Goal: Task Accomplishment & Management: Use online tool/utility

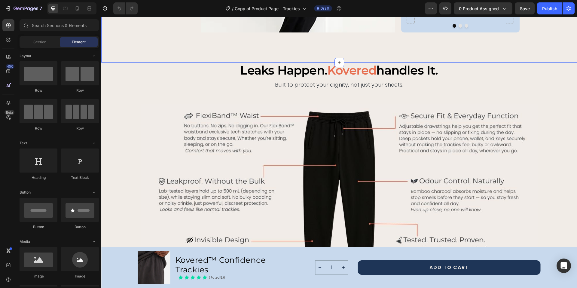
scroll to position [647, 0]
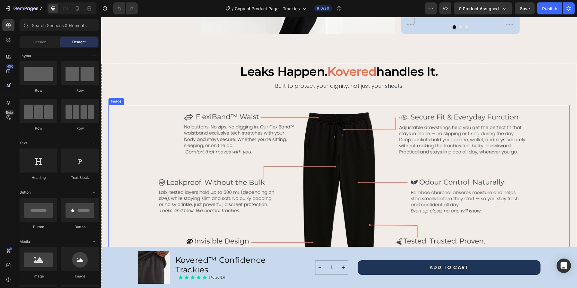
click at [141, 106] on img at bounding box center [339, 195] width 397 height 180
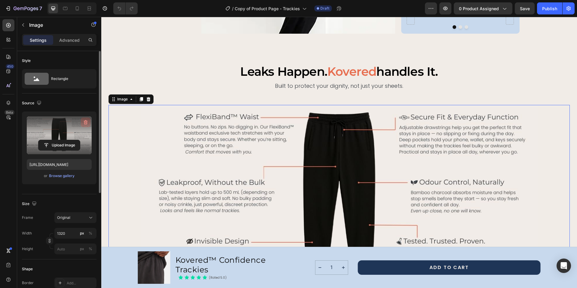
click at [84, 123] on icon "button" at bounding box center [86, 122] width 6 height 6
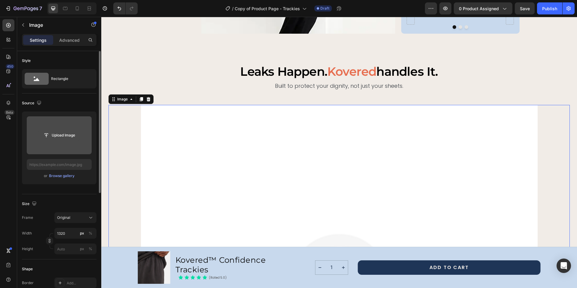
click at [56, 135] on input "file" at bounding box center [58, 135] width 41 height 10
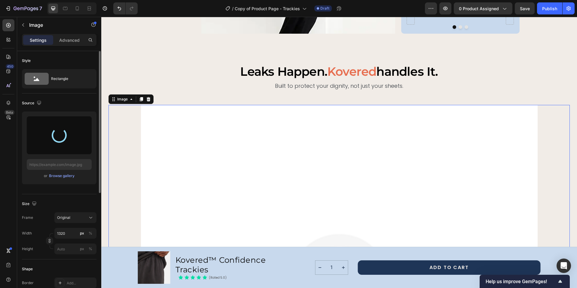
type input "https://cdn.shopify.com/s/files/1/0668/6857/6334/files/gempages_580925231405728…"
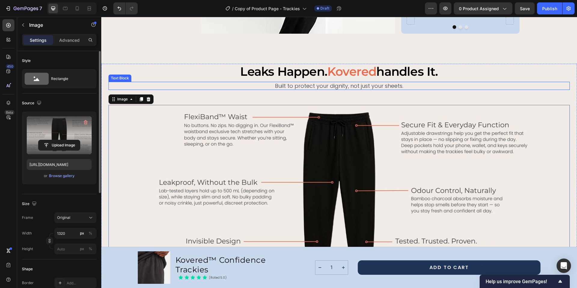
click at [216, 82] on p "Built to protect your dignity, not just your sheets." at bounding box center [339, 85] width 460 height 7
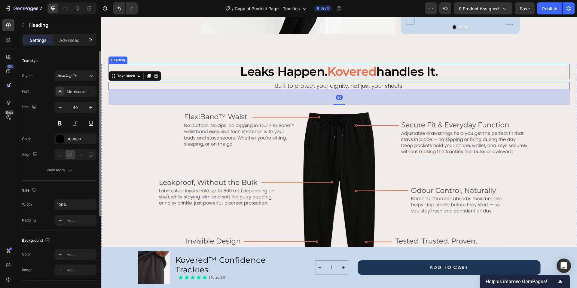
click at [561, 64] on h2 "leaks happen. kovered handles it." at bounding box center [338, 72] width 461 height 16
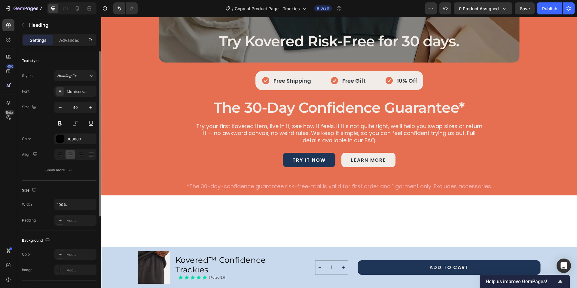
scroll to position [2065, 0]
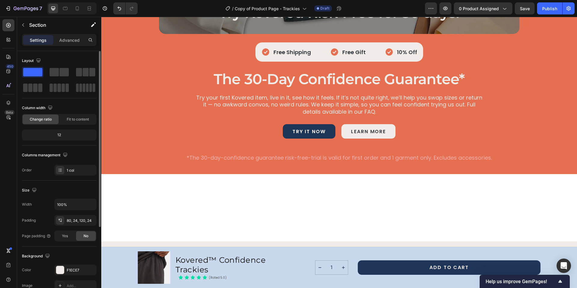
scroll to position [113, 0]
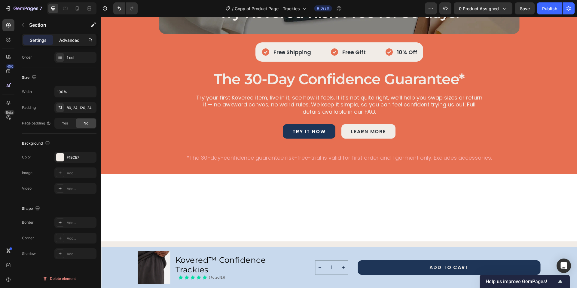
click at [71, 39] on p "Advanced" at bounding box center [69, 40] width 20 height 6
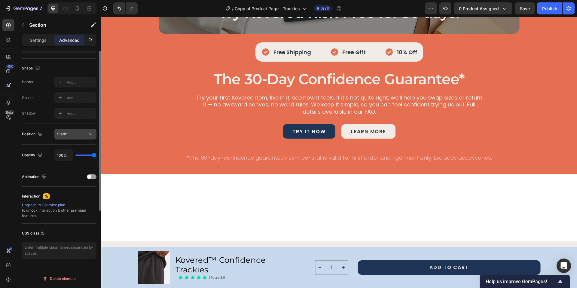
scroll to position [0, 0]
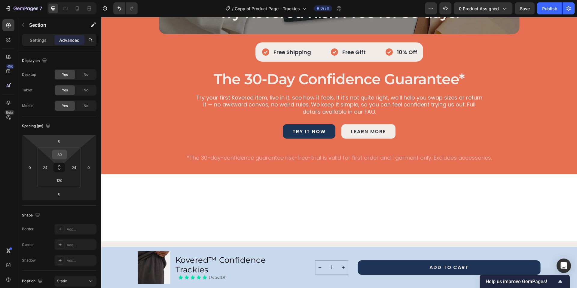
click at [63, 155] on input "80" at bounding box center [59, 154] width 12 height 9
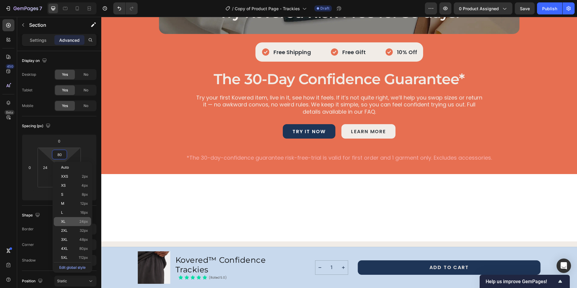
click at [82, 221] on span "24px" at bounding box center [83, 221] width 9 height 4
type input "24"
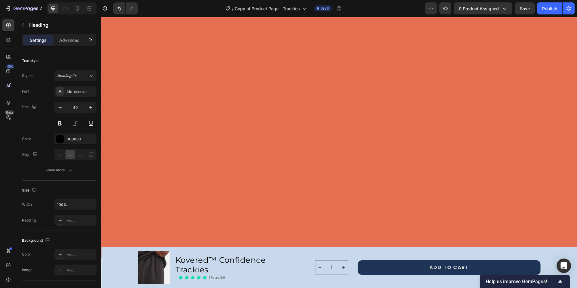
scroll to position [2068, 0]
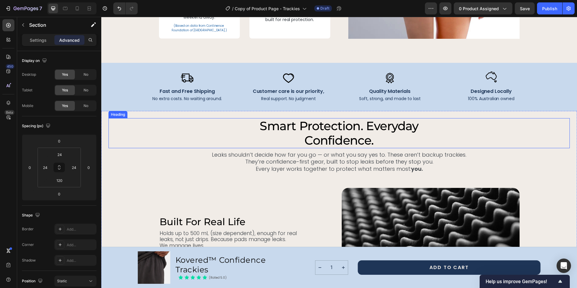
scroll to position [1397, 0]
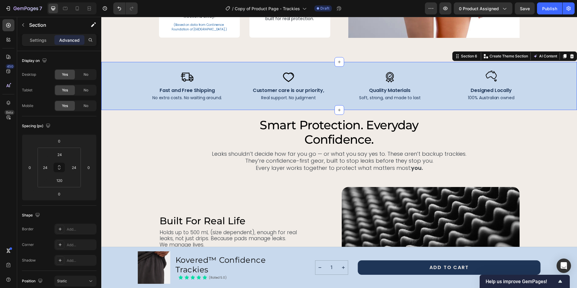
click at [335, 104] on div "Image Fast and Free Shipping Text Block No extra costs. No waiting around. Text…" at bounding box center [339, 86] width 476 height 48
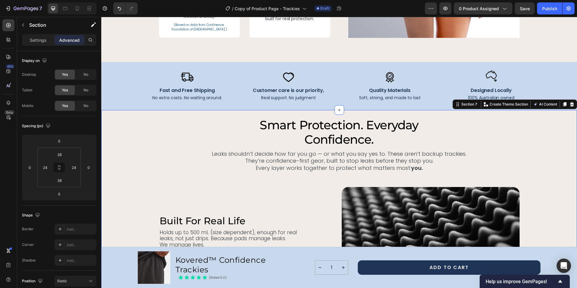
click at [59, 155] on input "24" at bounding box center [59, 154] width 12 height 9
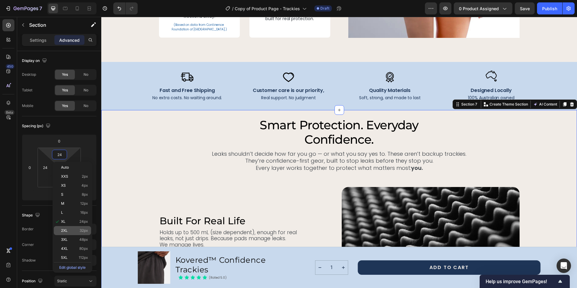
click at [83, 228] on span "32px" at bounding box center [84, 230] width 8 height 4
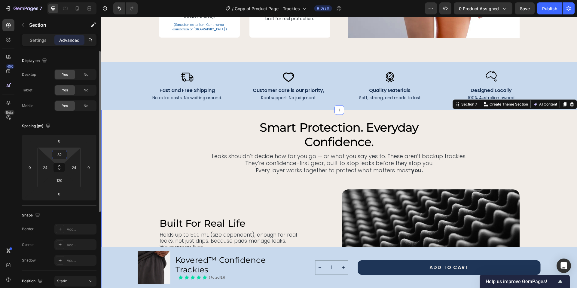
click at [58, 150] on input "32" at bounding box center [59, 154] width 12 height 9
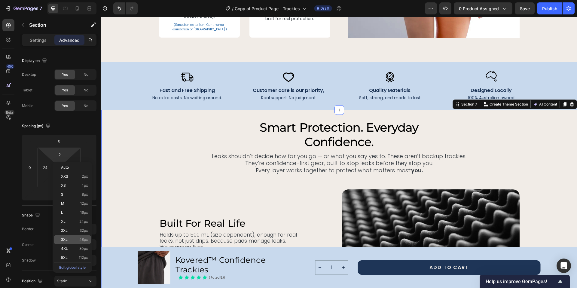
click at [81, 237] on div "3XL 48px" at bounding box center [72, 239] width 37 height 9
type input "48"
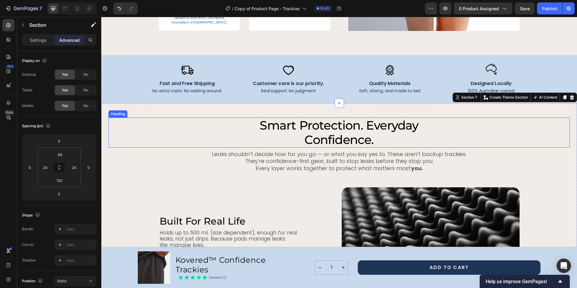
scroll to position [1408, 0]
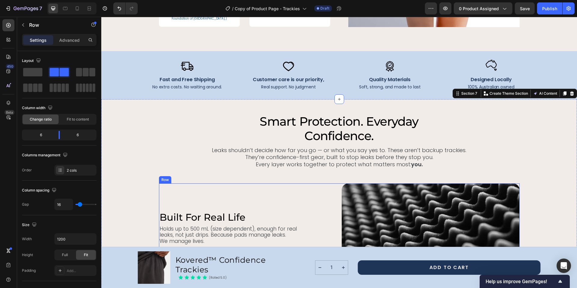
click at [293, 190] on div "built for real life Heading Holds up to 500 mL (size dependent), enough for rea…" at bounding box center [248, 227] width 178 height 89
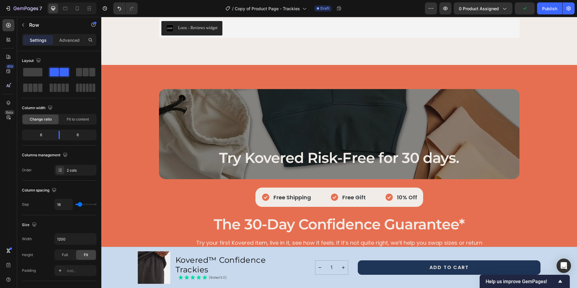
scroll to position [2019, 0]
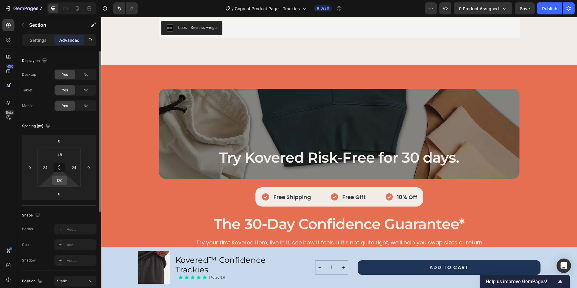
click at [60, 179] on input "120" at bounding box center [59, 180] width 12 height 9
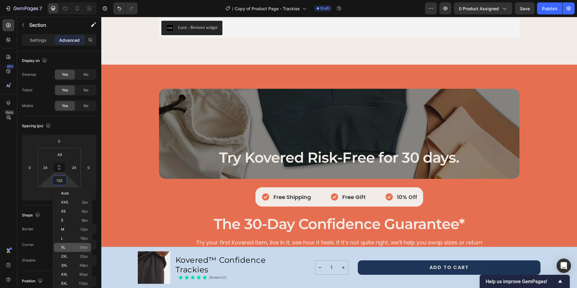
click at [84, 248] on span "24px" at bounding box center [83, 247] width 9 height 4
type input "24"
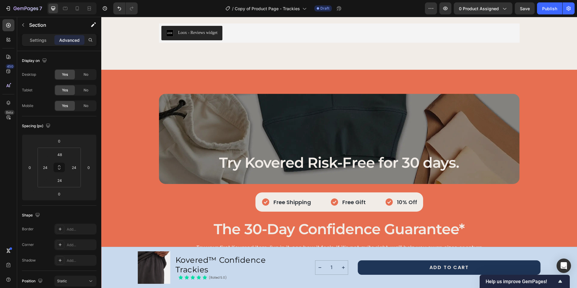
scroll to position [1999, 0]
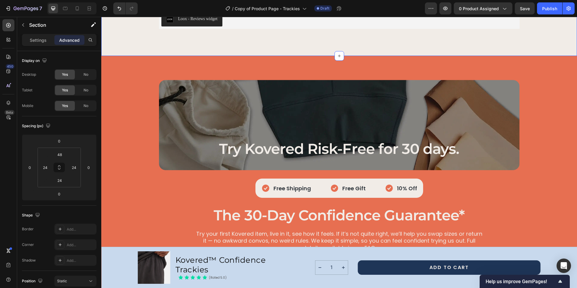
click at [340, 56] on div "what our customers say about us Heading Loox - Reviews widget Loox Row Section …" at bounding box center [339, 8] width 476 height 95
click at [61, 157] on input "80" at bounding box center [59, 154] width 12 height 9
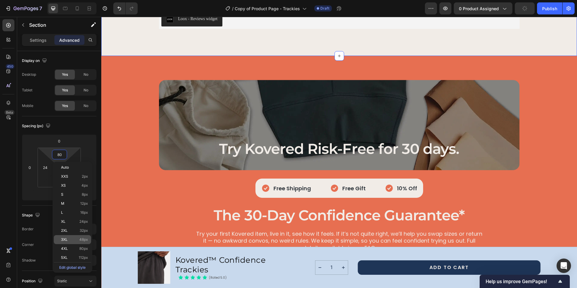
click at [87, 242] on div "3XL 48px" at bounding box center [72, 239] width 37 height 9
type input "48"
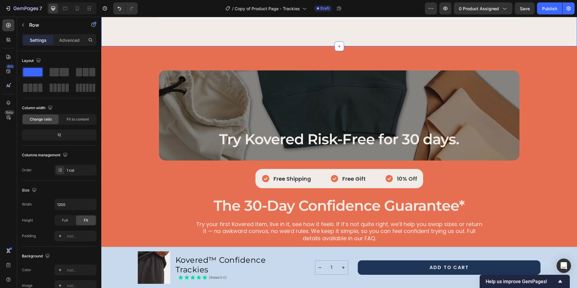
click at [548, 46] on div "what our customers say about us Heading Loox - Reviews widget Loox Row Section …" at bounding box center [339, 3] width 476 height 85
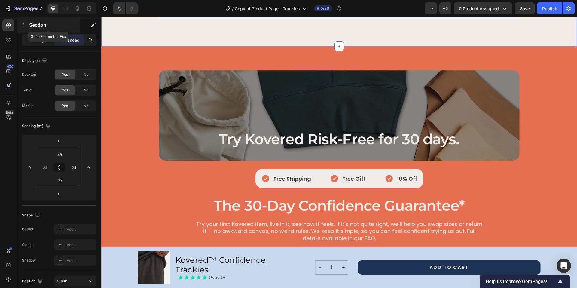
click at [22, 25] on icon "button" at bounding box center [23, 25] width 5 height 5
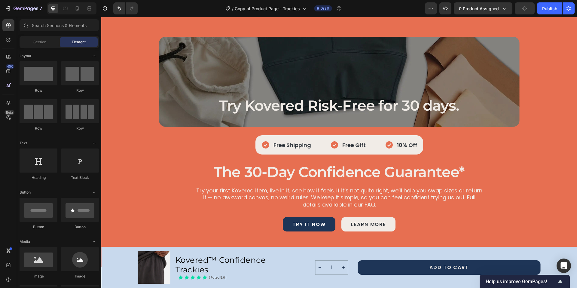
scroll to position [2030, 0]
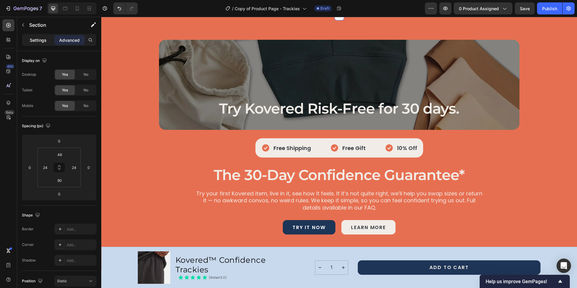
click at [36, 42] on p "Settings" at bounding box center [38, 40] width 17 height 6
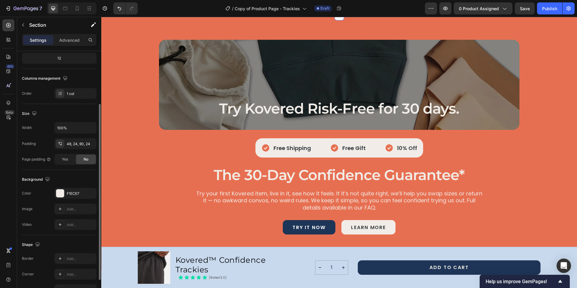
scroll to position [78, 0]
click at [74, 192] on div "F1ECE7" at bounding box center [75, 192] width 17 height 5
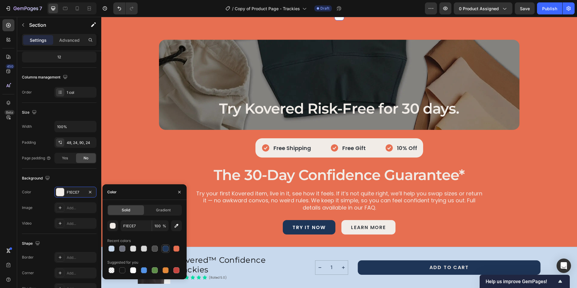
click at [167, 249] on div at bounding box center [166, 248] width 6 height 6
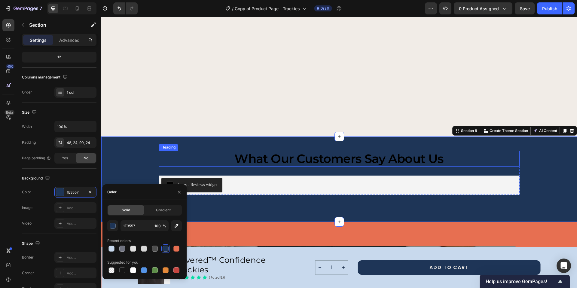
scroll to position [1981, 0]
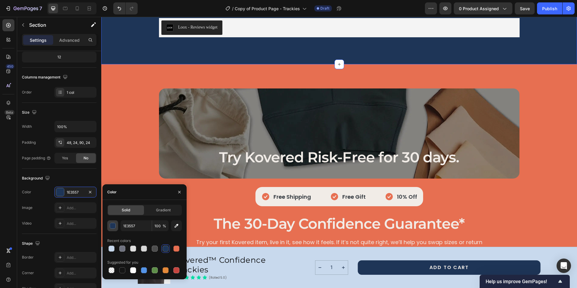
click at [111, 226] on div "button" at bounding box center [113, 226] width 6 height 6
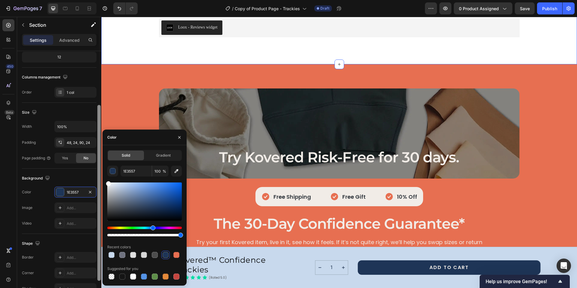
drag, startPoint x: 117, startPoint y: 193, endPoint x: 97, endPoint y: 164, distance: 35.2
click at [97, 164] on div "450 Beta Sections(18) Elements(84) Section Element Hero Section Product Detail …" at bounding box center [50, 152] width 101 height 271
type input "FFFFFF"
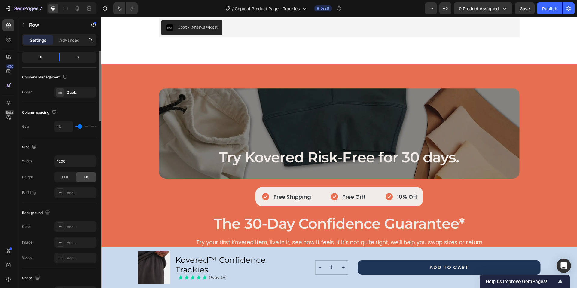
scroll to position [0, 0]
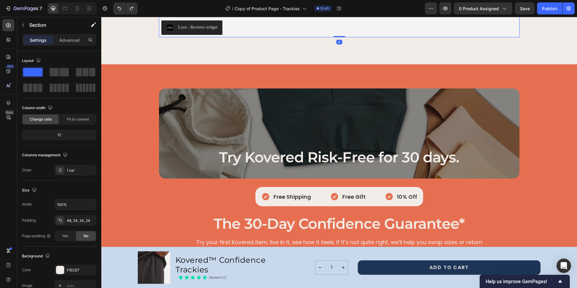
click at [207, 37] on div "what our customers say about us Heading Loox - Reviews widget Loox" at bounding box center [339, 15] width 360 height 44
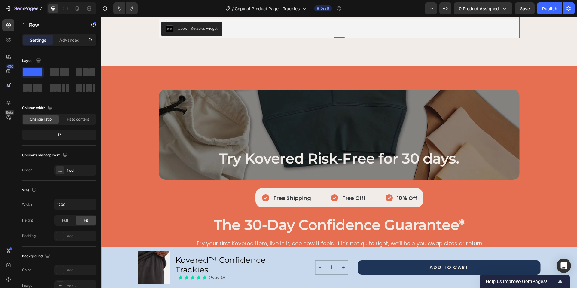
click at [206, 38] on div "what our customers say about us Heading Loox - Reviews widget Loox" at bounding box center [339, 17] width 360 height 44
click at [23, 24] on icon "button" at bounding box center [23, 25] width 5 height 5
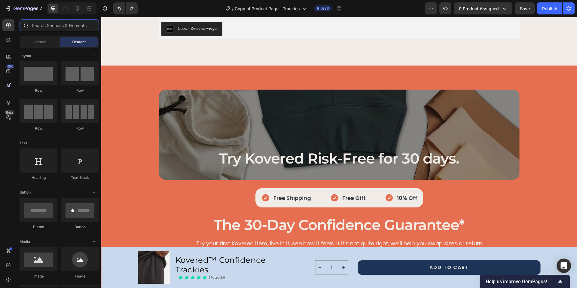
click at [36, 28] on input "text" at bounding box center [59, 25] width 79 height 12
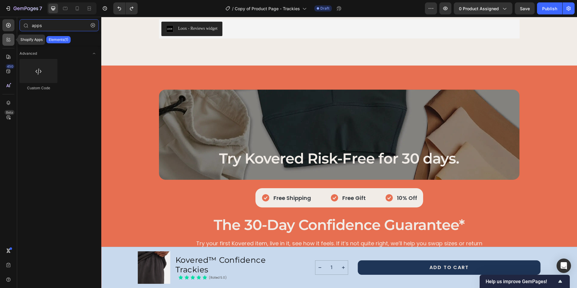
type input "apps"
click at [6, 42] on icon at bounding box center [8, 40] width 6 height 6
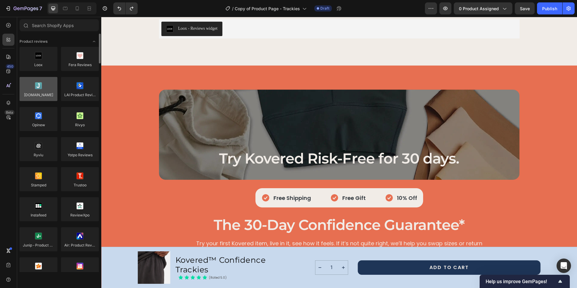
click at [44, 85] on div at bounding box center [39, 89] width 38 height 24
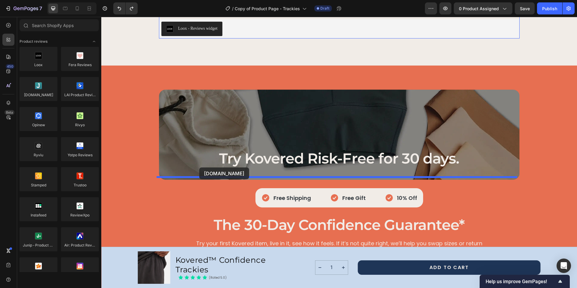
drag, startPoint x: 136, startPoint y: 105, endPoint x: 199, endPoint y: 167, distance: 88.6
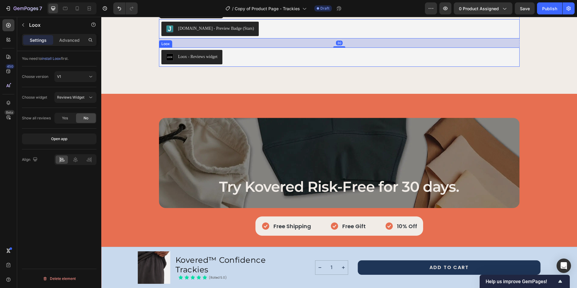
click at [254, 64] on div "Loox - Reviews widget" at bounding box center [339, 57] width 356 height 14
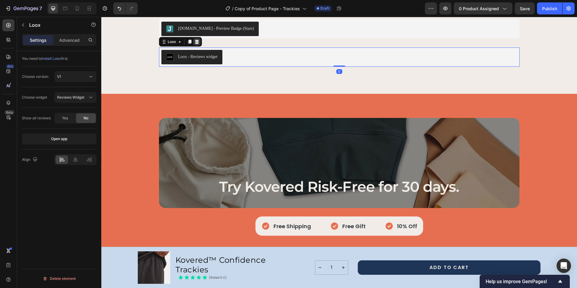
click at [195, 44] on icon at bounding box center [197, 42] width 4 height 4
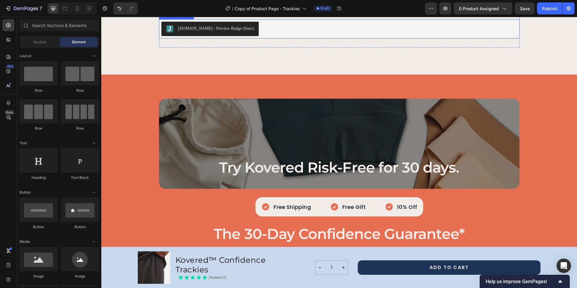
click at [260, 36] on div "Judge.me - Preview Badge (Stars)" at bounding box center [339, 29] width 356 height 14
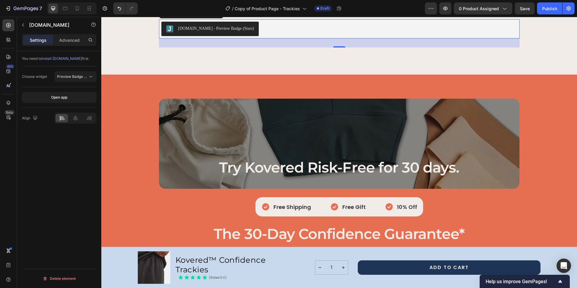
click at [53, 58] on span "install Judge.me" at bounding box center [62, 58] width 40 height 5
click at [231, 32] on div "Judge.me - Preview Badge (Stars)" at bounding box center [216, 28] width 76 height 6
click at [25, 26] on icon "button" at bounding box center [23, 25] width 5 height 5
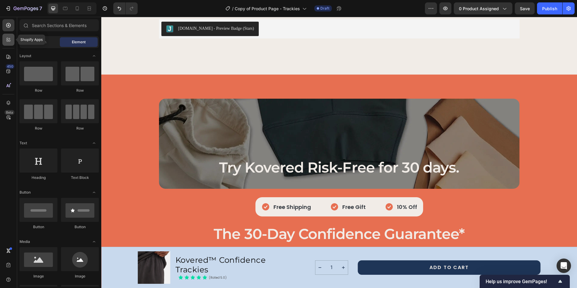
click at [11, 41] on icon at bounding box center [8, 40] width 6 height 6
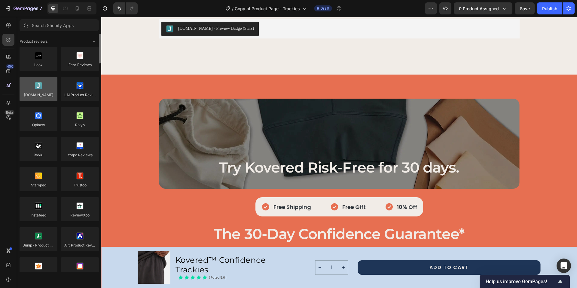
click at [46, 93] on div at bounding box center [39, 89] width 38 height 24
click at [48, 86] on div at bounding box center [39, 89] width 38 height 24
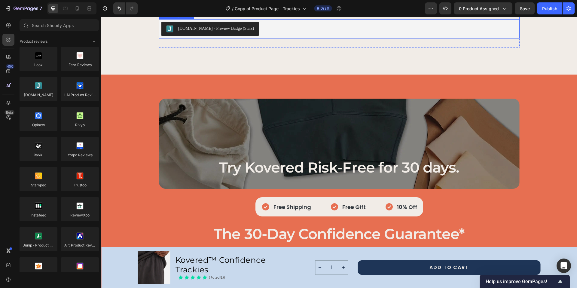
click at [179, 32] on div "Judge.me - Preview Badge (Stars)" at bounding box center [216, 28] width 76 height 6
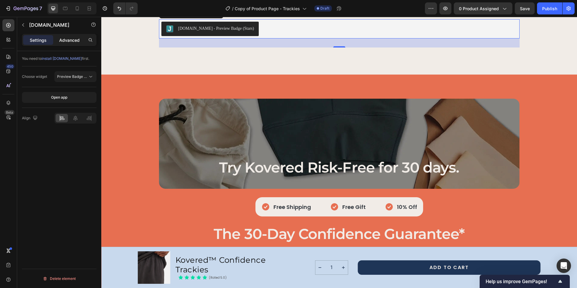
click at [77, 41] on p "Advanced" at bounding box center [69, 40] width 20 height 6
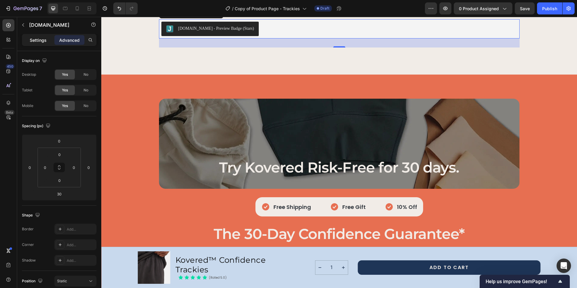
click at [42, 41] on p "Settings" at bounding box center [38, 40] width 17 height 6
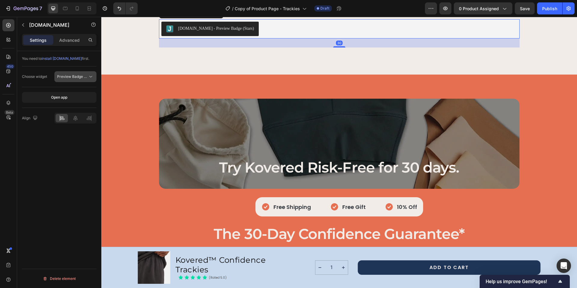
click at [91, 77] on icon at bounding box center [91, 77] width 6 height 6
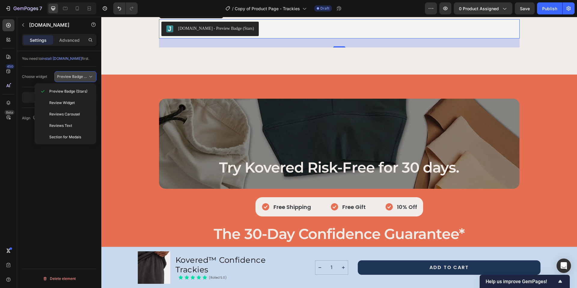
click at [91, 77] on icon at bounding box center [91, 77] width 6 height 6
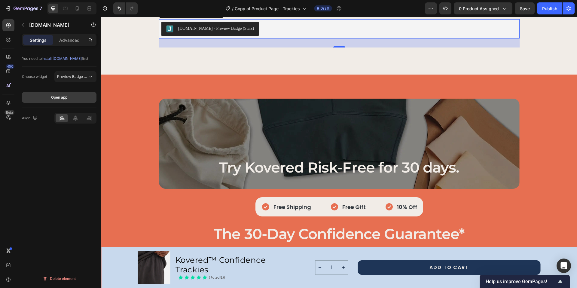
click at [65, 96] on div "Open app" at bounding box center [59, 97] width 16 height 5
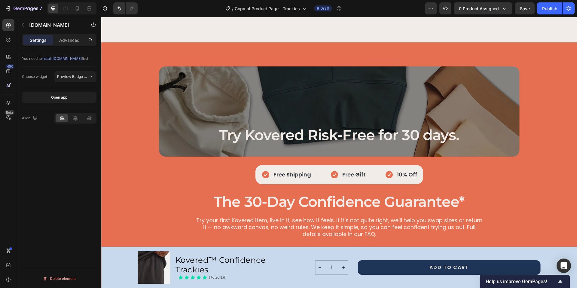
scroll to position [1968, 0]
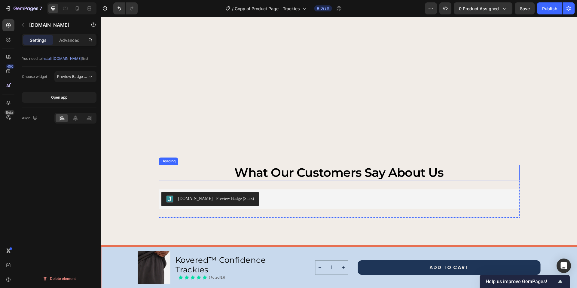
click at [303, 171] on h2 "what our customers say about us" at bounding box center [339, 173] width 360 height 16
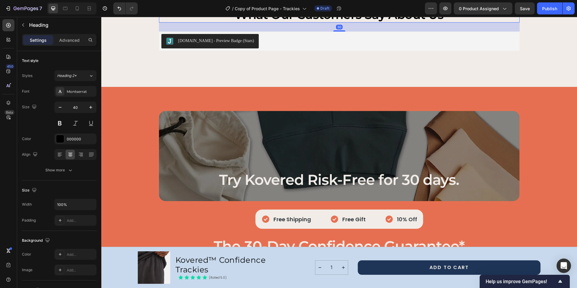
click at [253, 23] on h2 "what our customers say about us" at bounding box center [339, 15] width 360 height 16
click at [253, 22] on p "what our customers say about us" at bounding box center [339, 15] width 359 height 14
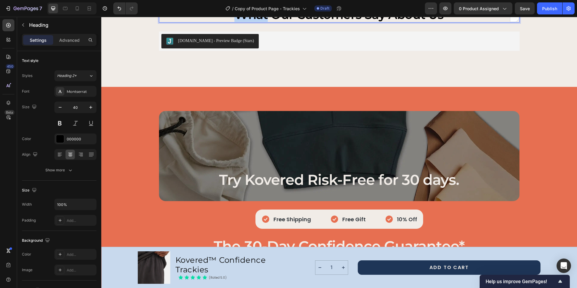
click at [253, 22] on p "what our customers say about us" at bounding box center [339, 15] width 359 height 14
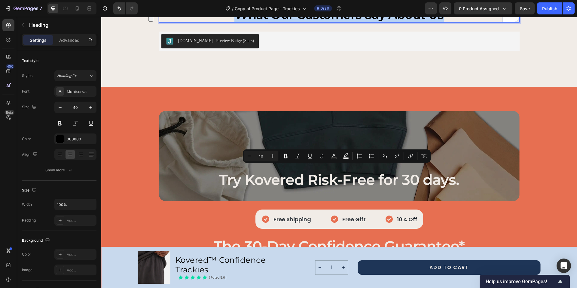
copy p "what our customers say about us"
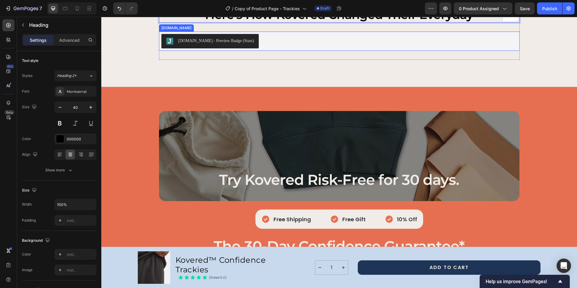
click at [305, 48] on div "Judge.me - Preview Badge (Stars)" at bounding box center [339, 41] width 356 height 14
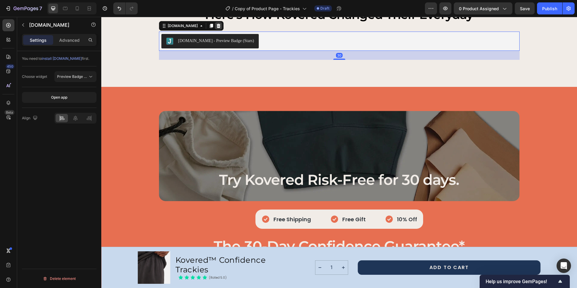
click at [216, 28] on icon at bounding box center [218, 25] width 5 height 5
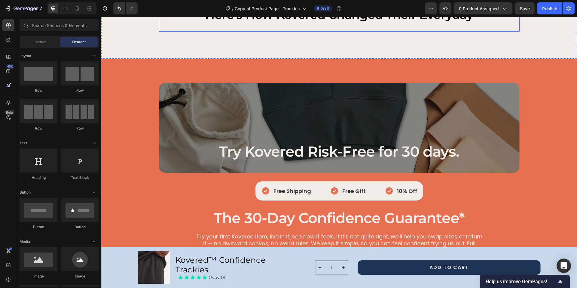
click at [190, 32] on div "Here’s How Kovered Changed Their Everyday Heading" at bounding box center [339, 19] width 360 height 25
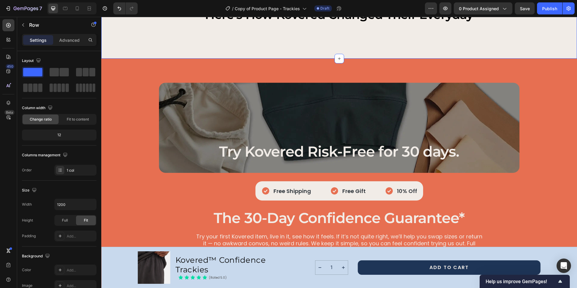
click at [190, 59] on div "Here’s How Kovered Changed Their Everyday Heading Row Section 8 Create Theme Se…" at bounding box center [339, 25] width 476 height 66
click at [21, 23] on icon "button" at bounding box center [23, 25] width 5 height 5
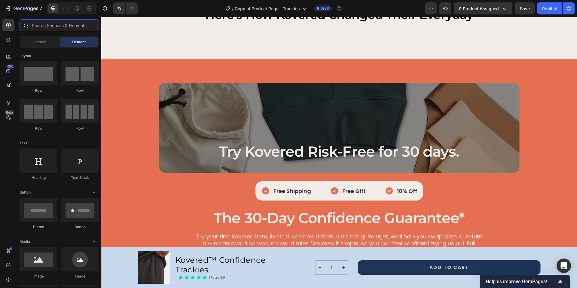
click at [34, 24] on input "text" at bounding box center [59, 25] width 79 height 12
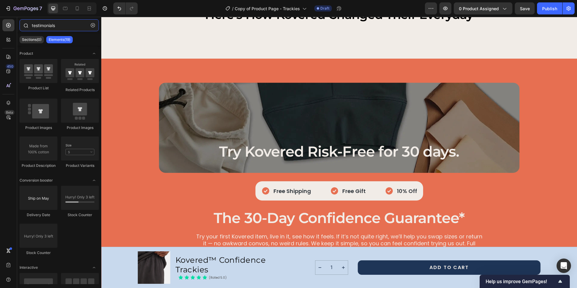
click at [40, 24] on input "testimonials" at bounding box center [59, 25] width 79 height 12
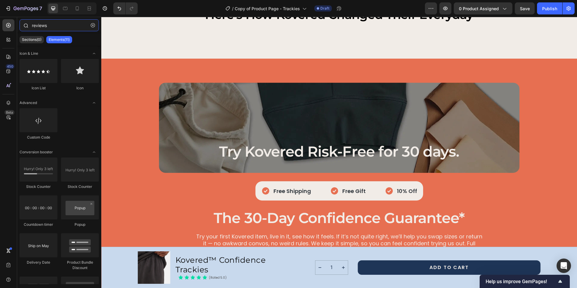
click at [41, 26] on input "reviews" at bounding box center [59, 25] width 79 height 12
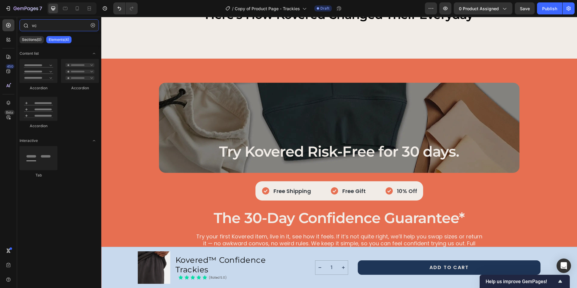
type input "v"
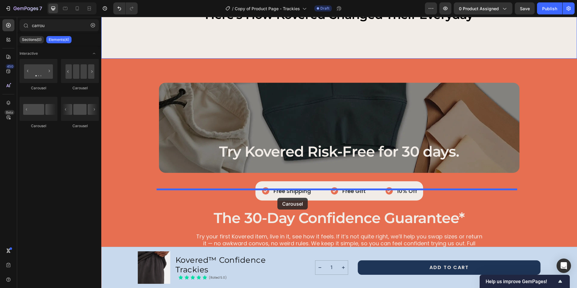
drag, startPoint x: 139, startPoint y: 89, endPoint x: 277, endPoint y: 198, distance: 175.4
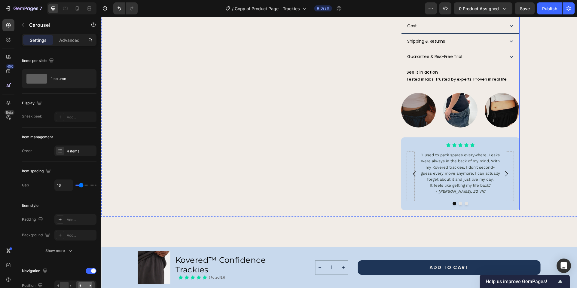
scroll to position [554, 0]
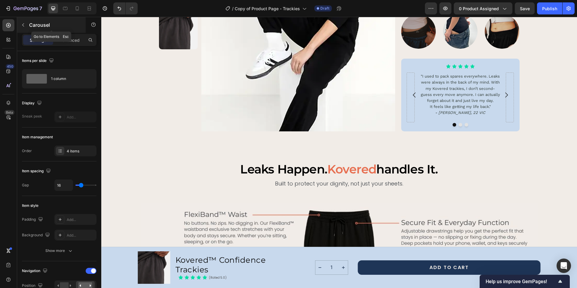
click at [25, 26] on icon "button" at bounding box center [23, 25] width 5 height 5
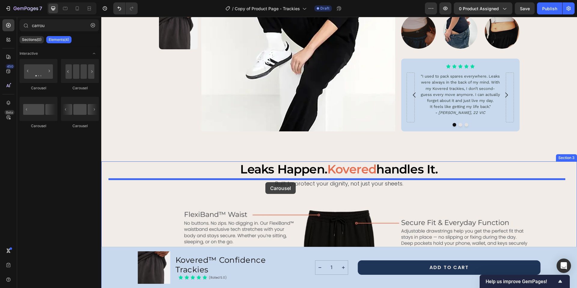
drag, startPoint x: 184, startPoint y: 88, endPoint x: 265, endPoint y: 182, distance: 124.1
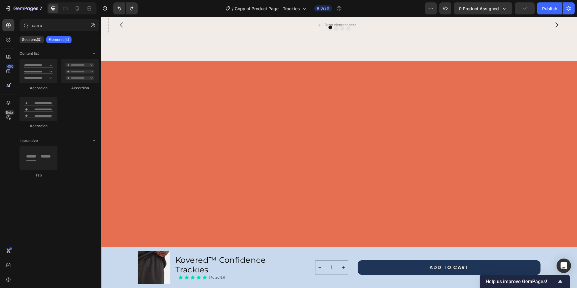
scroll to position [1992, 0]
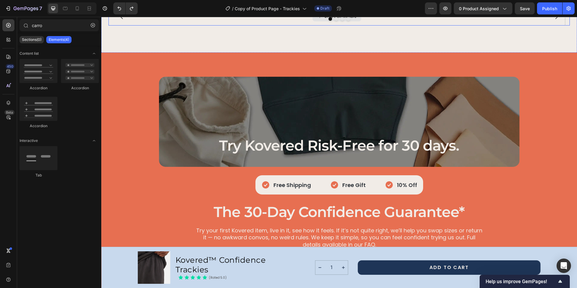
click at [394, 26] on div "Drop element here" at bounding box center [336, 17] width 457 height 18
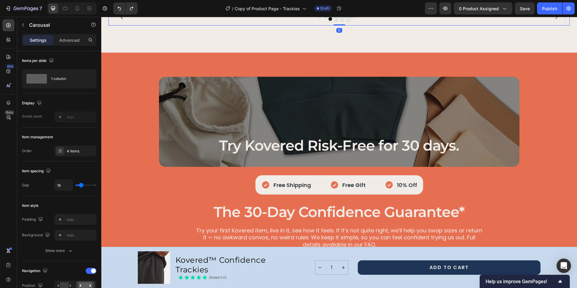
click at [154, 4] on icon at bounding box center [153, 2] width 4 height 4
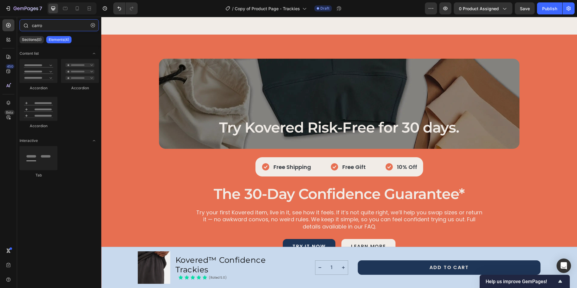
click at [43, 26] on input "carro" at bounding box center [59, 25] width 79 height 12
click at [34, 43] on div "Sections(0)" at bounding box center [32, 39] width 24 height 7
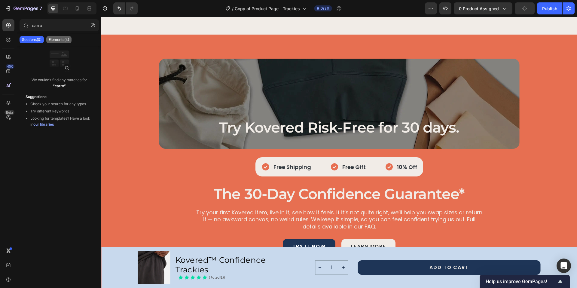
click at [59, 42] on p "Elements(4)" at bounding box center [59, 39] width 20 height 5
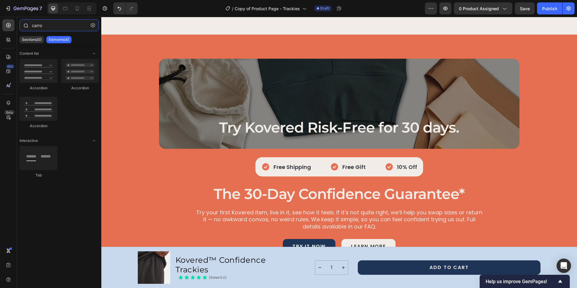
click at [39, 26] on input "carro" at bounding box center [59, 25] width 79 height 12
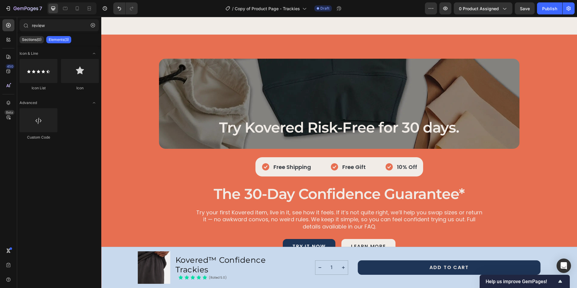
click at [64, 41] on p "Elements(3)" at bounding box center [59, 39] width 20 height 5
click at [38, 25] on input "review" at bounding box center [59, 25] width 79 height 12
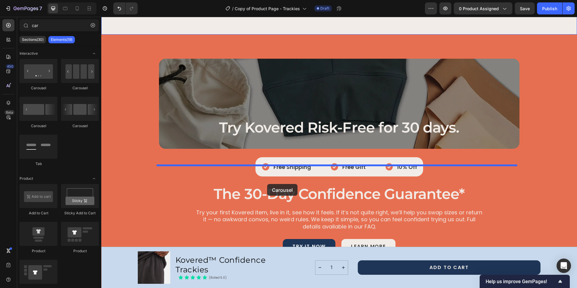
drag, startPoint x: 183, startPoint y: 126, endPoint x: 267, endPoint y: 184, distance: 102.1
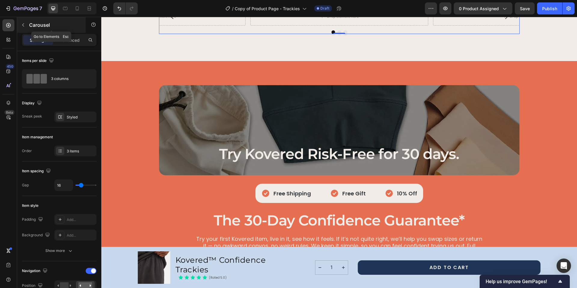
click at [42, 26] on p "Carousel" at bounding box center [54, 24] width 51 height 7
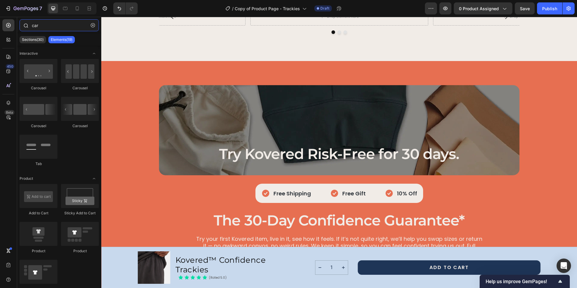
click at [37, 25] on input "car" at bounding box center [59, 25] width 79 height 12
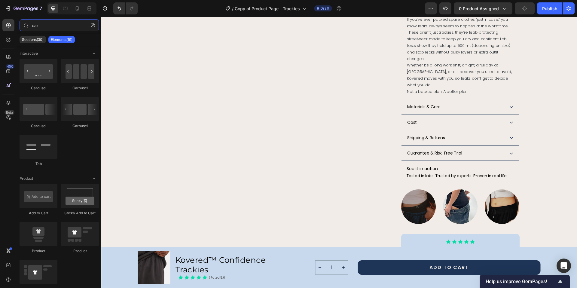
scroll to position [477, 0]
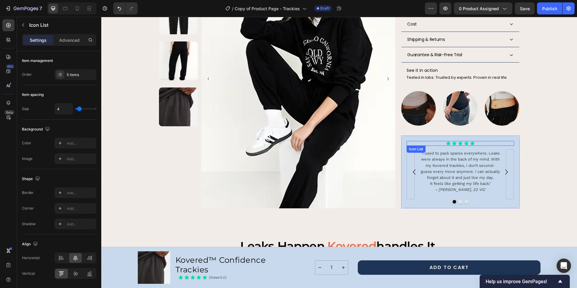
click at [485, 141] on div "Icon Icon Icon Icon Icon" at bounding box center [459, 143] width 107 height 5
click at [441, 149] on icon at bounding box center [442, 151] width 3 height 4
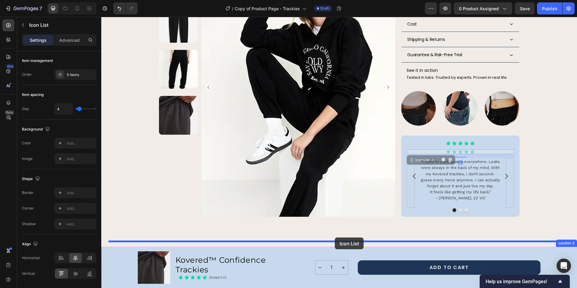
drag, startPoint x: 480, startPoint y: 128, endPoint x: 335, endPoint y: 237, distance: 181.9
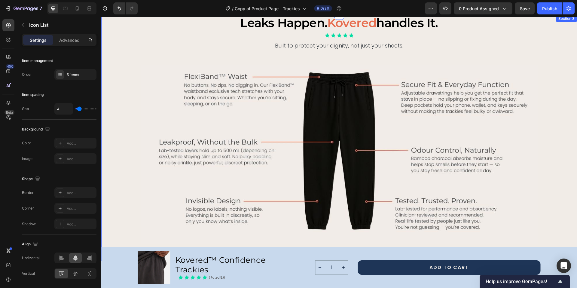
scroll to position [644, 0]
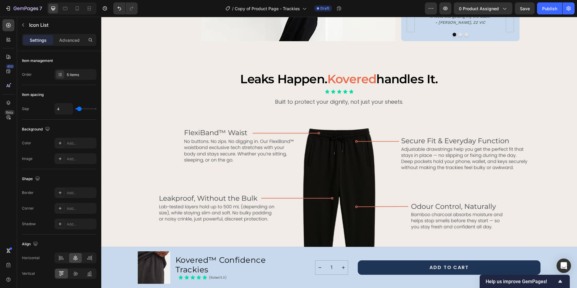
click at [319, 89] on div "Icon Icon Icon Icon Icon" at bounding box center [338, 91] width 461 height 5
click at [353, 89] on div "Icon Icon Icon Icon Icon" at bounding box center [338, 91] width 461 height 5
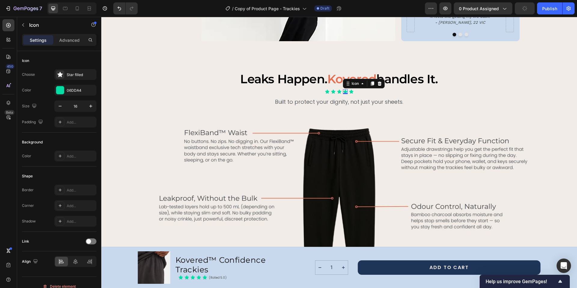
click at [344, 90] on icon at bounding box center [345, 92] width 4 height 4
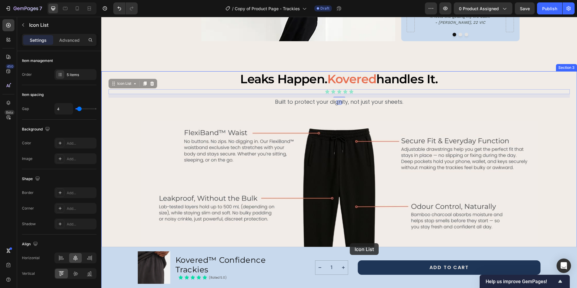
drag, startPoint x: 354, startPoint y: 67, endPoint x: 350, endPoint y: 243, distance: 175.8
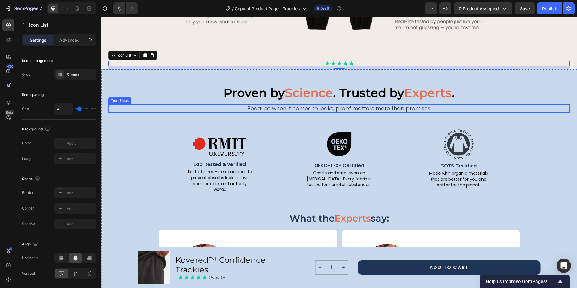
scroll to position [880, 0]
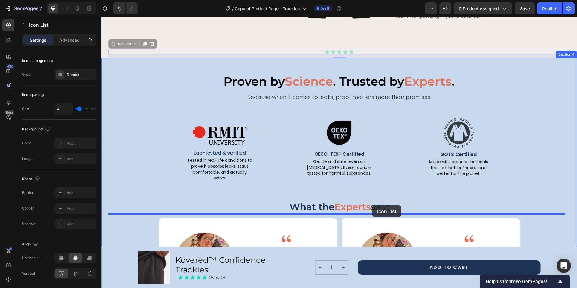
drag, startPoint x: 362, startPoint y: 50, endPoint x: 372, endPoint y: 205, distance: 155.6
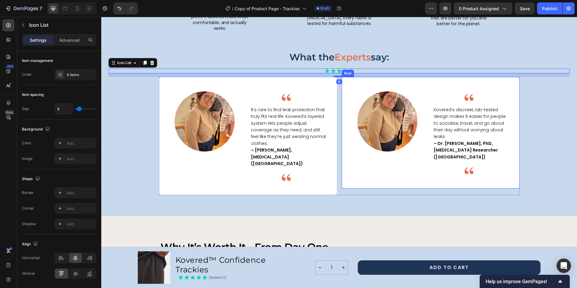
scroll to position [1054, 0]
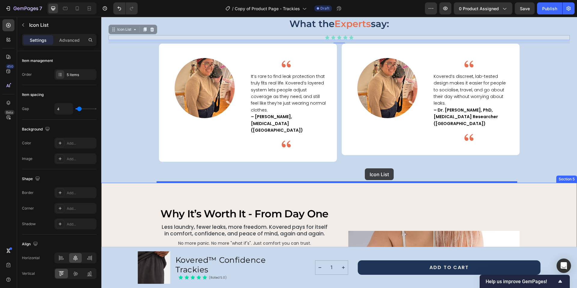
drag, startPoint x: 367, startPoint y: 32, endPoint x: 365, endPoint y: 168, distance: 135.8
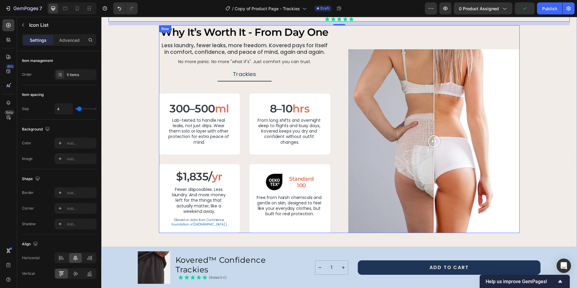
scroll to position [1210, 0]
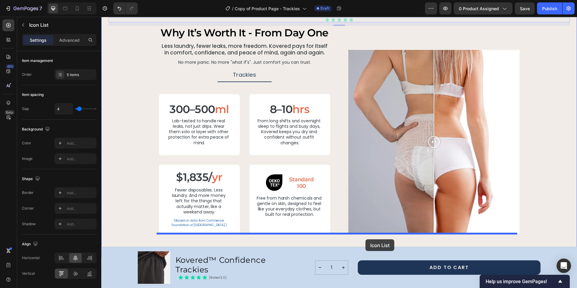
drag, startPoint x: 363, startPoint y: 20, endPoint x: 365, endPoint y: 239, distance: 219.3
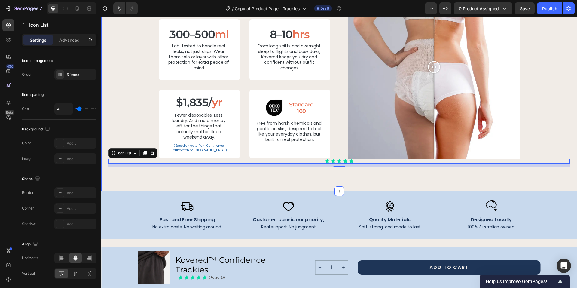
scroll to position [1323, 0]
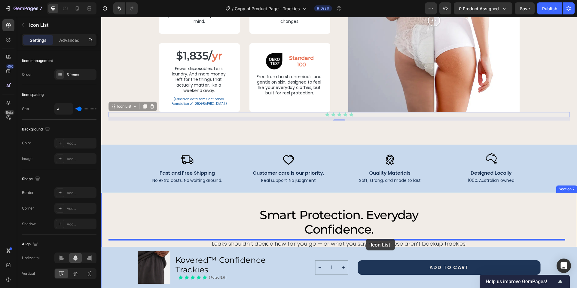
drag, startPoint x: 363, startPoint y: 114, endPoint x: 366, endPoint y: 239, distance: 124.7
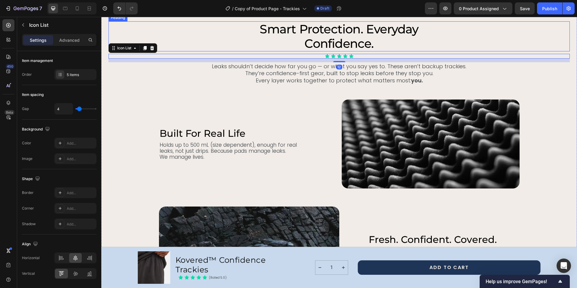
scroll to position [1520, 0]
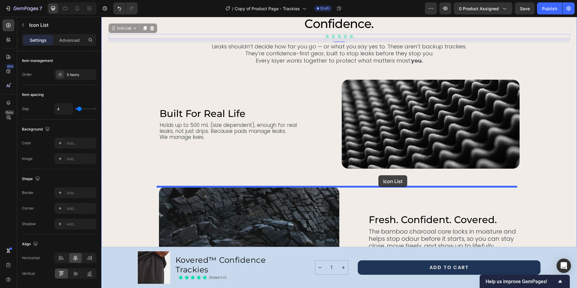
drag, startPoint x: 374, startPoint y: 36, endPoint x: 378, endPoint y: 175, distance: 138.8
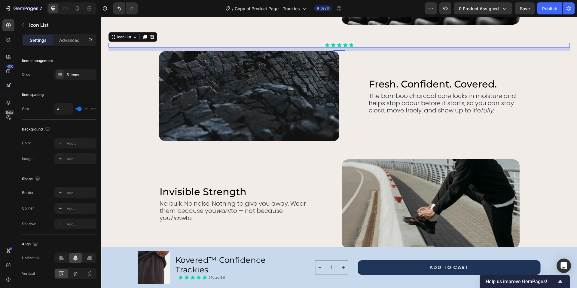
scroll to position [1646, 0]
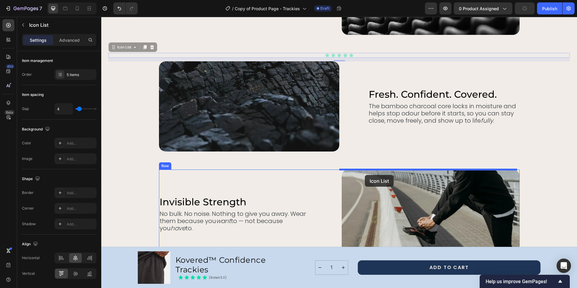
drag, startPoint x: 366, startPoint y: 53, endPoint x: 365, endPoint y: 175, distance: 121.7
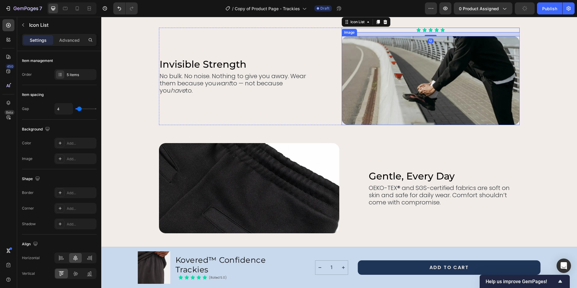
scroll to position [1783, 0]
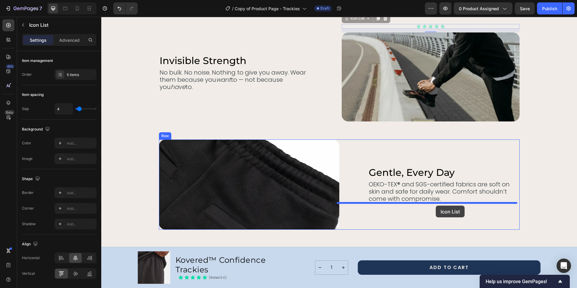
drag, startPoint x: 452, startPoint y: 25, endPoint x: 436, endPoint y: 205, distance: 181.3
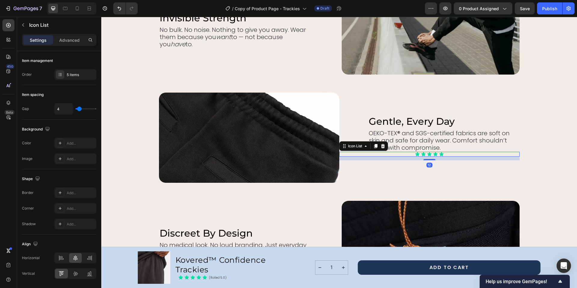
scroll to position [1953, 0]
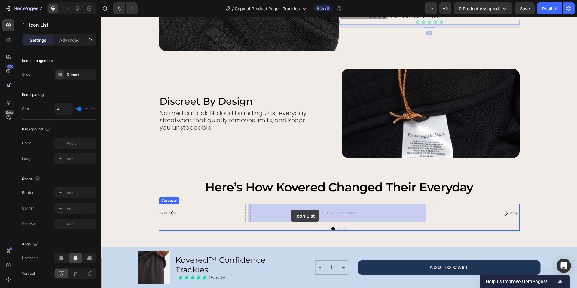
drag, startPoint x: 453, startPoint y: 23, endPoint x: 290, endPoint y: 210, distance: 248.1
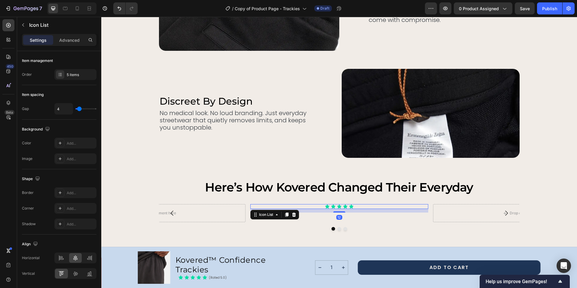
scroll to position [1957, 0]
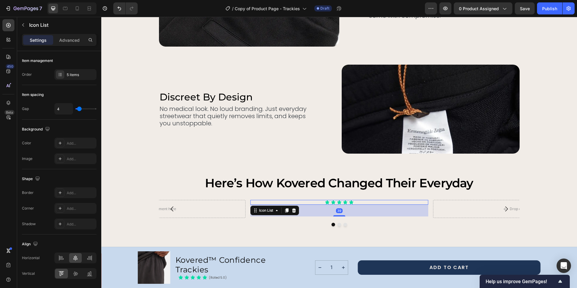
drag, startPoint x: 336, startPoint y: 208, endPoint x: 354, endPoint y: 208, distance: 18.0
click at [336, 215] on div at bounding box center [339, 215] width 12 height 1
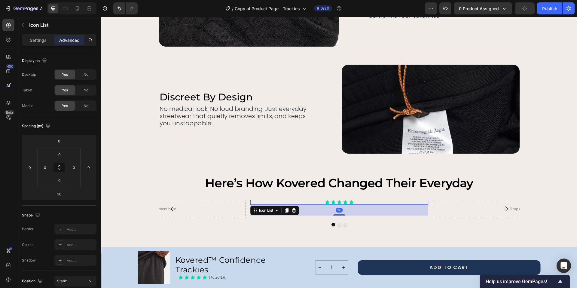
click at [354, 208] on div "36" at bounding box center [339, 210] width 178 height 11
click at [285, 211] on icon at bounding box center [286, 210] width 3 height 4
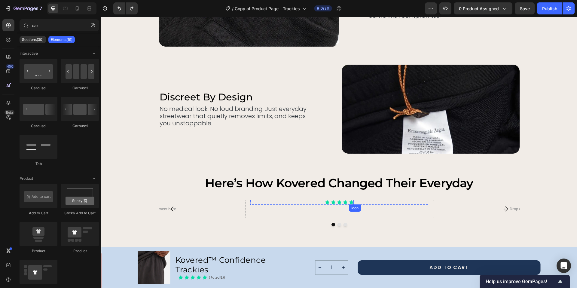
click at [350, 211] on div "Icon Icon Icon Icon Icon Icon List" at bounding box center [339, 209] width 178 height 18
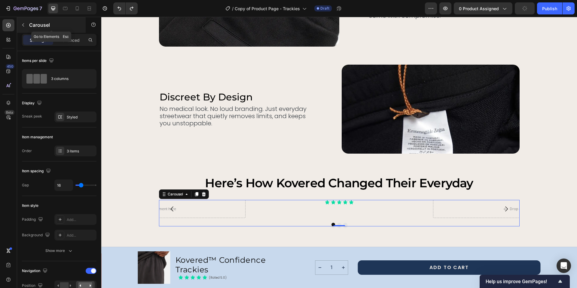
click at [21, 24] on icon "button" at bounding box center [23, 25] width 5 height 5
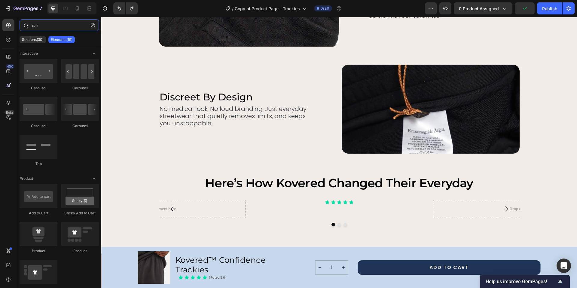
click at [39, 25] on input "car" at bounding box center [59, 25] width 79 height 12
click at [38, 26] on input "car" at bounding box center [59, 25] width 79 height 12
click at [35, 27] on input "car" at bounding box center [59, 25] width 79 height 12
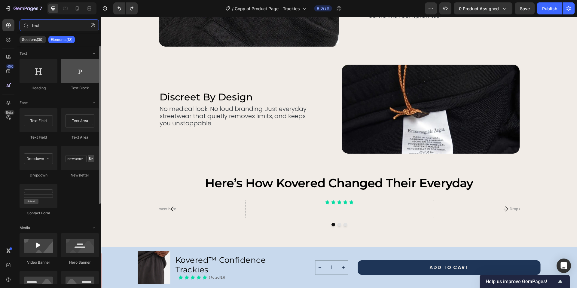
type input "text"
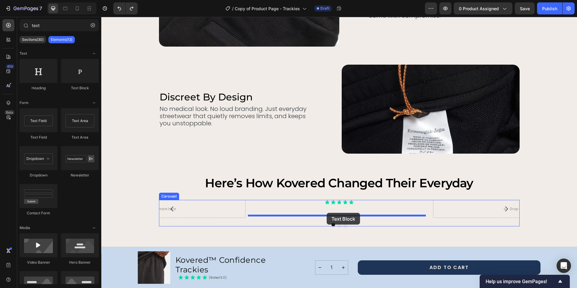
drag, startPoint x: 183, startPoint y: 90, endPoint x: 327, endPoint y: 213, distance: 189.2
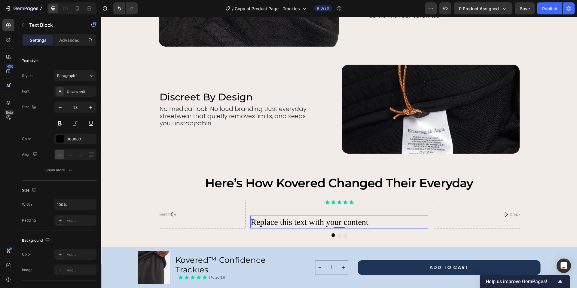
click at [323, 218] on div "Replace this text with your content" at bounding box center [339, 221] width 178 height 13
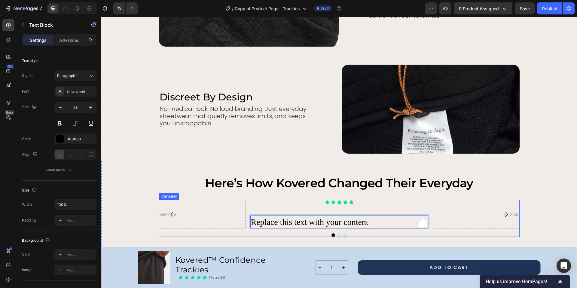
click at [322, 212] on div "Icon Icon Icon Icon Icon Icon List Replace this text with your content Text Blo…" at bounding box center [339, 214] width 178 height 29
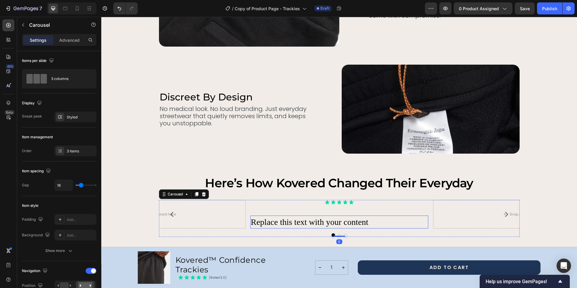
click at [317, 220] on p "Replace this text with your content" at bounding box center [339, 222] width 177 height 12
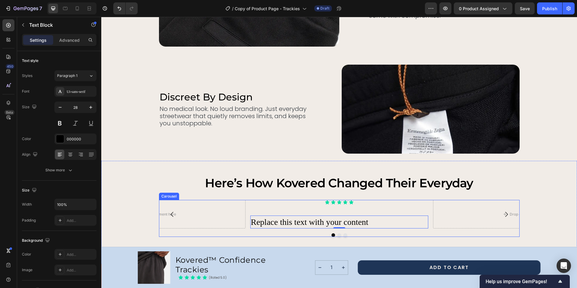
click at [329, 205] on div "Icon Icon Icon Icon Icon Icon List Replace this text with your content Text Blo…" at bounding box center [339, 214] width 178 height 29
click at [332, 202] on icon at bounding box center [333, 202] width 5 height 5
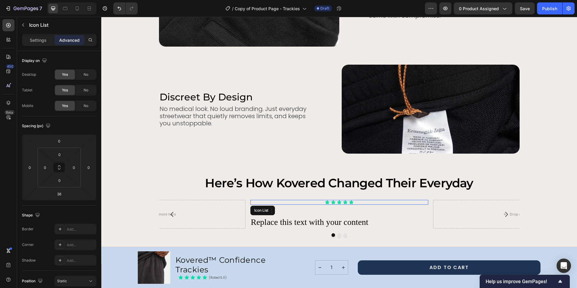
click at [359, 203] on div "Icon Icon 0 Icon Icon Icon" at bounding box center [339, 202] width 178 height 5
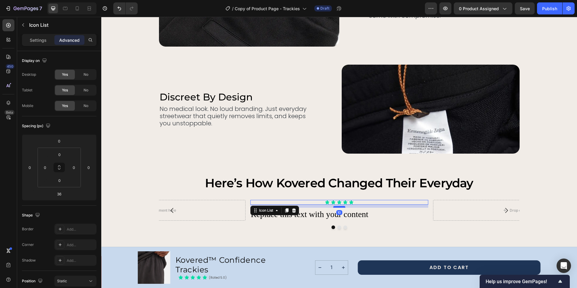
drag, startPoint x: 339, startPoint y: 214, endPoint x: 338, endPoint y: 207, distance: 7.9
click at [338, 207] on div at bounding box center [339, 207] width 12 height 2
type input "10"
click at [337, 216] on p "Replace this text with your content" at bounding box center [339, 214] width 177 height 12
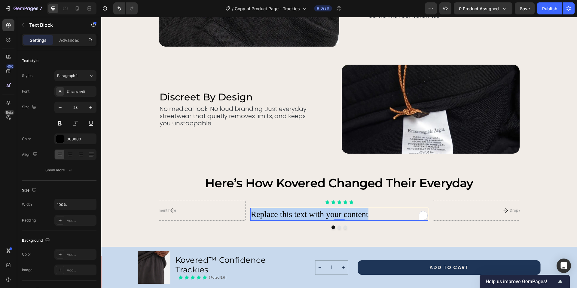
click at [337, 216] on p "Replace this text with your content" at bounding box center [339, 214] width 177 height 12
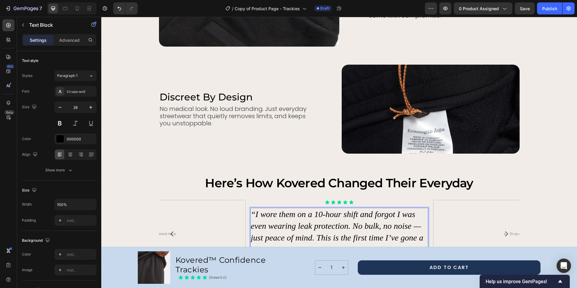
scroll to position [2046, 0]
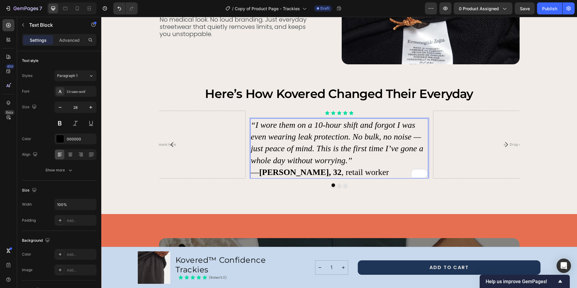
click at [320, 126] on icon "“I wore them on a 10-hour shift and forgot I was even wearing leak protection. …" at bounding box center [337, 142] width 172 height 45
click at [354, 175] on p "“I wore them on a 10-hour shift and forgot I was even wearing leak protection. …" at bounding box center [339, 148] width 177 height 59
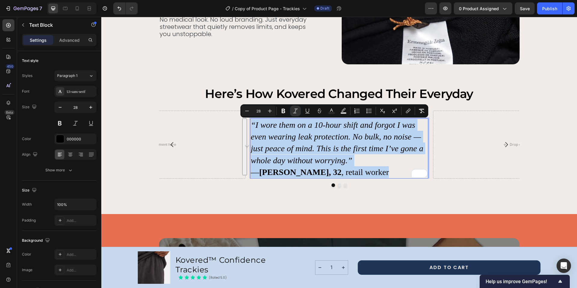
drag, startPoint x: 353, startPoint y: 174, endPoint x: 248, endPoint y: 125, distance: 115.6
click at [251, 125] on p "“I wore them on a 10-hour shift and forgot I was even wearing leak protection. …" at bounding box center [339, 148] width 177 height 59
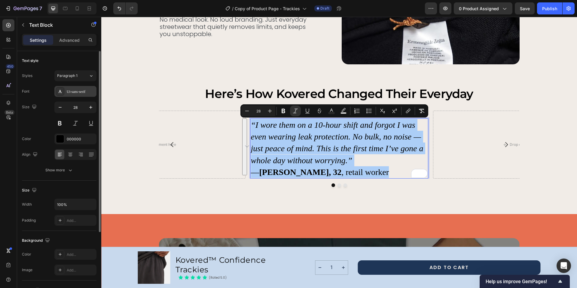
click at [80, 92] on div "Ui-sans-serif" at bounding box center [81, 91] width 28 height 5
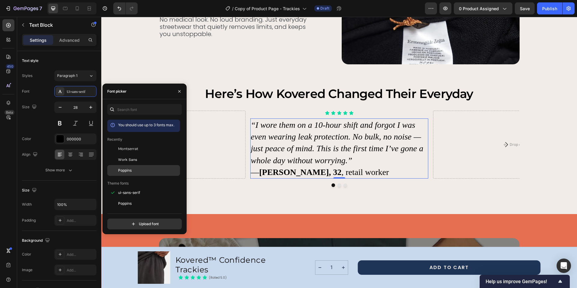
click at [133, 171] on div "Poppins" at bounding box center [148, 170] width 61 height 5
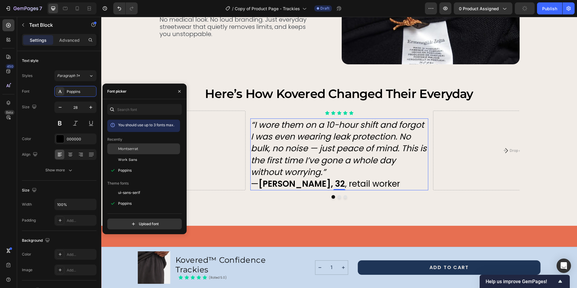
click at [135, 152] on div "Montserrat" at bounding box center [143, 148] width 73 height 11
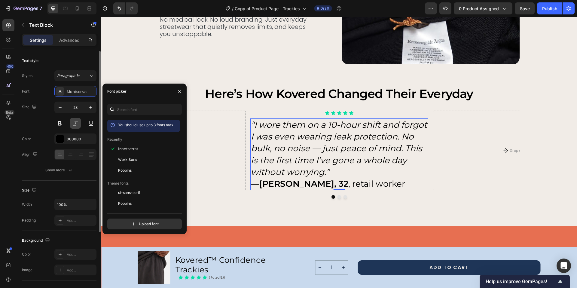
click at [73, 123] on button at bounding box center [75, 123] width 11 height 11
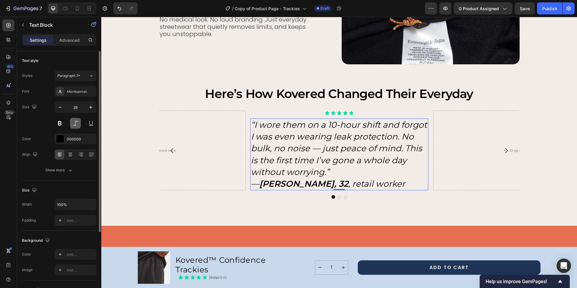
click at [73, 123] on button at bounding box center [75, 123] width 11 height 11
click at [67, 172] on icon "button" at bounding box center [70, 170] width 6 height 6
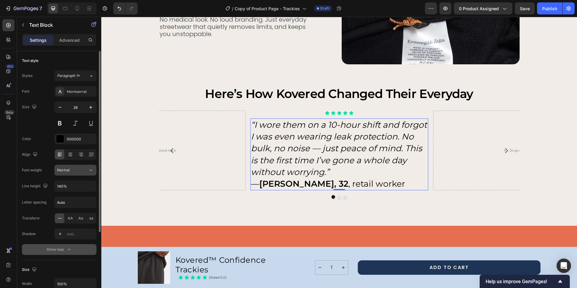
click at [90, 168] on icon at bounding box center [91, 170] width 6 height 6
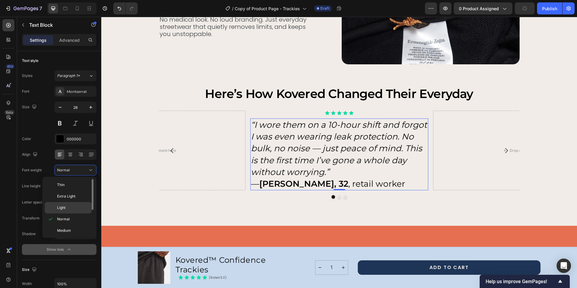
click at [70, 211] on div "Light" at bounding box center [68, 207] width 47 height 11
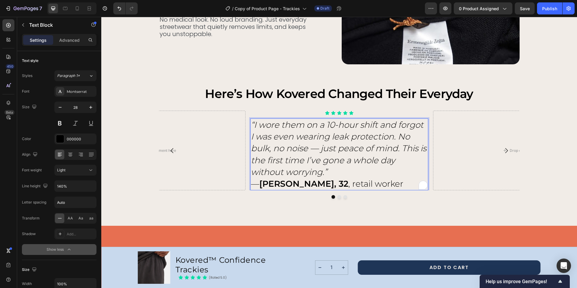
click at [281, 141] on icon "“I wore them on a 10-hour shift and forgot I was even wearing leak protection. …" at bounding box center [338, 148] width 175 height 57
click at [337, 175] on p "“I wore them on a 10-hour shift and forgot I was even wearing leak protection. …" at bounding box center [339, 154] width 177 height 71
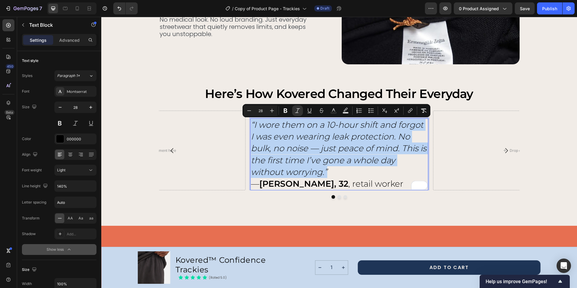
drag, startPoint x: 334, startPoint y: 174, endPoint x: 250, endPoint y: 122, distance: 99.4
click at [251, 122] on p "“I wore them on a 10-hour shift and forgot I was even wearing leak protection. …" at bounding box center [339, 154] width 177 height 71
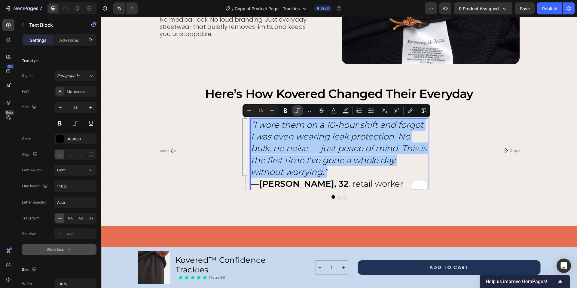
click at [298, 111] on icon "Editor contextual toolbar" at bounding box center [297, 111] width 6 height 6
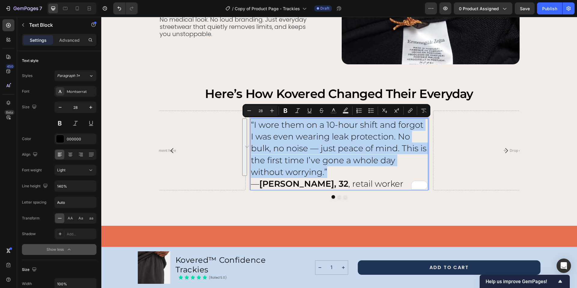
click at [340, 170] on p "“I wore them on a 10-hour shift and forgot I was even wearing leak protection. …" at bounding box center [339, 154] width 177 height 71
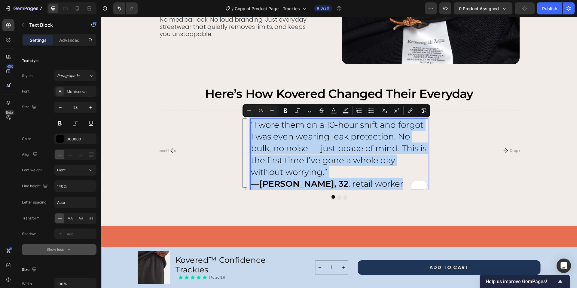
drag, startPoint x: 366, startPoint y: 184, endPoint x: 249, endPoint y: 124, distance: 130.6
click at [251, 124] on p "“I wore them on a 10-hour shift and forgot I was even wearing leak protection. …" at bounding box center [339, 154] width 177 height 71
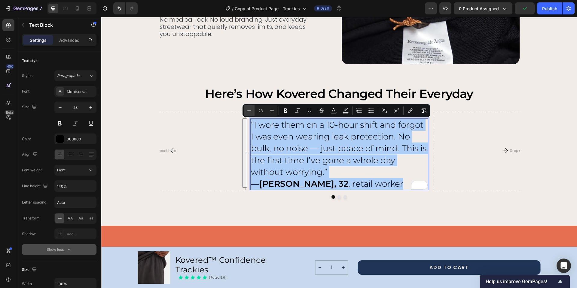
click at [247, 111] on icon "Editor contextual toolbar" at bounding box center [249, 111] width 6 height 6
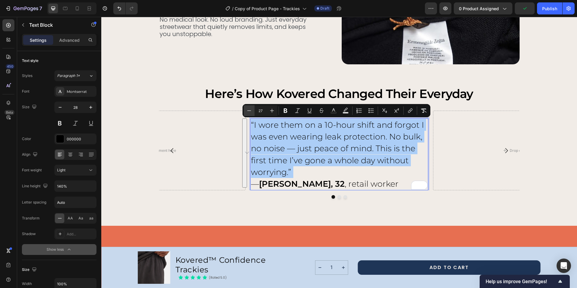
click at [247, 111] on icon "Editor contextual toolbar" at bounding box center [249, 111] width 6 height 6
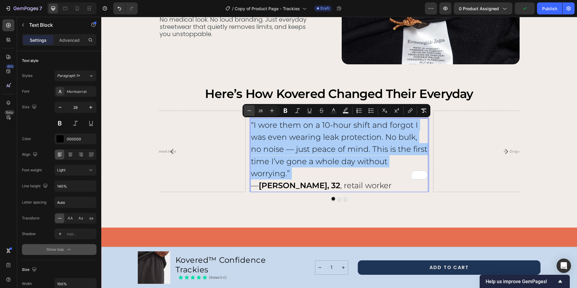
click at [247, 111] on icon "Editor contextual toolbar" at bounding box center [249, 111] width 6 height 6
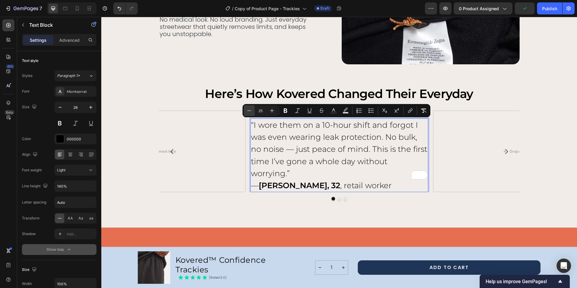
click at [247, 111] on icon "Editor contextual toolbar" at bounding box center [249, 111] width 6 height 6
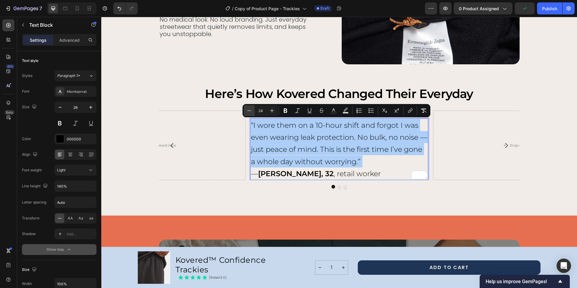
click at [247, 111] on icon "Editor contextual toolbar" at bounding box center [249, 111] width 6 height 6
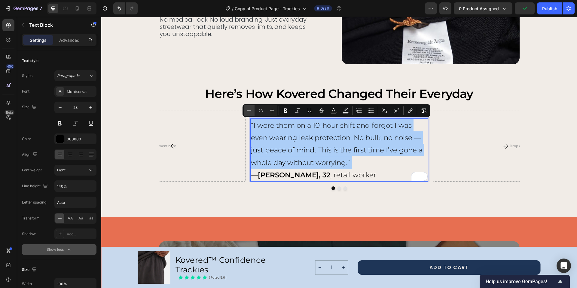
click at [247, 111] on icon "Editor contextual toolbar" at bounding box center [249, 111] width 6 height 6
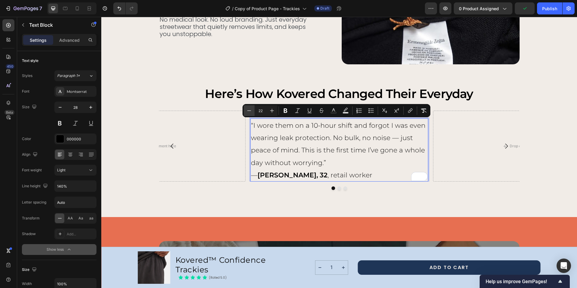
click at [247, 111] on icon "Editor contextual toolbar" at bounding box center [249, 111] width 6 height 6
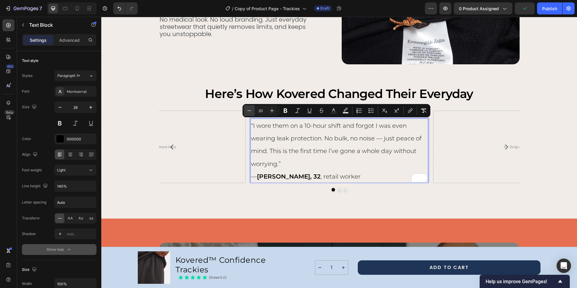
click at [247, 111] on icon "Editor contextual toolbar" at bounding box center [249, 111] width 6 height 6
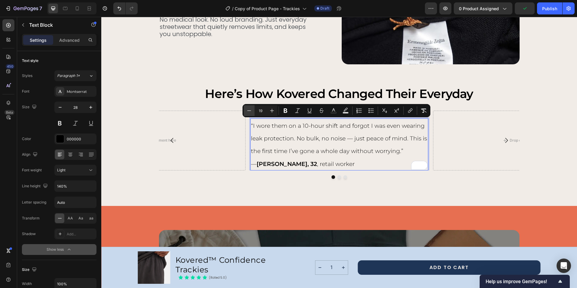
click at [247, 111] on icon "Editor contextual toolbar" at bounding box center [249, 111] width 6 height 6
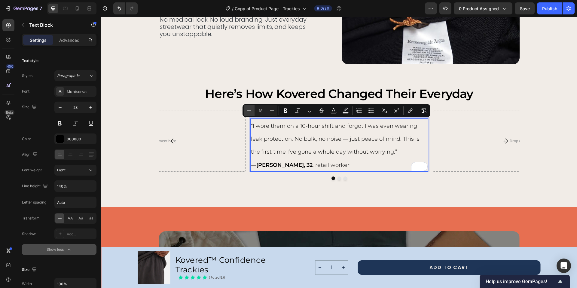
click at [247, 111] on icon "Editor contextual toolbar" at bounding box center [249, 111] width 6 height 6
type input "15"
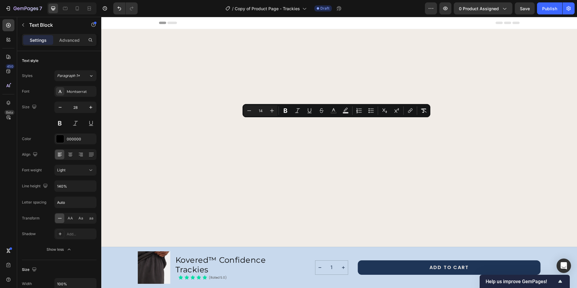
scroll to position [2046, 0]
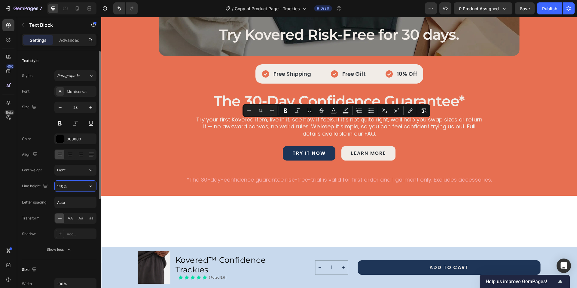
click at [83, 188] on input "140%" at bounding box center [75, 186] width 41 height 11
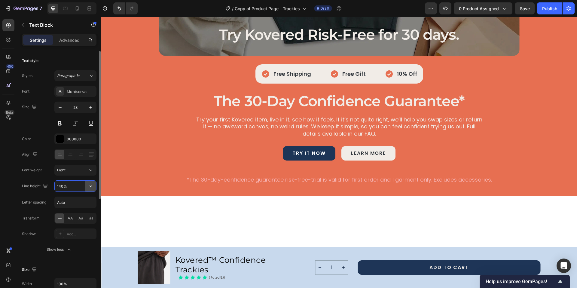
click at [91, 188] on icon "button" at bounding box center [91, 186] width 6 height 6
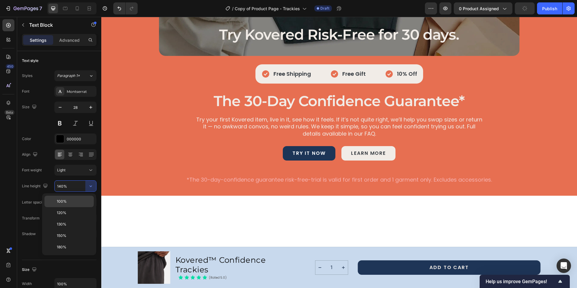
click at [78, 203] on p "100%" at bounding box center [74, 201] width 34 height 5
type input "100%"
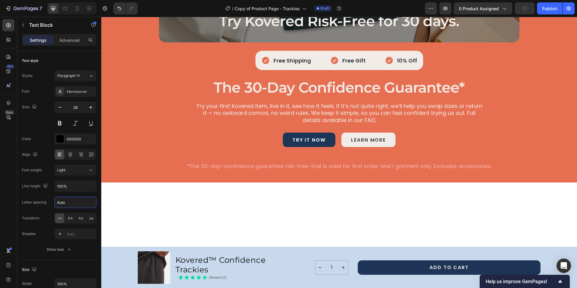
click at [78, 203] on input "Auto" at bounding box center [75, 202] width 41 height 11
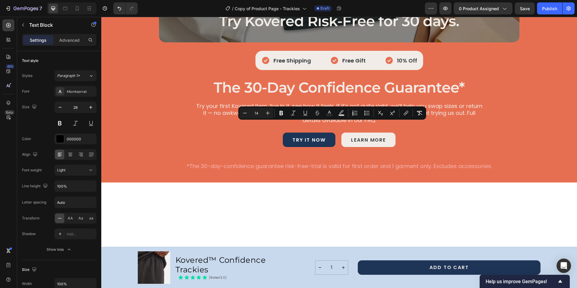
drag, startPoint x: 311, startPoint y: 156, endPoint x: 248, endPoint y: 121, distance: 72.3
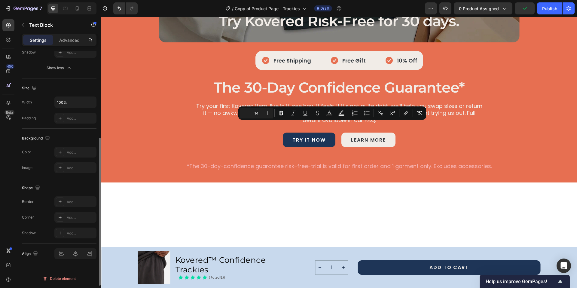
scroll to position [0, 0]
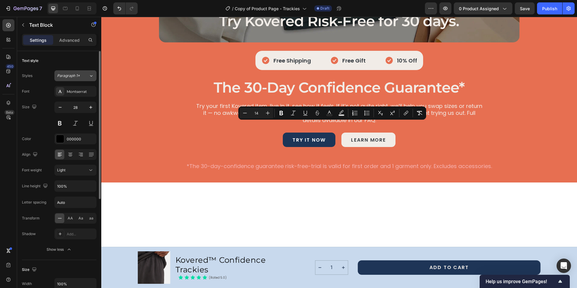
click at [93, 75] on icon at bounding box center [91, 76] width 5 height 6
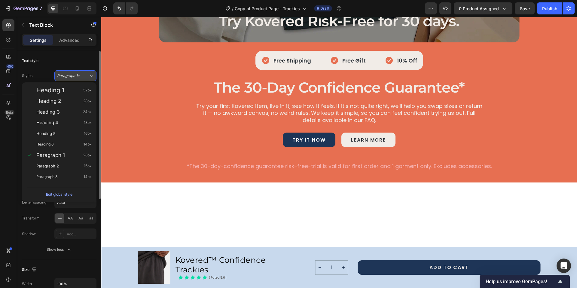
click at [93, 75] on icon at bounding box center [91, 76] width 5 height 6
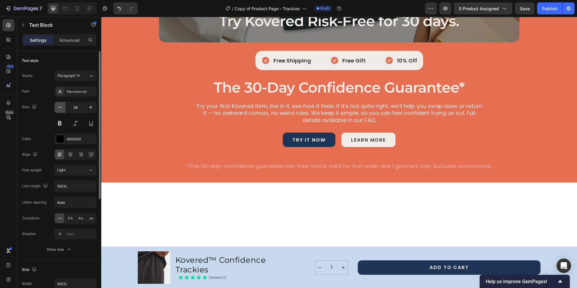
click at [64, 109] on button "button" at bounding box center [60, 107] width 11 height 11
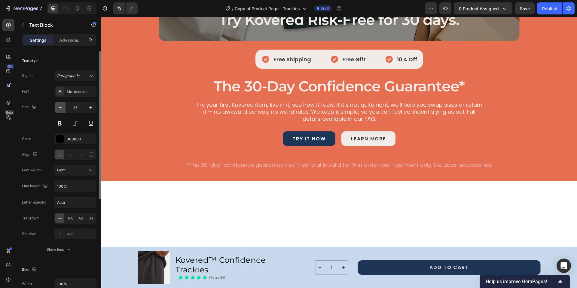
click at [64, 109] on button "button" at bounding box center [60, 107] width 11 height 11
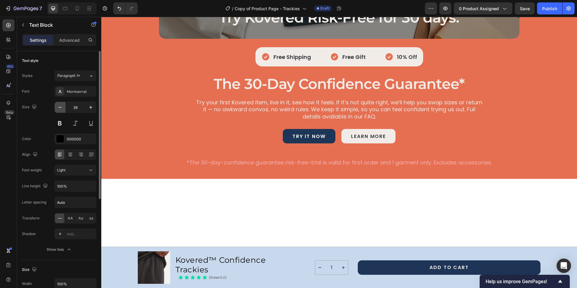
click at [64, 109] on button "button" at bounding box center [60, 107] width 11 height 11
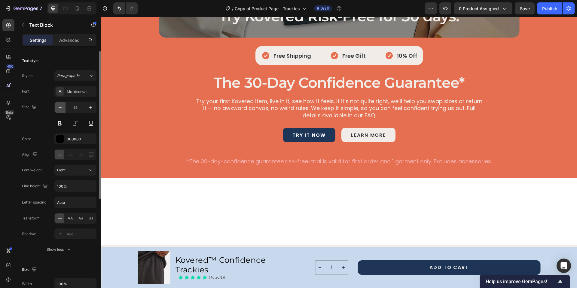
click at [64, 109] on button "button" at bounding box center [60, 107] width 11 height 11
type input "24"
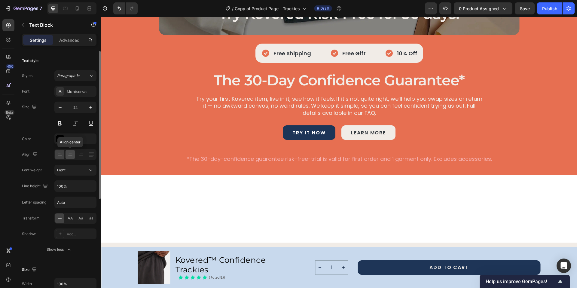
click at [74, 153] on div at bounding box center [69, 155] width 9 height 10
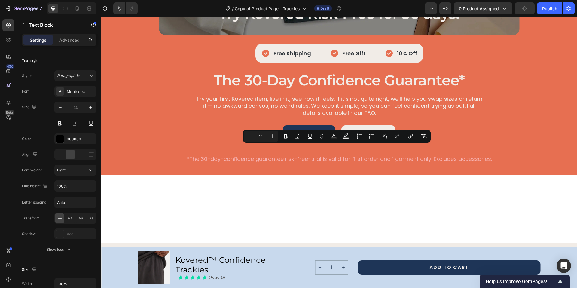
drag, startPoint x: 370, startPoint y: 148, endPoint x: 310, endPoint y: 149, distance: 60.1
click at [300, 138] on icon "Editor contextual toolbar" at bounding box center [298, 136] width 6 height 6
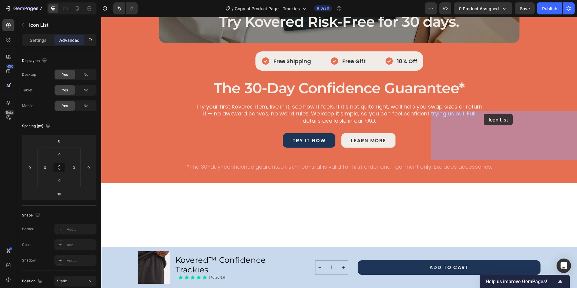
drag, startPoint x: 366, startPoint y: 120, endPoint x: 484, endPoint y: 114, distance: 117.6
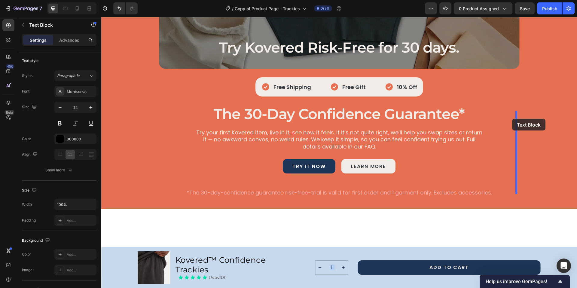
drag, startPoint x: 371, startPoint y: 166, endPoint x: 512, endPoint y: 119, distance: 148.9
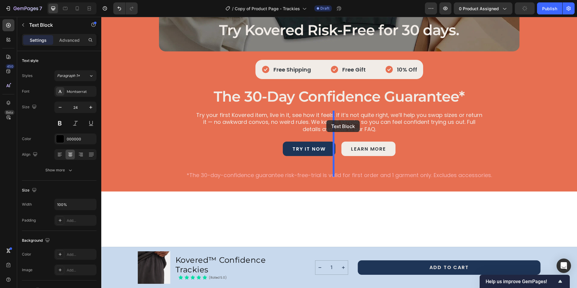
drag, startPoint x: 402, startPoint y: 118, endPoint x: 326, endPoint y: 120, distance: 76.0
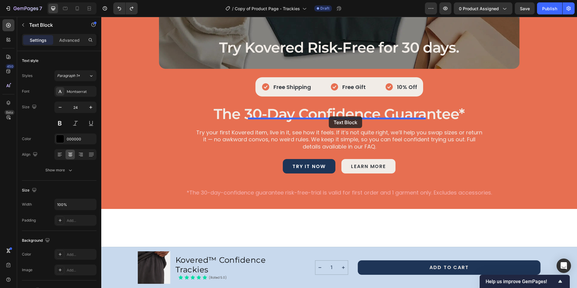
drag, startPoint x: 202, startPoint y: 161, endPoint x: 329, endPoint y: 116, distance: 134.6
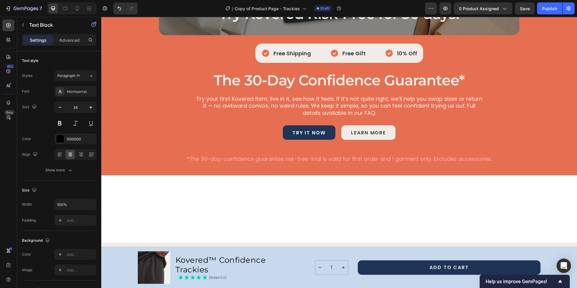
drag, startPoint x: 252, startPoint y: 123, endPoint x: 377, endPoint y: 147, distance: 126.7
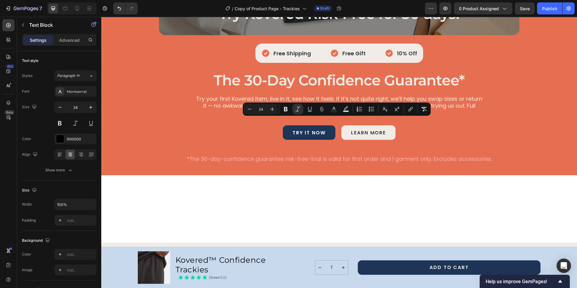
drag, startPoint x: 390, startPoint y: 144, endPoint x: 252, endPoint y: 125, distance: 139.3
click at [296, 111] on icon "Editor contextual toolbar" at bounding box center [298, 109] width 6 height 6
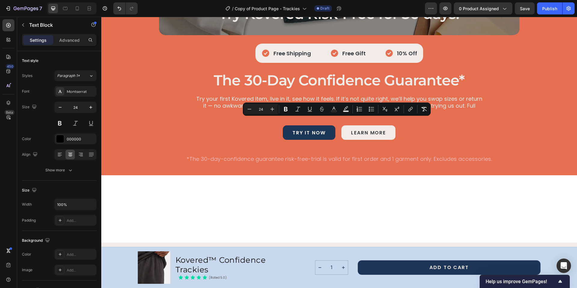
drag, startPoint x: 262, startPoint y: 126, endPoint x: 363, endPoint y: 127, distance: 100.6
click at [253, 110] on button "Minus" at bounding box center [249, 109] width 11 height 11
click at [252, 110] on icon "Editor contextual toolbar" at bounding box center [249, 109] width 6 height 6
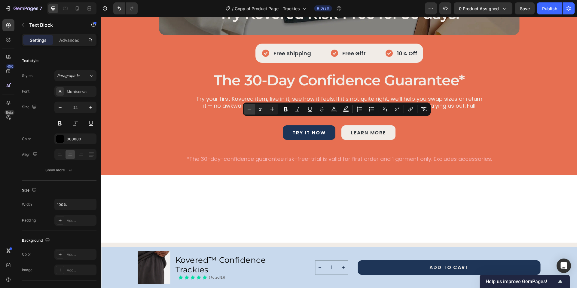
click at [252, 110] on icon "Editor contextual toolbar" at bounding box center [249, 109] width 6 height 6
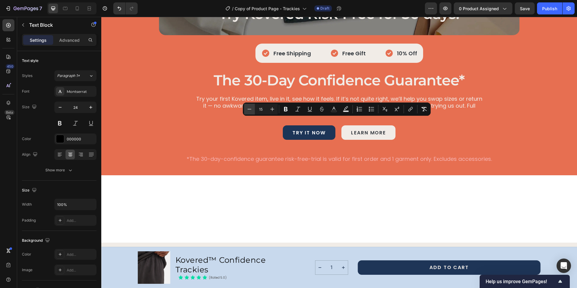
click at [252, 110] on icon "Editor contextual toolbar" at bounding box center [249, 109] width 6 height 6
type input "14"
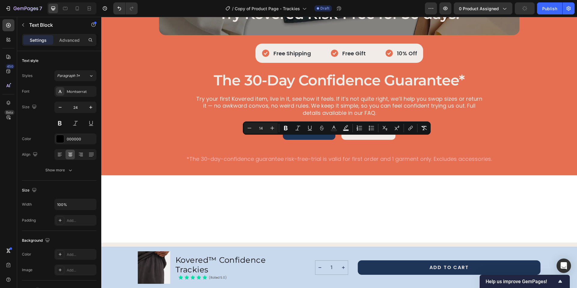
drag, startPoint x: 371, startPoint y: 138, endPoint x: 305, endPoint y: 139, distance: 65.5
click at [297, 127] on icon "Editor contextual toolbar" at bounding box center [298, 128] width 6 height 6
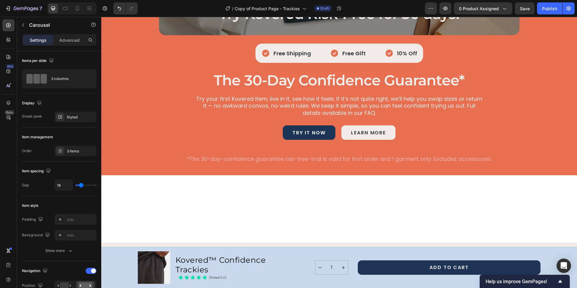
click at [73, 151] on div "3 items" at bounding box center [81, 150] width 28 height 5
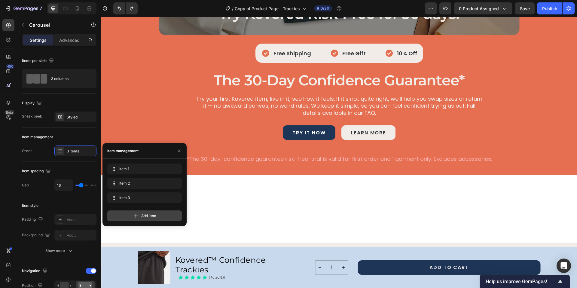
click at [156, 212] on div "Add item" at bounding box center [144, 215] width 74 height 11
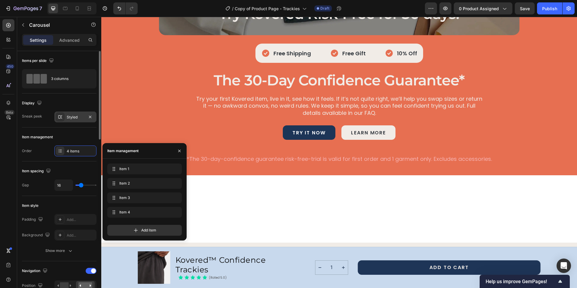
click at [71, 116] on div "Styled" at bounding box center [75, 116] width 17 height 5
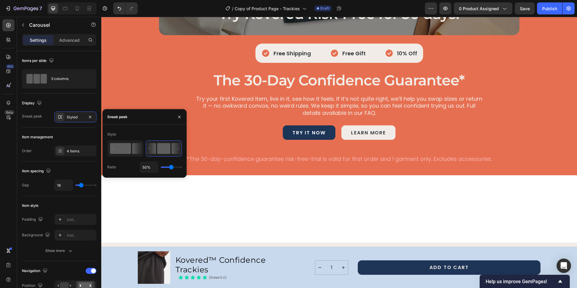
click at [125, 146] on rect at bounding box center [120, 148] width 21 height 11
type input "40%"
type input "40"
type input "39%"
type input "39"
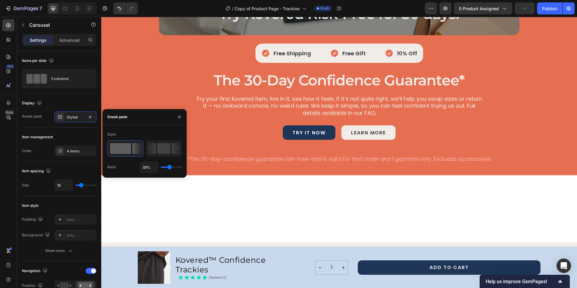
type input "16%"
type input "16"
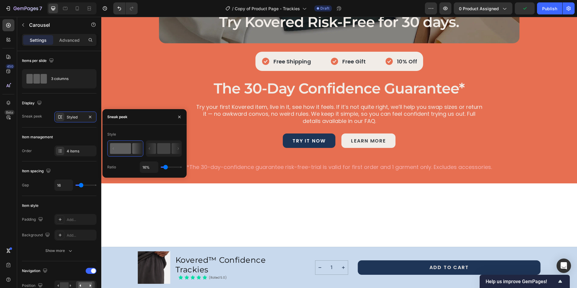
type input "5%"
type input "5"
type input "1%"
type input "1"
type input "100%"
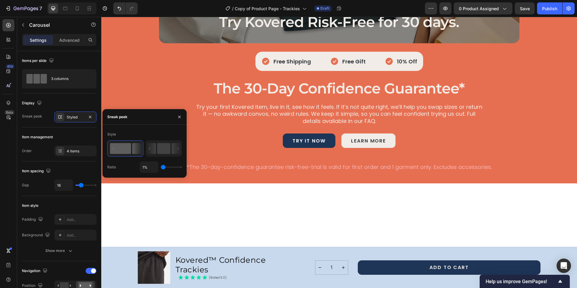
type input "100"
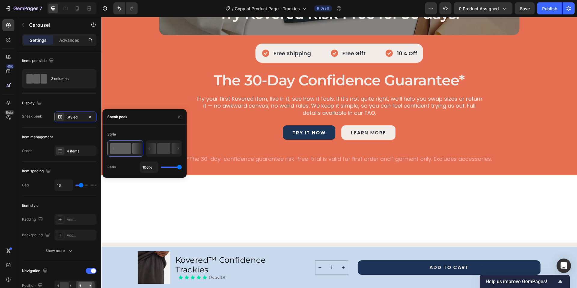
type input "74%"
type input "74"
type input "73%"
type input "73"
type input "65%"
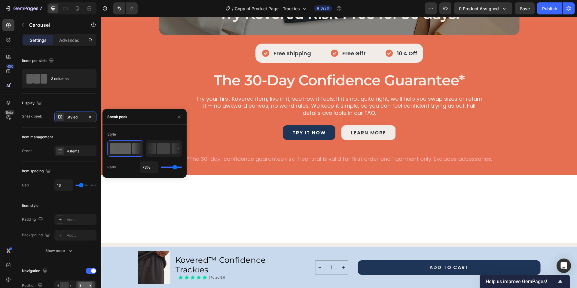
type input "65"
type input "56%"
type input "56"
type input "53%"
type input "53"
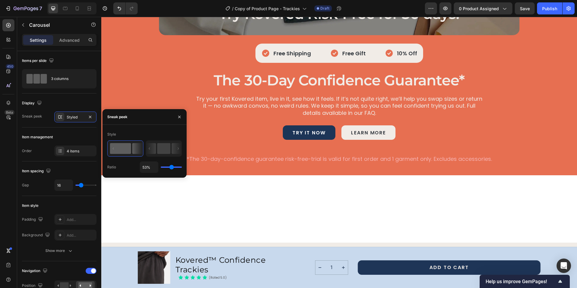
type input "52%"
type input "52"
type input "1%"
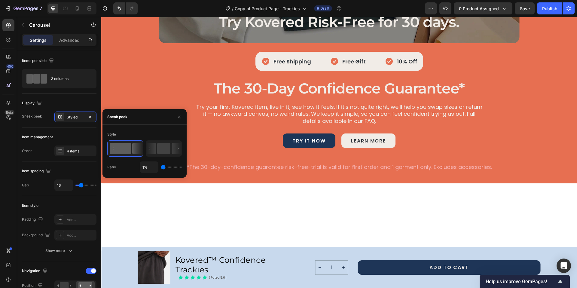
drag, startPoint x: 171, startPoint y: 168, endPoint x: 163, endPoint y: 169, distance: 8.5
type input "1"
click at [163, 168] on input "range" at bounding box center [171, 166] width 21 height 1
click at [179, 117] on icon "button" at bounding box center [179, 116] width 5 height 5
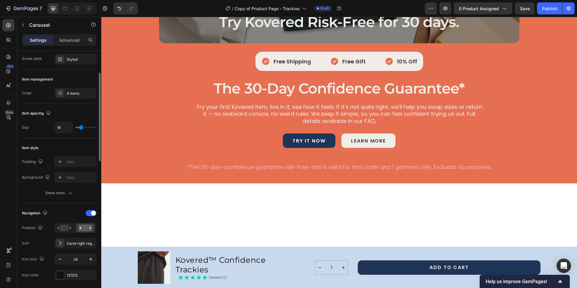
scroll to position [67, 0]
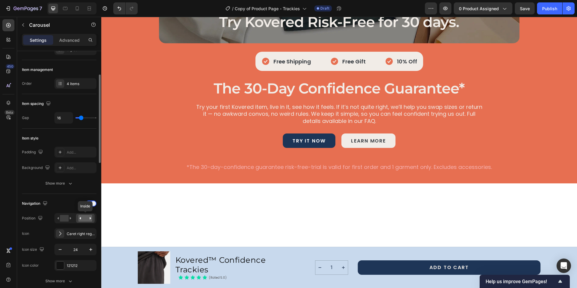
click at [85, 218] on rect at bounding box center [85, 218] width 14 height 7
click at [63, 219] on rect at bounding box center [64, 218] width 9 height 7
click at [84, 234] on div "Caret right regular" at bounding box center [81, 233] width 28 height 5
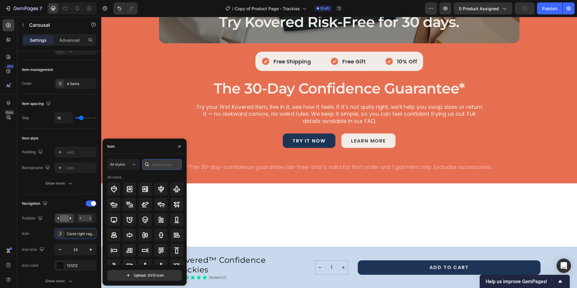
click at [160, 166] on input "text" at bounding box center [162, 164] width 40 height 11
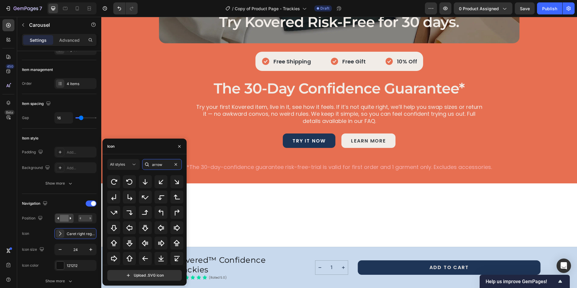
scroll to position [0, 0]
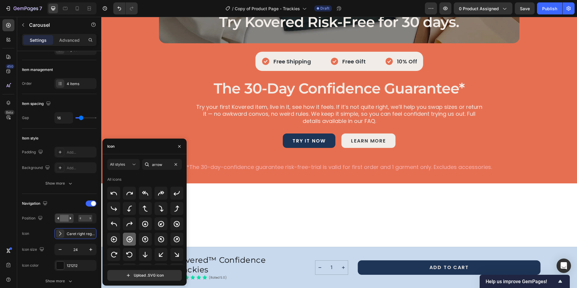
click at [130, 240] on icon at bounding box center [129, 239] width 7 height 7
click at [161, 165] on input "arrow" at bounding box center [162, 164] width 40 height 11
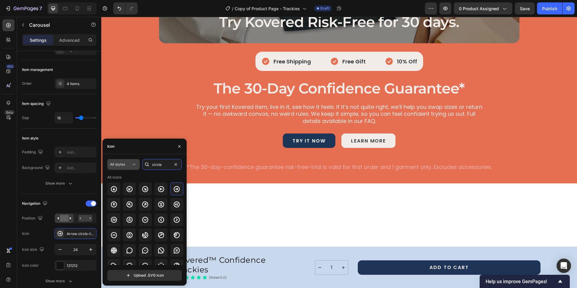
type input "circle"
click at [133, 163] on icon at bounding box center [134, 164] width 6 height 6
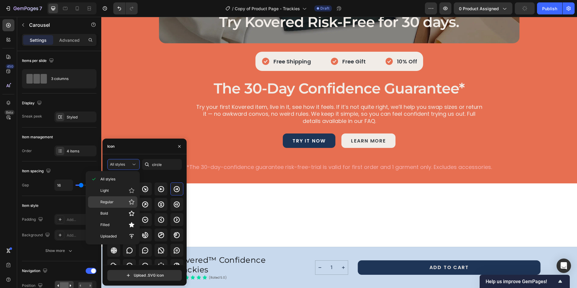
scroll to position [67, 0]
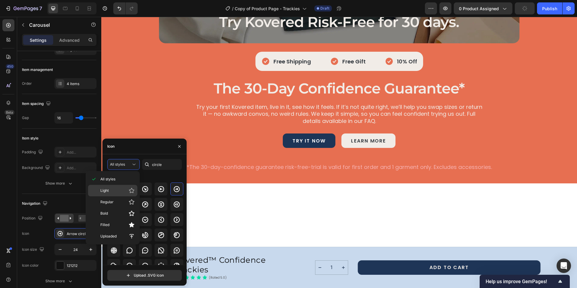
click at [114, 195] on div "Light" at bounding box center [112, 190] width 49 height 11
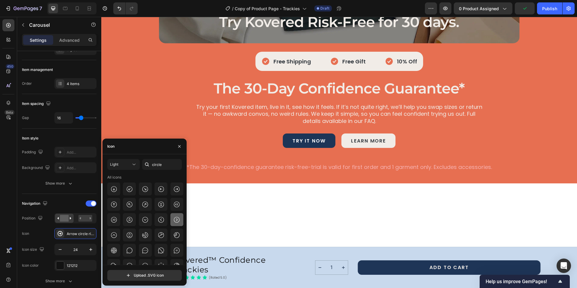
click at [175, 219] on icon at bounding box center [176, 219] width 7 height 7
click at [135, 164] on icon at bounding box center [134, 164] width 6 height 6
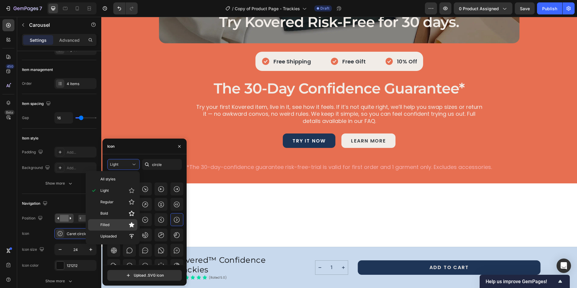
click at [103, 225] on span "Filled" at bounding box center [104, 224] width 9 height 5
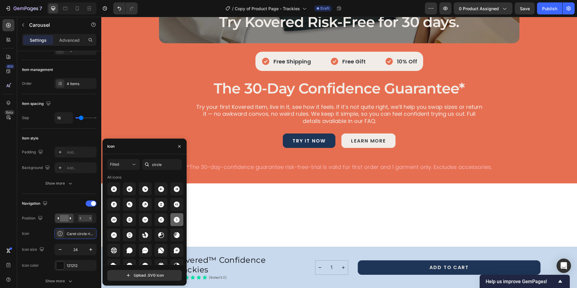
click at [173, 219] on icon at bounding box center [176, 219] width 7 height 7
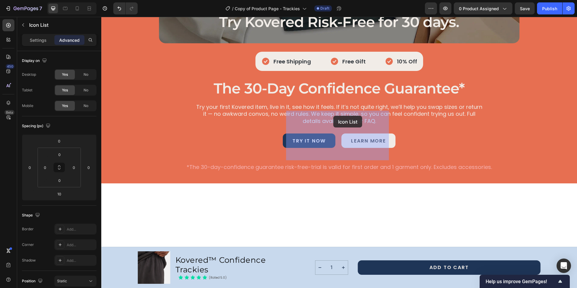
drag, startPoint x: 251, startPoint y: 121, endPoint x: 330, endPoint y: 117, distance: 78.5
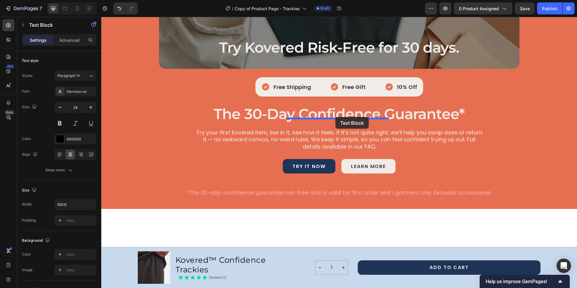
drag, startPoint x: 265, startPoint y: 163, endPoint x: 335, endPoint y: 117, distance: 84.6
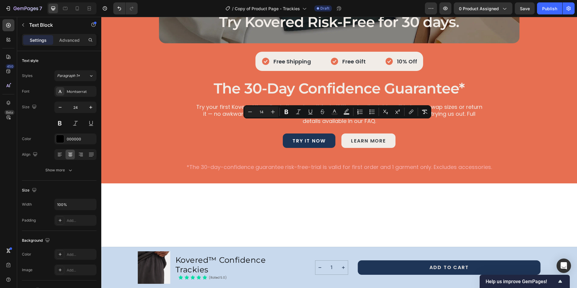
drag, startPoint x: 371, startPoint y: 148, endPoint x: 288, endPoint y: 124, distance: 85.7
type input "24"
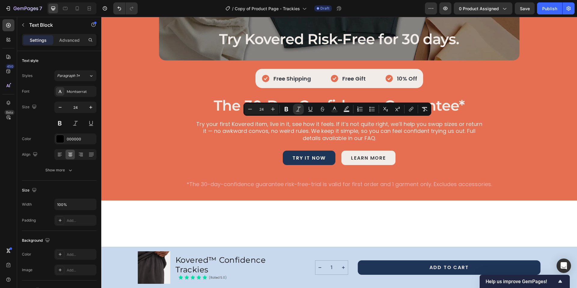
drag, startPoint x: 370, startPoint y: 166, endPoint x: 294, endPoint y: 123, distance: 87.1
click at [296, 110] on icon "Editor contextual toolbar" at bounding box center [298, 109] width 6 height 6
click at [249, 110] on icon "Editor contextual toolbar" at bounding box center [250, 109] width 6 height 6
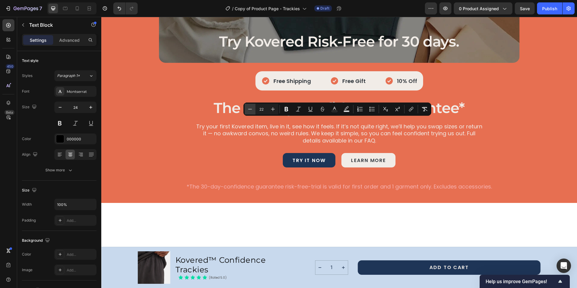
click at [249, 110] on icon "Editor contextual toolbar" at bounding box center [250, 109] width 6 height 6
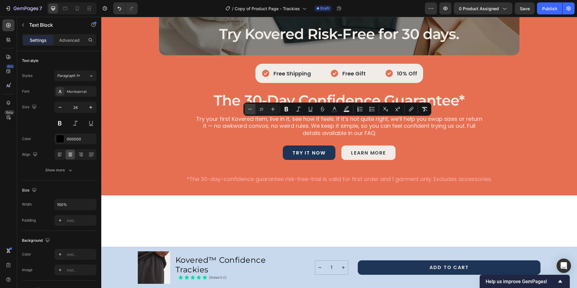
click at [249, 110] on icon "Editor contextual toolbar" at bounding box center [250, 109] width 6 height 6
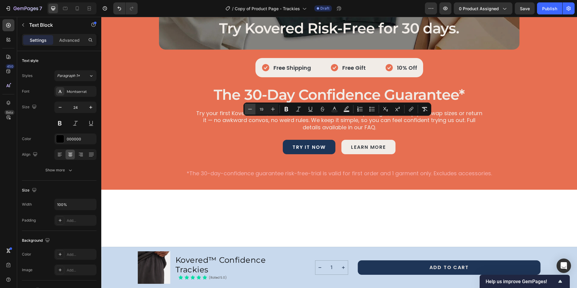
click at [249, 110] on icon "Editor contextual toolbar" at bounding box center [250, 109] width 6 height 6
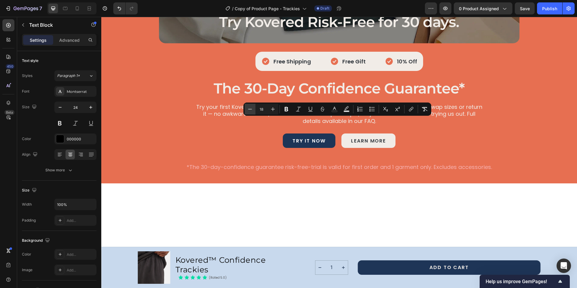
click at [249, 110] on icon "Editor contextual toolbar" at bounding box center [250, 109] width 6 height 6
type input "14"
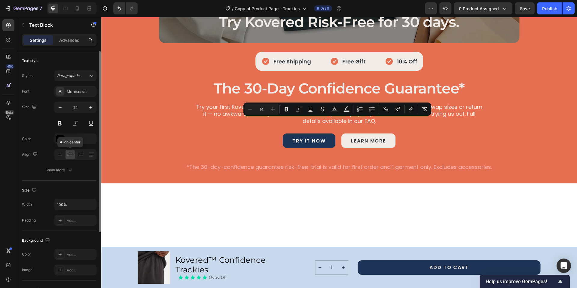
click at [69, 156] on icon at bounding box center [70, 156] width 3 height 1
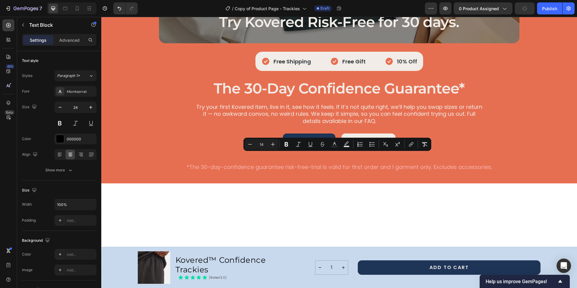
drag, startPoint x: 361, startPoint y: 157, endPoint x: 320, endPoint y: 158, distance: 41.5
click at [299, 144] on icon "Editor contextual toolbar" at bounding box center [298, 144] width 6 height 6
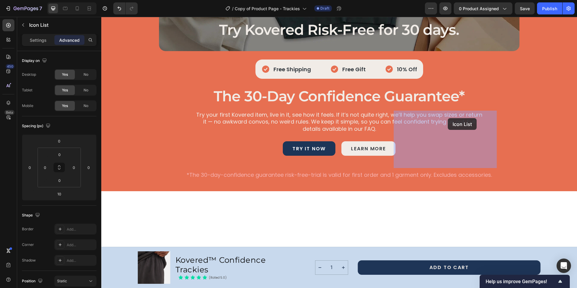
drag, startPoint x: 369, startPoint y: 120, endPoint x: 448, endPoint y: 118, distance: 79.0
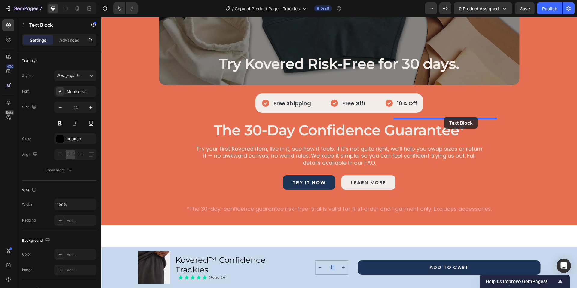
drag, startPoint x: 385, startPoint y: 164, endPoint x: 444, endPoint y: 117, distance: 75.7
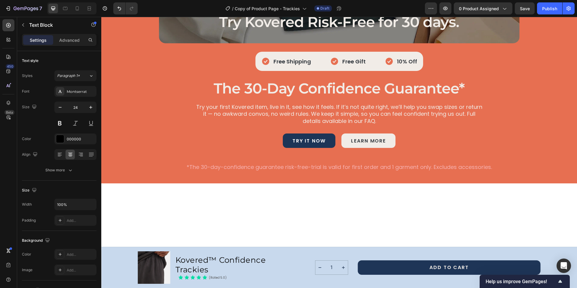
drag, startPoint x: 360, startPoint y: 156, endPoint x: 292, endPoint y: 125, distance: 74.9
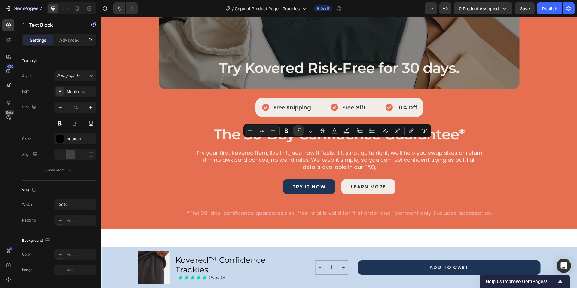
drag, startPoint x: 370, startPoint y: 186, endPoint x: 315, endPoint y: 146, distance: 67.7
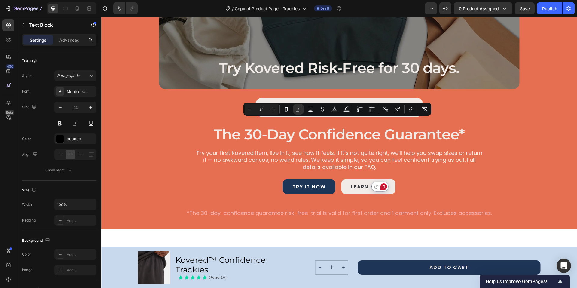
drag, startPoint x: 299, startPoint y: 121, endPoint x: 385, endPoint y: 189, distance: 109.4
click at [299, 111] on icon "Editor contextual toolbar" at bounding box center [298, 109] width 6 height 6
click at [252, 111] on icon "Editor contextual toolbar" at bounding box center [250, 109] width 6 height 6
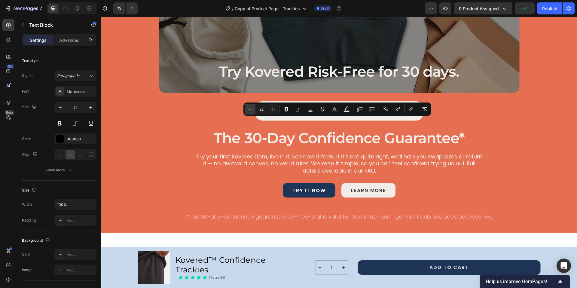
click at [252, 111] on icon "Editor contextual toolbar" at bounding box center [250, 109] width 6 height 6
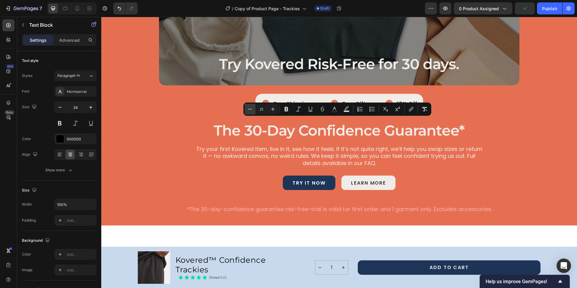
click at [252, 111] on icon "Editor contextual toolbar" at bounding box center [250, 109] width 6 height 6
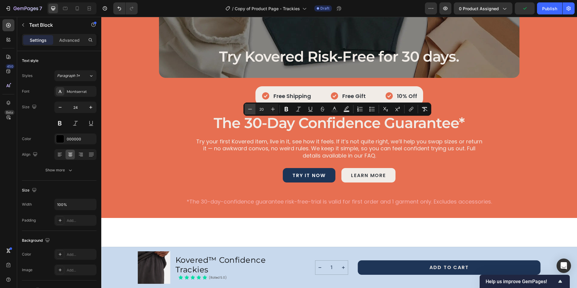
click at [252, 111] on icon "Editor contextual toolbar" at bounding box center [250, 109] width 6 height 6
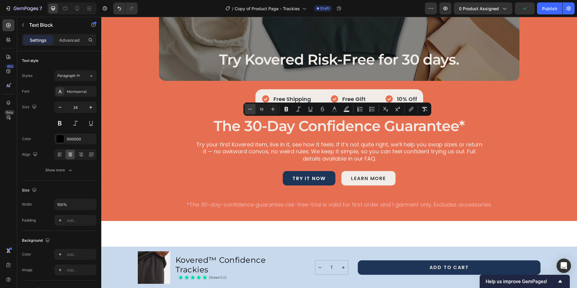
click at [252, 111] on icon "Editor contextual toolbar" at bounding box center [250, 109] width 6 height 6
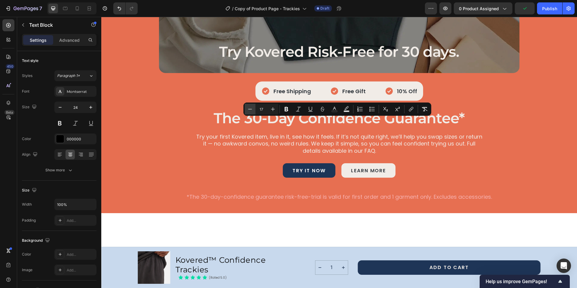
click at [252, 111] on icon "Editor contextual toolbar" at bounding box center [250, 109] width 6 height 6
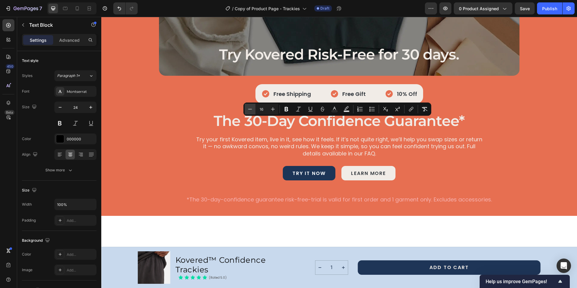
click at [252, 111] on icon "Editor contextual toolbar" at bounding box center [250, 109] width 6 height 6
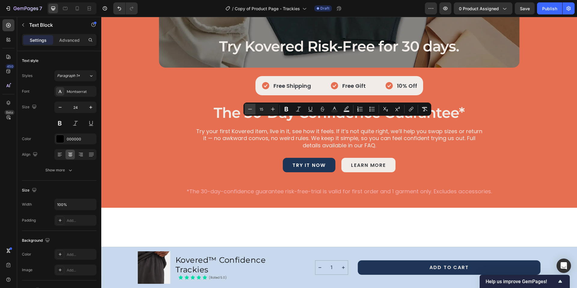
click at [252, 111] on icon "Editor contextual toolbar" at bounding box center [250, 109] width 6 height 6
type input "14"
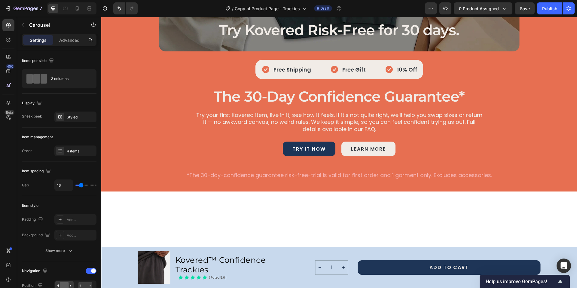
click at [86, 153] on div "4 items" at bounding box center [81, 150] width 28 height 5
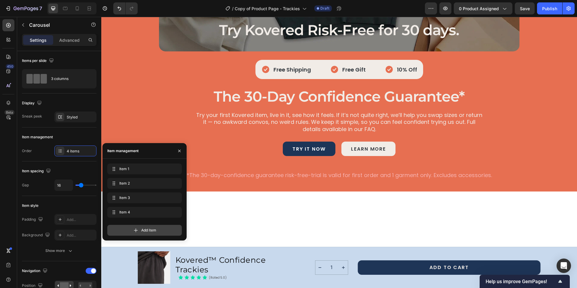
click at [144, 231] on span "Add item" at bounding box center [148, 229] width 15 height 5
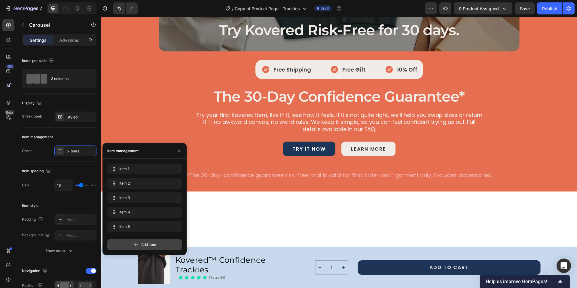
click at [139, 246] on div "Add item" at bounding box center [144, 244] width 74 height 11
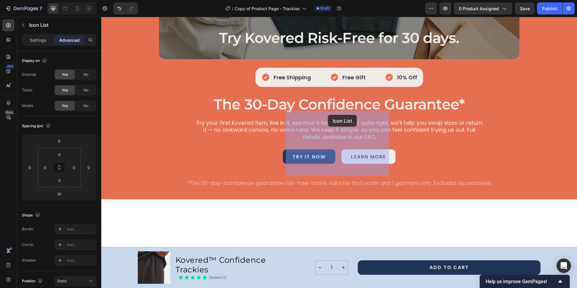
drag, startPoint x: 249, startPoint y: 120, endPoint x: 327, endPoint y: 115, distance: 78.0
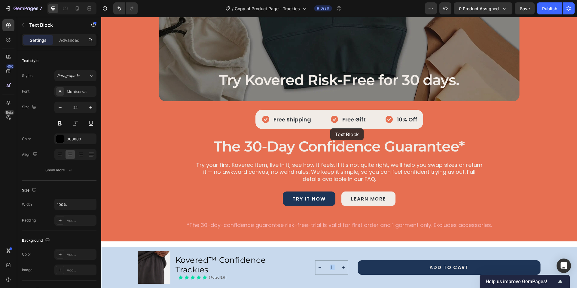
drag, startPoint x: 245, startPoint y: 179, endPoint x: 330, endPoint y: 128, distance: 99.0
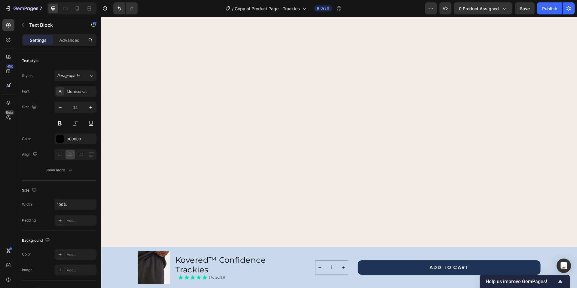
scroll to position [2030, 0]
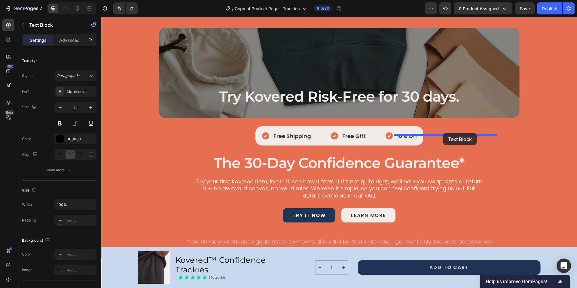
drag, startPoint x: 375, startPoint y: 186, endPoint x: 443, endPoint y: 133, distance: 86.2
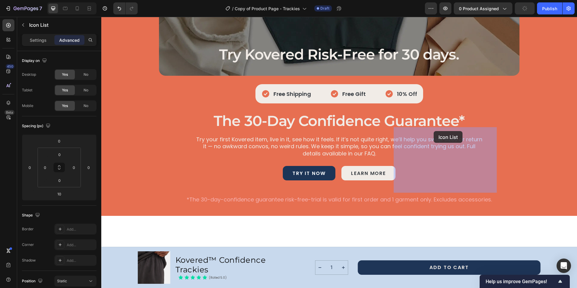
drag, startPoint x: 369, startPoint y: 137, endPoint x: 431, endPoint y: 132, distance: 62.1
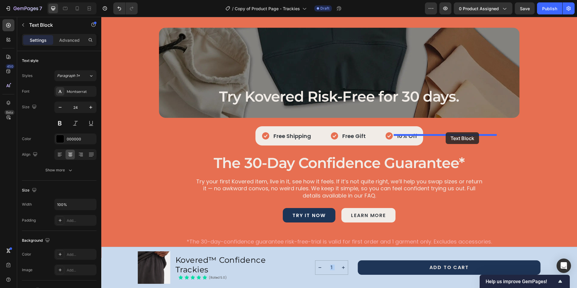
drag, startPoint x: 383, startPoint y: 187, endPoint x: 445, endPoint y: 132, distance: 82.8
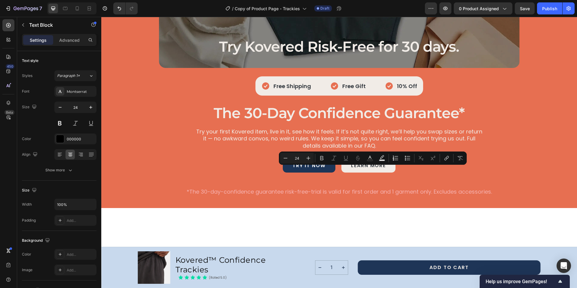
type input "14"
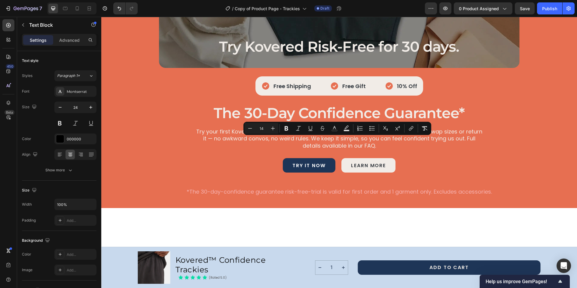
drag, startPoint x: 375, startPoint y: 172, endPoint x: 291, endPoint y: 140, distance: 90.3
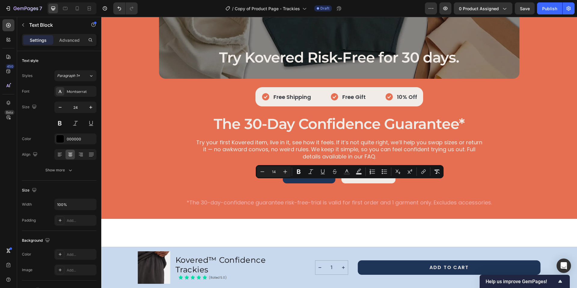
drag, startPoint x: 374, startPoint y: 181, endPoint x: 327, endPoint y: 184, distance: 47.3
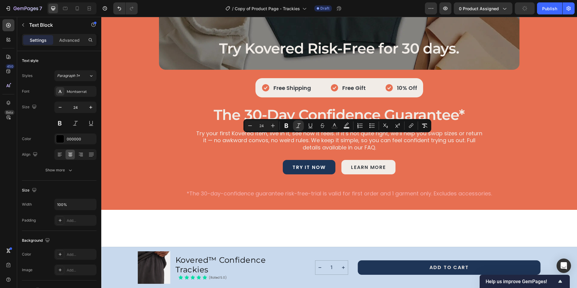
drag, startPoint x: 327, startPoint y: 167, endPoint x: 288, endPoint y: 140, distance: 46.4
click at [297, 126] on icon "Editor contextual toolbar" at bounding box center [298, 126] width 6 height 6
click at [252, 127] on icon "Editor contextual toolbar" at bounding box center [250, 126] width 6 height 6
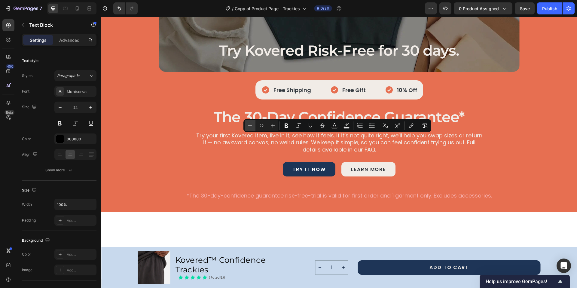
click at [252, 127] on icon "Editor contextual toolbar" at bounding box center [250, 126] width 6 height 6
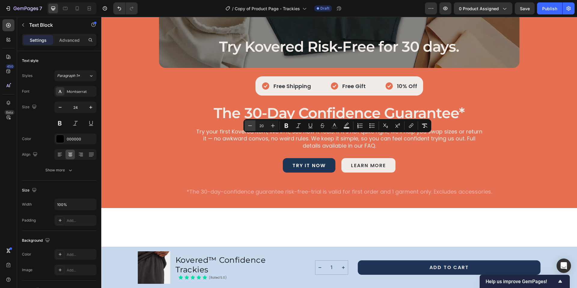
click at [252, 127] on icon "Editor contextual toolbar" at bounding box center [250, 126] width 6 height 6
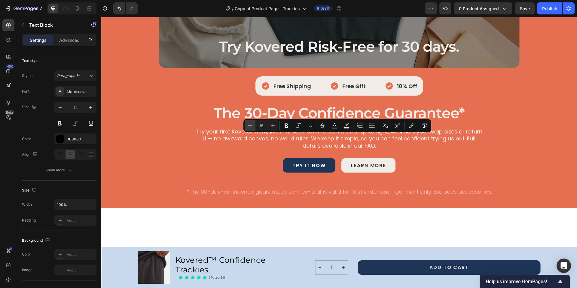
click at [252, 127] on icon "Editor contextual toolbar" at bounding box center [250, 126] width 6 height 6
type input "14"
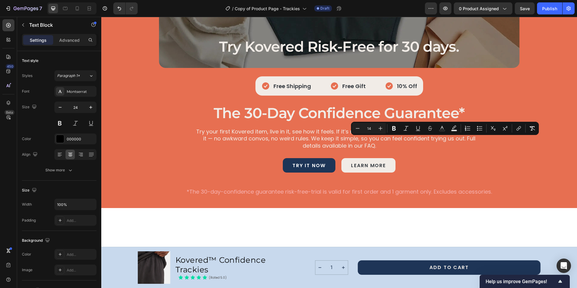
drag, startPoint x: 471, startPoint y: 180, endPoint x: 400, endPoint y: 140, distance: 81.8
type input "24"
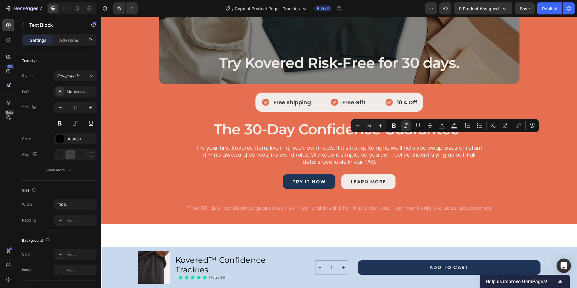
drag, startPoint x: 464, startPoint y: 199, endPoint x: 408, endPoint y: 139, distance: 81.6
click at [356, 127] on icon "Editor contextual toolbar" at bounding box center [357, 126] width 6 height 6
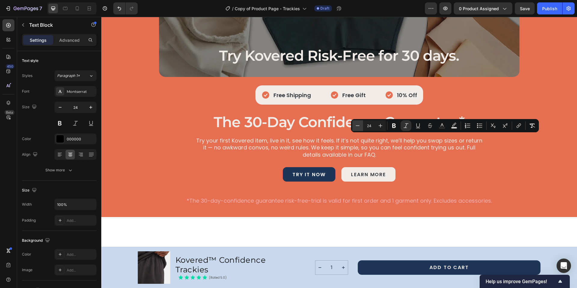
click at [356, 127] on icon "Editor contextual toolbar" at bounding box center [357, 126] width 6 height 6
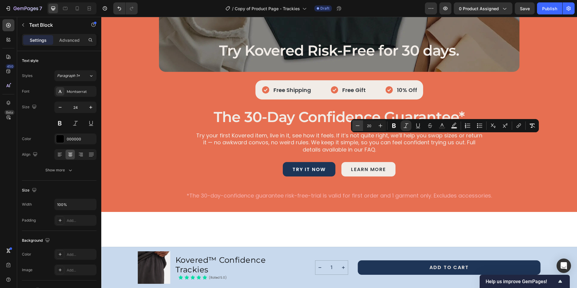
click at [356, 127] on icon "Editor contextual toolbar" at bounding box center [357, 126] width 6 height 6
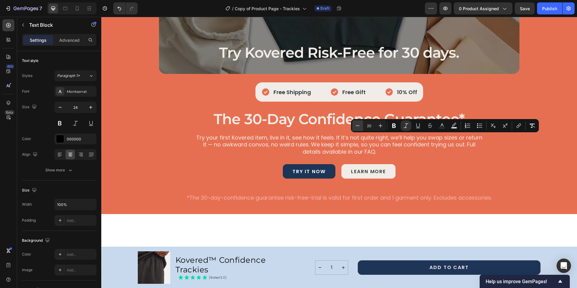
click at [356, 127] on icon "Editor contextual toolbar" at bounding box center [357, 126] width 6 height 6
click at [406, 126] on icon "Editor contextual toolbar" at bounding box center [406, 126] width 6 height 6
click at [357, 126] on icon "Editor contextual toolbar" at bounding box center [358, 125] width 4 height 0
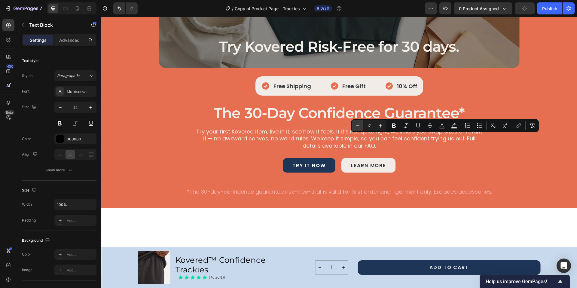
type input "16"
click at [357, 126] on icon "Editor contextual toolbar" at bounding box center [358, 125] width 4 height 0
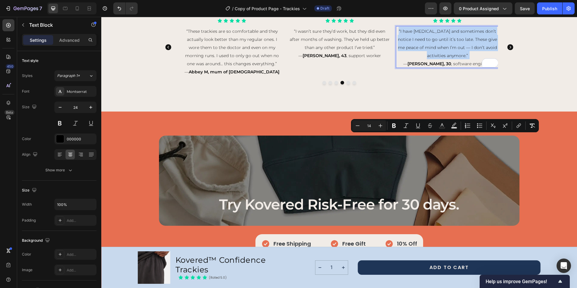
scroll to position [2030, 0]
click at [444, 111] on div "here’s how kovered changed their everyday Heading Row Icon Icon Icon Icon Icon …" at bounding box center [339, 45] width 476 height 132
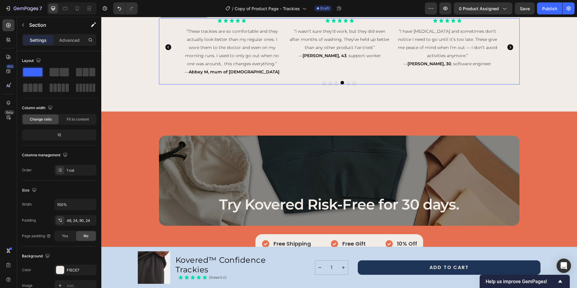
click at [507, 50] on icon "Carousel Next Arrow" at bounding box center [510, 47] width 6 height 6
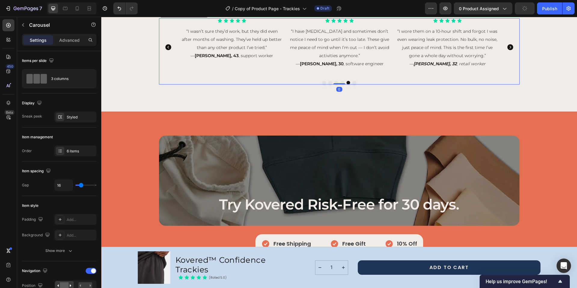
click at [507, 50] on icon "Carousel Next Arrow" at bounding box center [510, 47] width 6 height 6
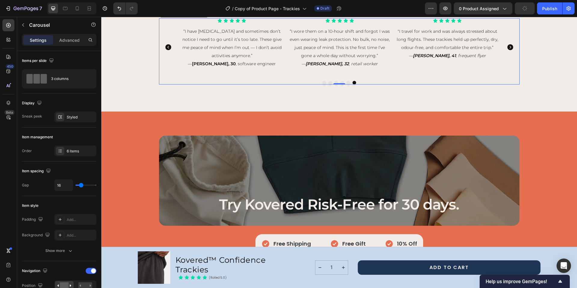
click at [507, 50] on icon "Carousel Next Arrow" at bounding box center [510, 47] width 6 height 6
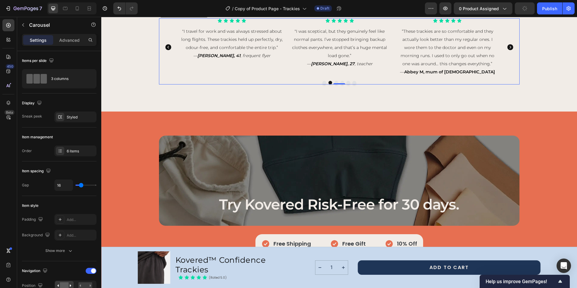
click at [507, 50] on icon "Carousel Next Arrow" at bounding box center [510, 47] width 6 height 6
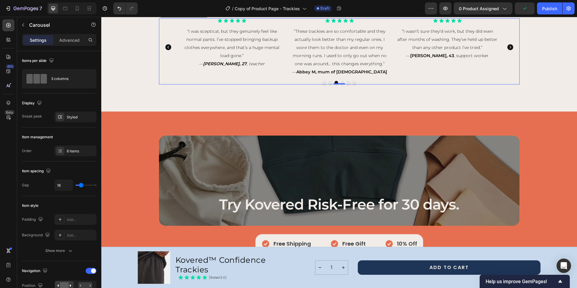
click at [507, 50] on icon "Carousel Next Arrow" at bounding box center [510, 47] width 6 height 6
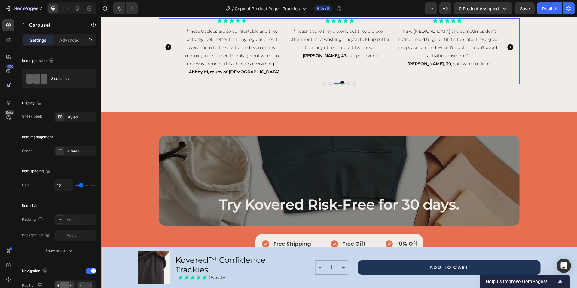
click at [507, 50] on icon "Carousel Next Arrow" at bounding box center [510, 47] width 6 height 6
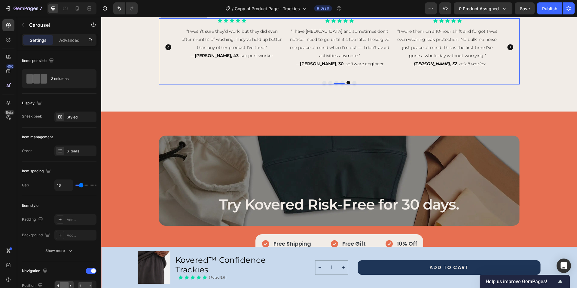
click at [507, 50] on icon "Carousel Next Arrow" at bounding box center [510, 47] width 6 height 6
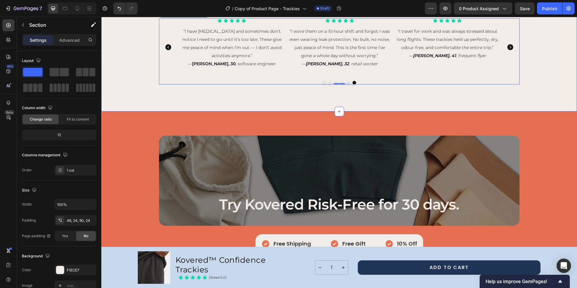
click at [539, 84] on div "Icon Icon Icon Icon Icon Icon List “I wore them on a 10-hour shift and forgot I…" at bounding box center [338, 51] width 461 height 66
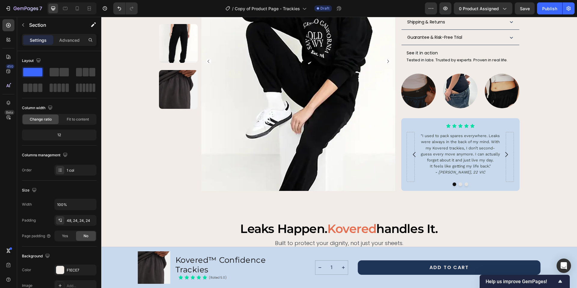
scroll to position [493, 0]
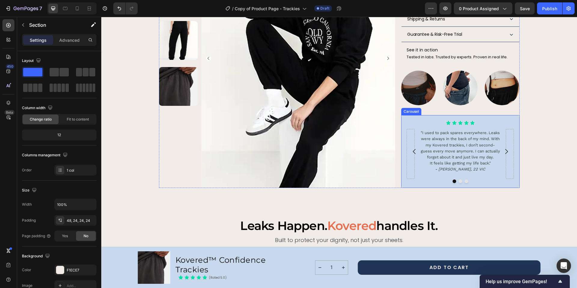
click at [506, 115] on div "Icon Icon Icon Icon Icon Icon List "I used to pack spares everywhere. Leaks wer…" at bounding box center [460, 151] width 118 height 72
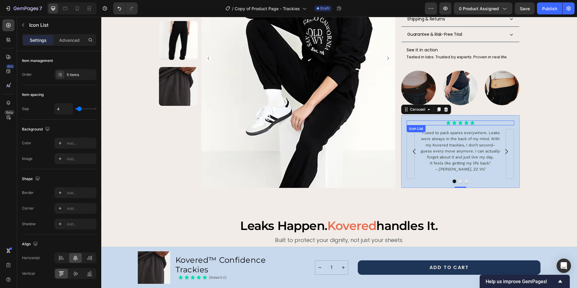
click at [479, 120] on div "Icon Icon Icon Icon Icon" at bounding box center [459, 122] width 107 height 5
click at [440, 129] on icon at bounding box center [442, 131] width 5 height 5
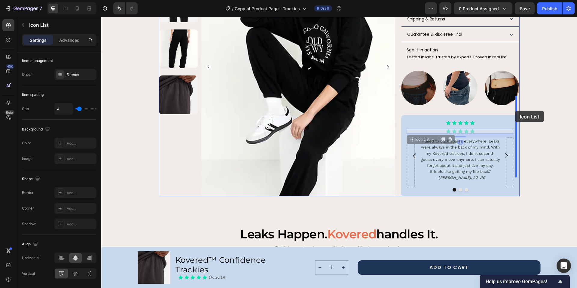
drag, startPoint x: 486, startPoint y: 112, endPoint x: 515, endPoint y: 111, distance: 29.2
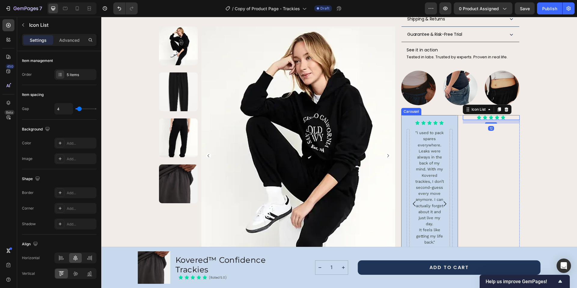
click at [442, 200] on icon "Carousel Next Arrow" at bounding box center [444, 203] width 7 height 7
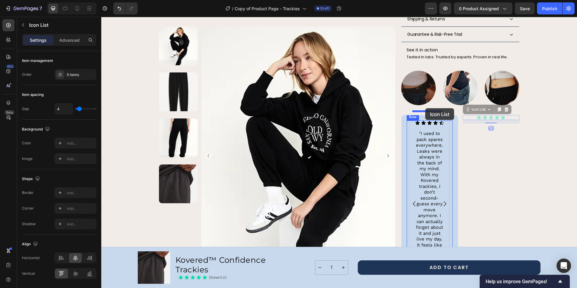
drag, startPoint x: 506, startPoint y: 97, endPoint x: 425, endPoint y: 108, distance: 81.8
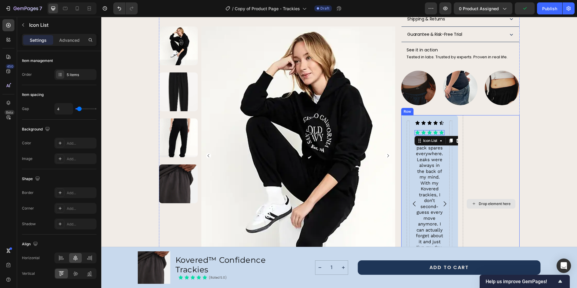
click at [469, 115] on div "Drop element here" at bounding box center [491, 203] width 57 height 177
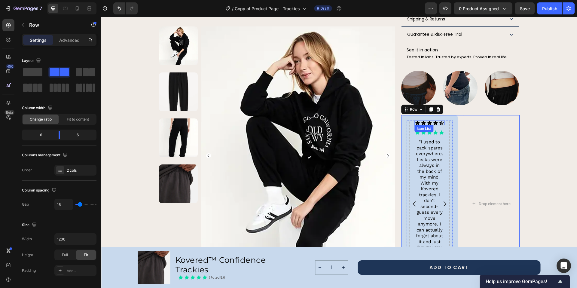
click at [414, 120] on div "Icon Icon Icon Icon Icon" at bounding box center [429, 122] width 30 height 5
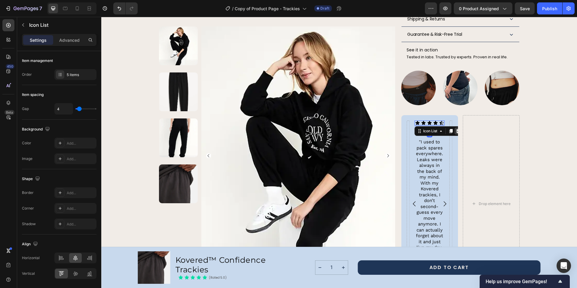
click at [456, 129] on icon at bounding box center [458, 131] width 4 height 4
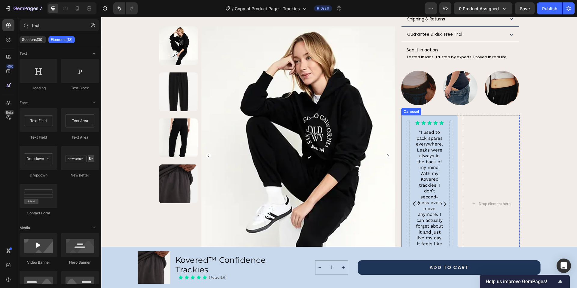
click at [443, 201] on icon "Carousel Next Arrow" at bounding box center [444, 203] width 3 height 5
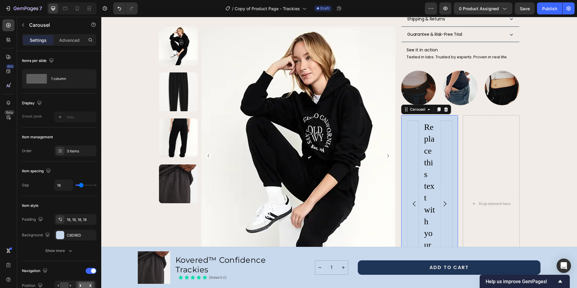
click at [411, 200] on icon "Carousel Back Arrow" at bounding box center [414, 203] width 7 height 7
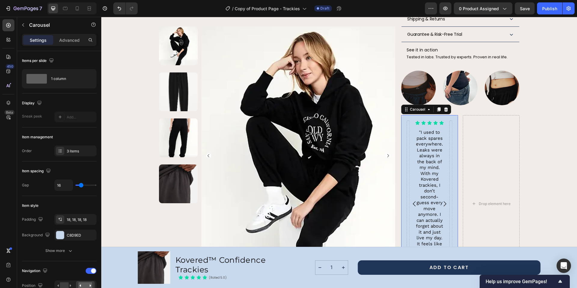
click at [442, 200] on icon "Carousel Next Arrow" at bounding box center [444, 203] width 7 height 7
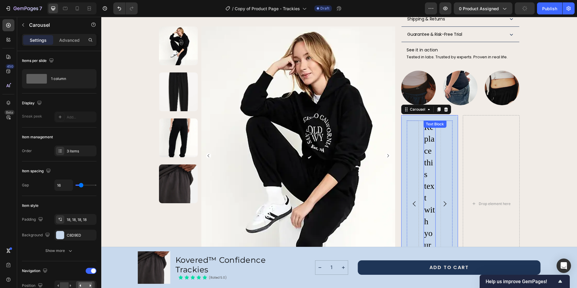
click at [432, 120] on div "Replace this text with your content" at bounding box center [429, 203] width 12 height 166
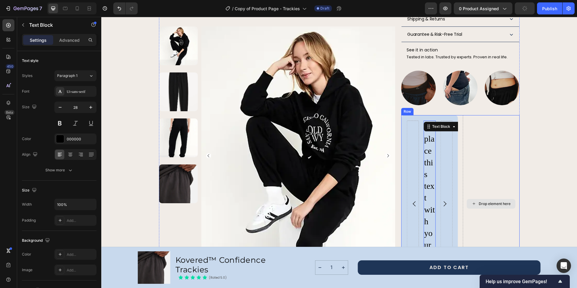
click at [486, 160] on div "Drop element here" at bounding box center [491, 203] width 57 height 177
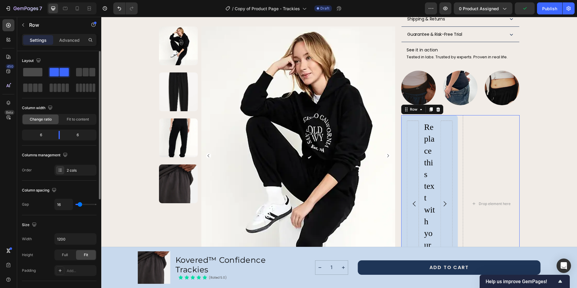
click at [33, 71] on span at bounding box center [32, 72] width 19 height 8
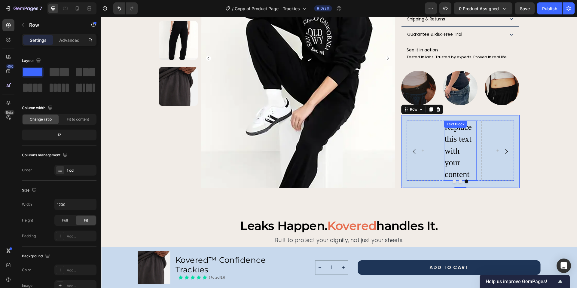
click at [469, 120] on div "Replace this text with your content Text Block" at bounding box center [460, 150] width 32 height 60
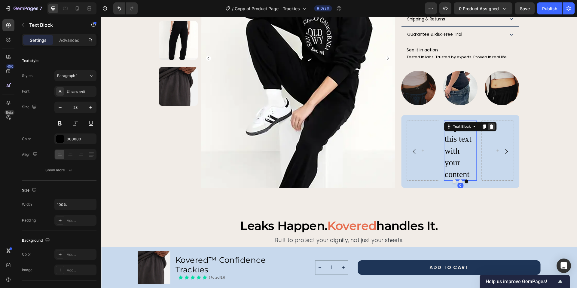
click at [490, 124] on icon at bounding box center [491, 126] width 4 height 4
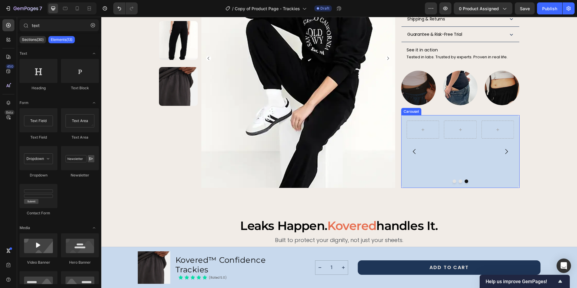
click at [413, 148] on icon "Carousel Back Arrow" at bounding box center [414, 151] width 7 height 7
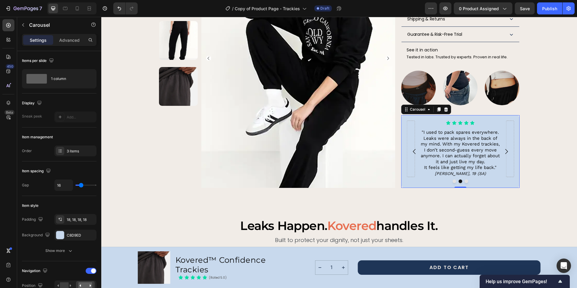
click at [413, 148] on icon "Carousel Back Arrow" at bounding box center [414, 151] width 7 height 7
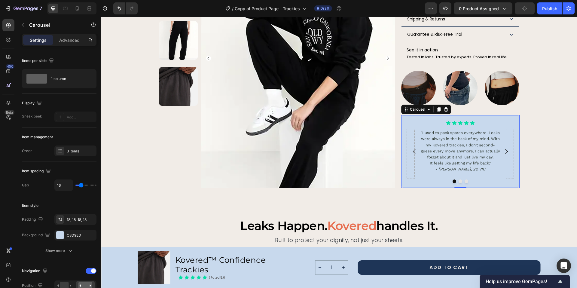
click at [503, 148] on icon "Carousel Next Arrow" at bounding box center [506, 151] width 7 height 7
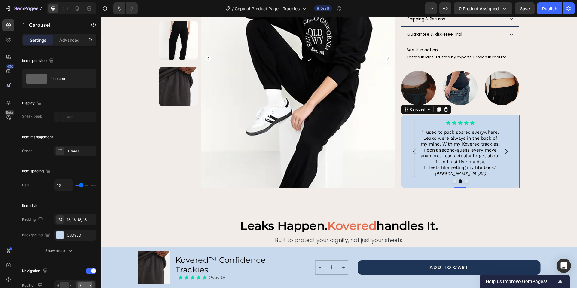
click at [412, 148] on icon "Carousel Back Arrow" at bounding box center [414, 151] width 7 height 7
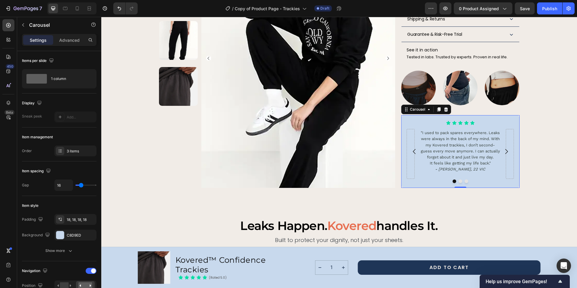
click at [505, 149] on icon "Carousel Next Arrow" at bounding box center [506, 151] width 3 height 5
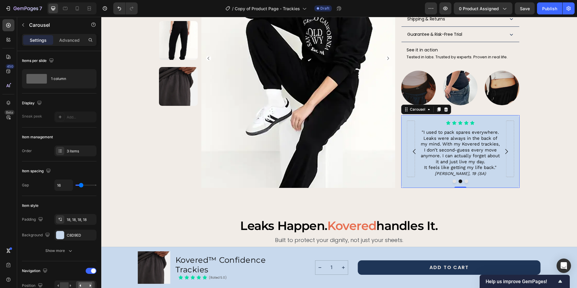
click at [412, 148] on icon "Carousel Back Arrow" at bounding box center [414, 151] width 7 height 7
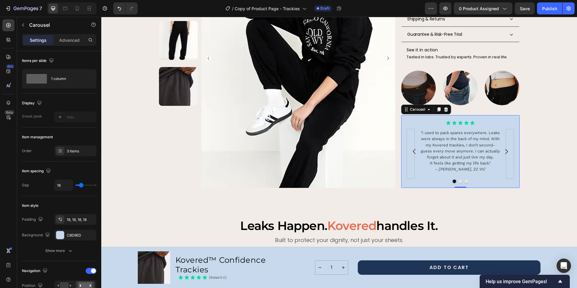
click at [505, 149] on icon "Carousel Next Arrow" at bounding box center [506, 151] width 3 height 5
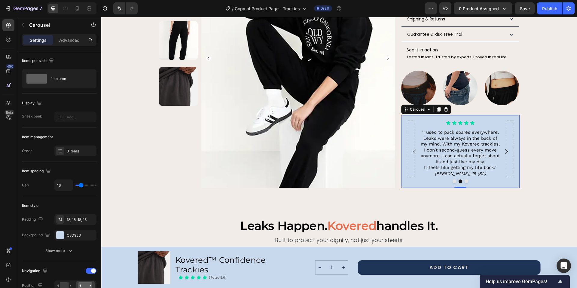
click at [412, 148] on icon "Carousel Back Arrow" at bounding box center [414, 151] width 7 height 7
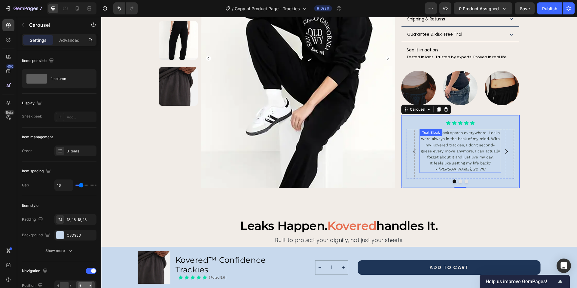
click at [473, 129] on p ""I used to pack spares everywhere. Leaks were always in the back of my mind. Wi…" at bounding box center [460, 144] width 80 height 30
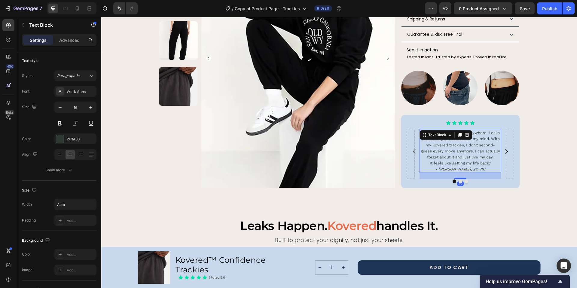
click at [449, 130] on span ""I used to pack spares everywhere. Leaks were always in the back of my mind. Wi…" at bounding box center [460, 144] width 79 height 29
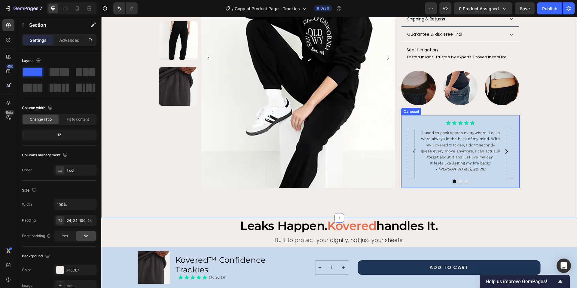
click at [506, 148] on icon "Carousel Next Arrow" at bounding box center [506, 151] width 7 height 7
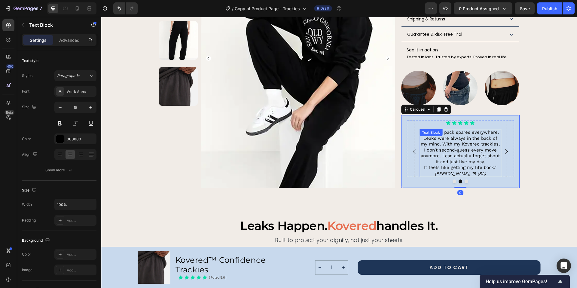
click at [474, 130] on span ""I used to pack spares everywhere. Leaks were always in the back of my mind. Wi…" at bounding box center [460, 146] width 79 height 35
click at [484, 171] on p "[PERSON_NAME], 19 (SA)" at bounding box center [460, 174] width 80 height 6
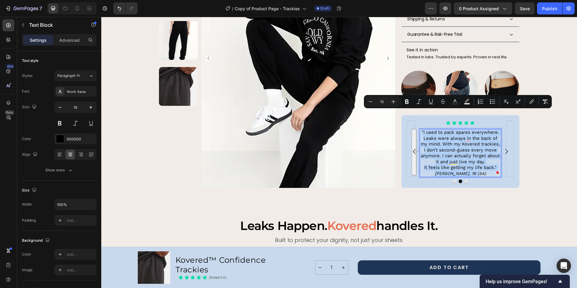
drag, startPoint x: 481, startPoint y: 154, endPoint x: 419, endPoint y: 112, distance: 75.0
click at [419, 129] on div ""I used to pack spares everywhere. Leaks were always in the back of my mind. Wi…" at bounding box center [459, 153] width 81 height 48
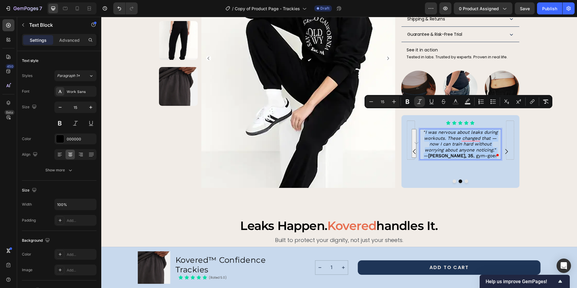
drag, startPoint x: 485, startPoint y: 137, endPoint x: 422, endPoint y: 112, distance: 67.9
click at [422, 129] on p "“I was nervous about leaks during workouts. These changed that — now I can trai…" at bounding box center [460, 143] width 80 height 29
click at [420, 102] on icon "Editor contextual toolbar" at bounding box center [419, 102] width 6 height 6
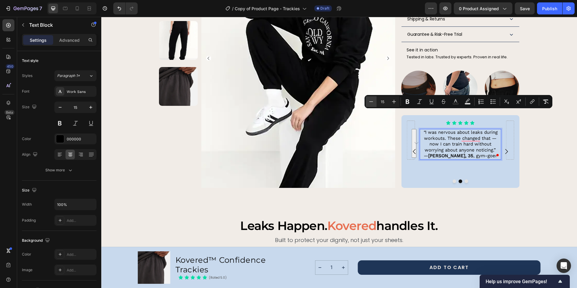
click at [372, 102] on icon "Editor contextual toolbar" at bounding box center [371, 102] width 6 height 6
type input "13"
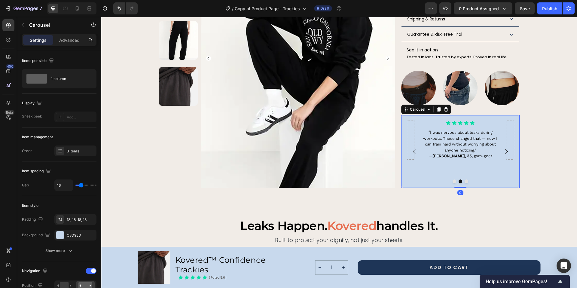
click at [411, 148] on icon "Carousel Back Arrow" at bounding box center [414, 151] width 7 height 7
click at [504, 148] on icon "Carousel Next Arrow" at bounding box center [506, 151] width 7 height 7
click at [486, 134] on p "“ I was nervous about leaks during workouts. These changed that — now I can tra…" at bounding box center [460, 143] width 80 height 29
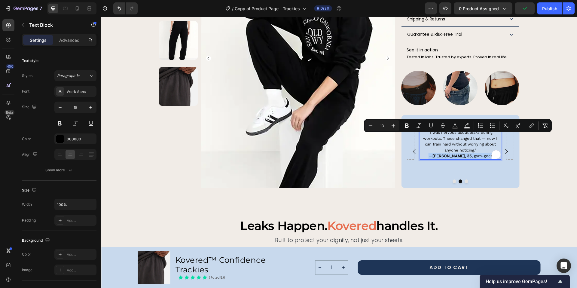
drag, startPoint x: 484, startPoint y: 138, endPoint x: 435, endPoint y: 138, distance: 49.3
click at [435, 138] on p "“ I was nervous about leaks during workouts. These changed that — now I can tra…" at bounding box center [460, 143] width 80 height 29
click at [410, 127] on button "Bold" at bounding box center [406, 125] width 11 height 11
click at [409, 127] on icon "Editor contextual toolbar" at bounding box center [407, 126] width 6 height 6
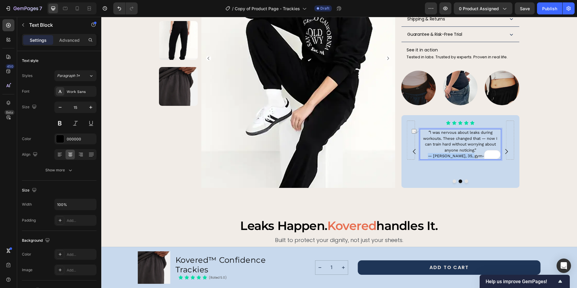
drag, startPoint x: 480, startPoint y: 137, endPoint x: 437, endPoint y: 139, distance: 42.4
click at [437, 139] on p "“ I was nervous about leaks during workouts. These changed that — now I can tra…" at bounding box center [460, 143] width 80 height 29
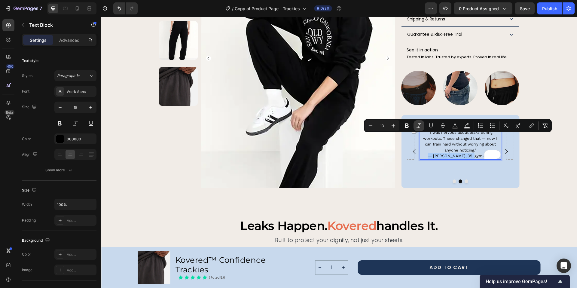
click at [420, 127] on icon "Editor contextual toolbar" at bounding box center [419, 126] width 6 height 6
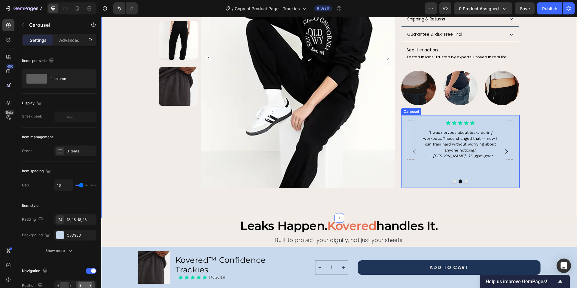
click at [413, 149] on icon "Carousel Back Arrow" at bounding box center [414, 151] width 3 height 5
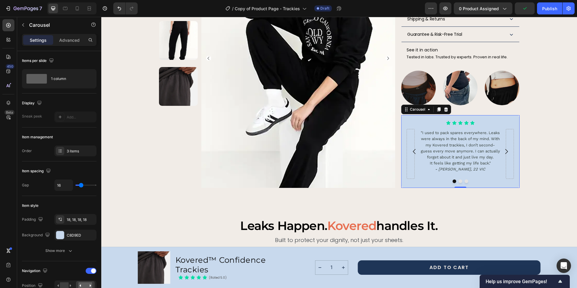
click at [504, 148] on icon "Carousel Next Arrow" at bounding box center [506, 151] width 7 height 7
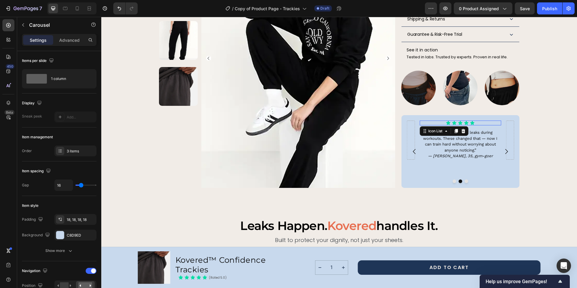
click at [477, 120] on div "Icon Icon Icon Icon Icon" at bounding box center [459, 122] width 81 height 5
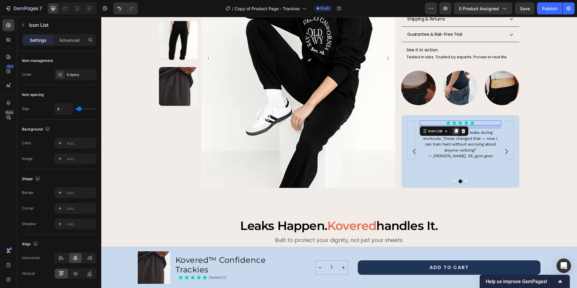
click at [456, 129] on icon at bounding box center [455, 131] width 5 height 5
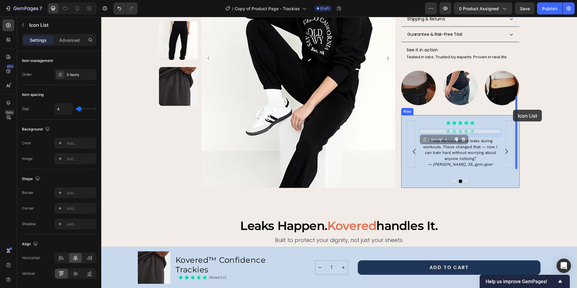
drag, startPoint x: 480, startPoint y: 113, endPoint x: 513, endPoint y: 110, distance: 32.9
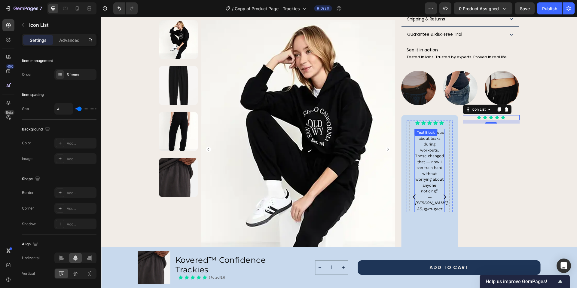
click at [437, 129] on div "“ I was nervous about leaks during workouts. These changed that — now I can tra…" at bounding box center [429, 170] width 30 height 83
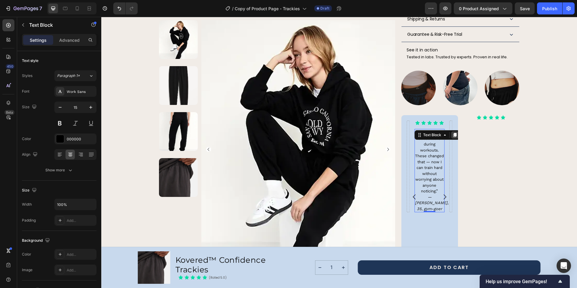
click at [453, 133] on icon at bounding box center [454, 135] width 3 height 4
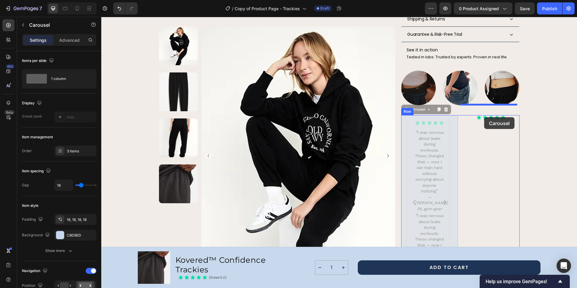
drag, startPoint x: 438, startPoint y: 190, endPoint x: 484, endPoint y: 117, distance: 85.6
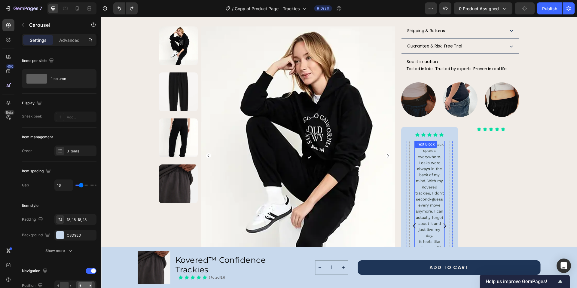
scroll to position [481, 0]
click at [443, 223] on icon "Carousel Next Arrow" at bounding box center [444, 225] width 3 height 5
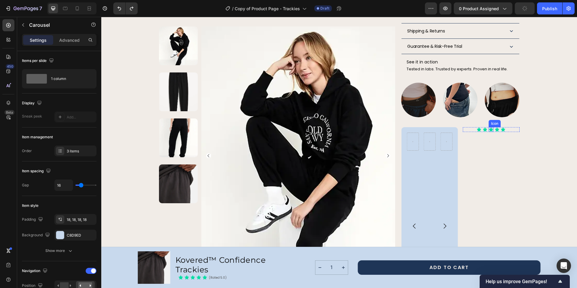
click at [488, 127] on icon at bounding box center [490, 129] width 5 height 5
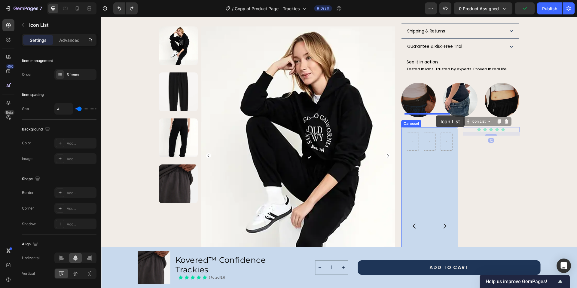
drag, startPoint x: 504, startPoint y: 109, endPoint x: 436, endPoint y: 115, distance: 69.1
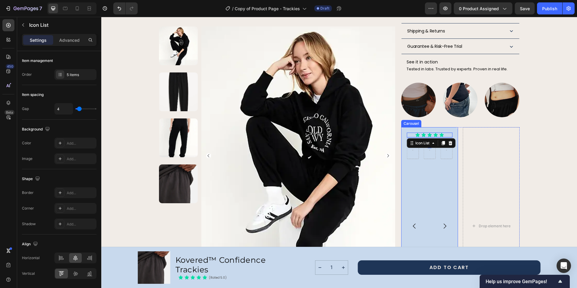
click at [413, 222] on icon "Carousel Back Arrow" at bounding box center [414, 225] width 7 height 7
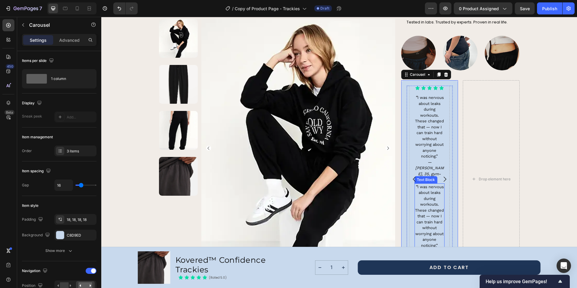
scroll to position [534, 0]
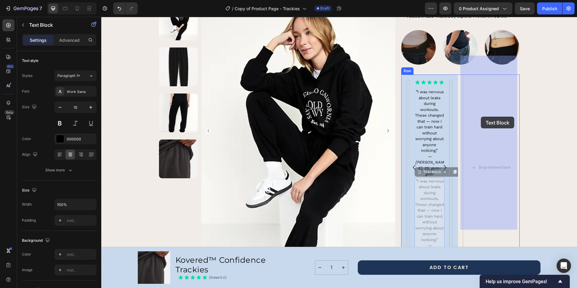
drag, startPoint x: 439, startPoint y: 161, endPoint x: 481, endPoint y: 117, distance: 61.2
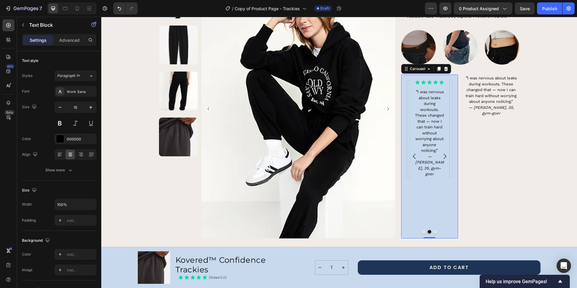
click at [443, 153] on icon "Carousel Next Arrow" at bounding box center [444, 156] width 7 height 7
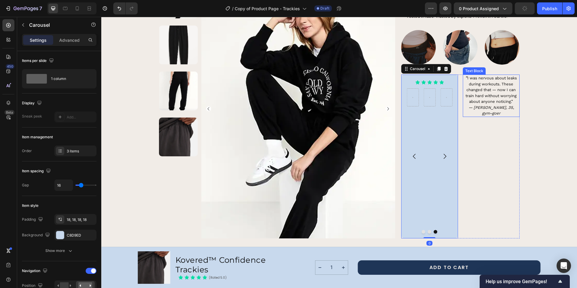
click at [482, 75] on p "“ I was nervous about leaks during workouts. These changed that — now I can tra…" at bounding box center [491, 95] width 56 height 41
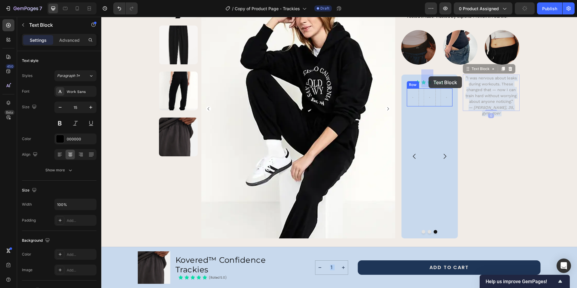
drag, startPoint x: 465, startPoint y: 86, endPoint x: 428, endPoint y: 76, distance: 37.8
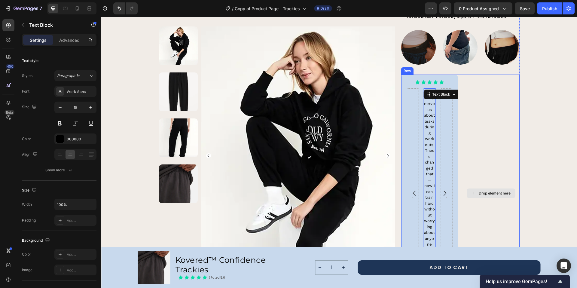
click at [483, 92] on div "Drop element here" at bounding box center [491, 192] width 57 height 237
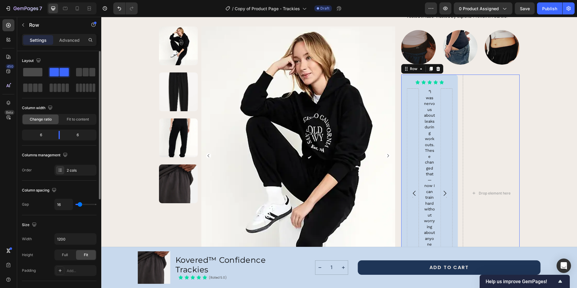
click at [40, 77] on div at bounding box center [33, 72] width 22 height 11
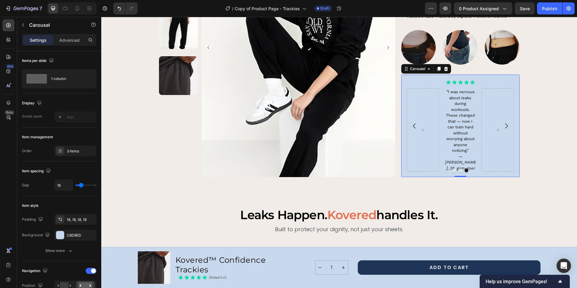
click at [412, 122] on icon "Carousel Back Arrow" at bounding box center [414, 125] width 7 height 7
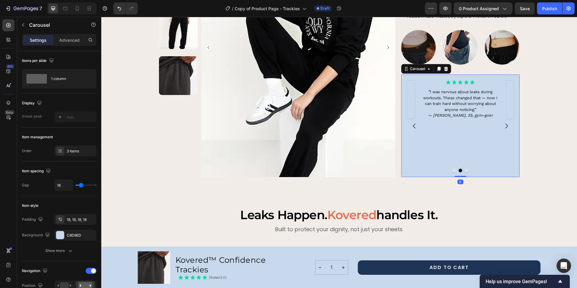
click at [412, 122] on icon "Carousel Back Arrow" at bounding box center [414, 125] width 7 height 7
click at [504, 122] on icon "Carousel Next Arrow" at bounding box center [506, 125] width 7 height 7
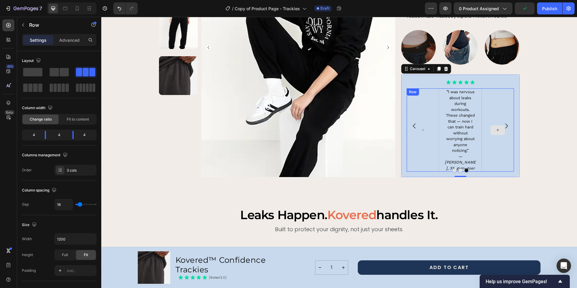
click at [482, 88] on div at bounding box center [497, 129] width 32 height 83
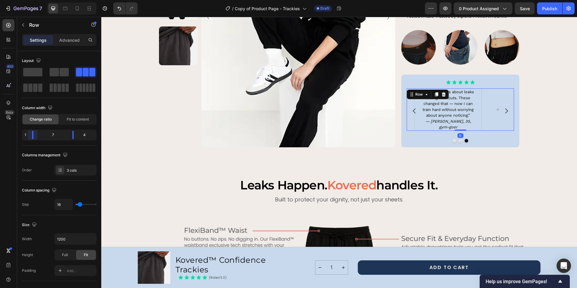
drag, startPoint x: 45, startPoint y: 135, endPoint x: 24, endPoint y: 137, distance: 20.8
click at [24, 45] on body "7 Version history / Copy of Product Page - Trackies Draft Preview 0 product ass…" at bounding box center [288, 22] width 577 height 45
drag, startPoint x: 73, startPoint y: 135, endPoint x: 93, endPoint y: 133, distance: 19.9
click at [93, 45] on body "7 Version history / Copy of Product Page - Trackies Draft Preview 0 product ass…" at bounding box center [288, 22] width 577 height 45
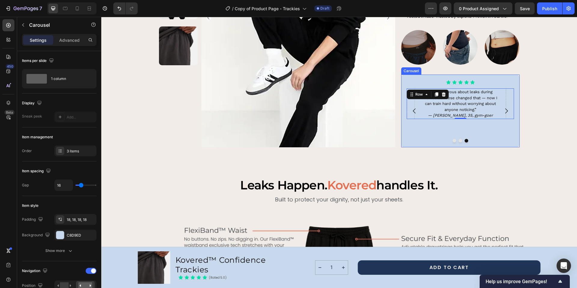
click at [412, 107] on icon "Carousel Back Arrow" at bounding box center [414, 110] width 7 height 7
click at [424, 97] on p "“ I was nervous about leaks during workouts. These changed that — now I can tra…" at bounding box center [460, 103] width 80 height 29
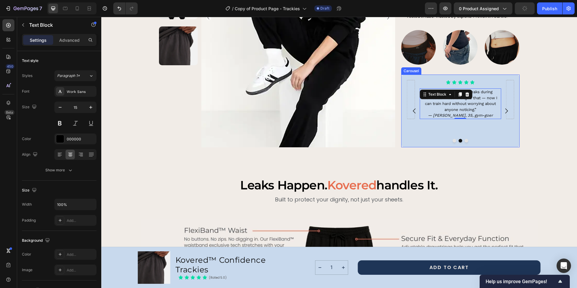
click at [504, 107] on icon "Carousel Next Arrow" at bounding box center [506, 110] width 7 height 7
click at [490, 94] on p "“ I was nervous about leaks during workouts. These changed that — now I can tra…" at bounding box center [460, 103] width 80 height 29
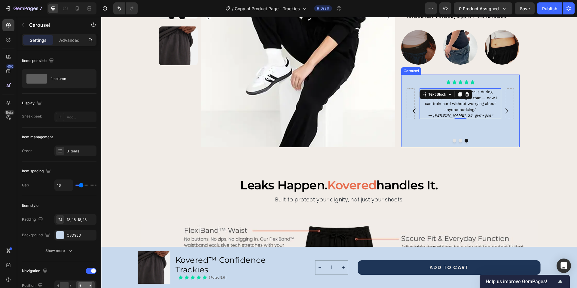
click at [413, 107] on icon "Carousel Back Arrow" at bounding box center [414, 110] width 7 height 7
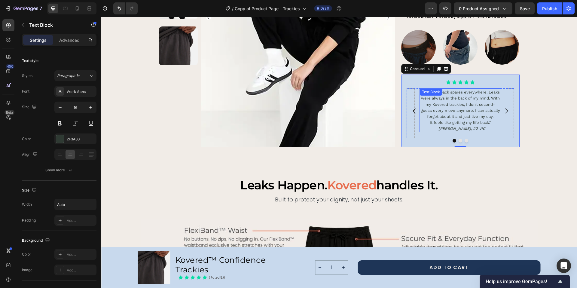
click at [492, 90] on span ""I used to pack spares everywhere. Leaks were always in the back of my mind. Wi…" at bounding box center [460, 104] width 79 height 29
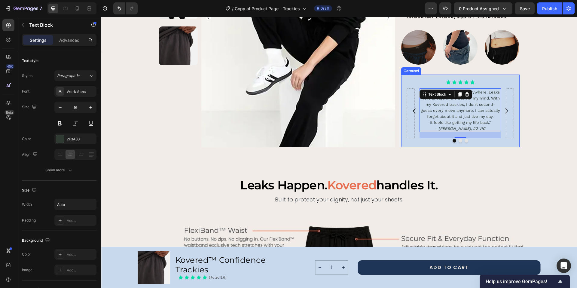
click at [423, 80] on div "Icon Icon Icon Icon Icon Icon List "I used to pack spares everywhere. Leaks wer…" at bounding box center [459, 111] width 107 height 62
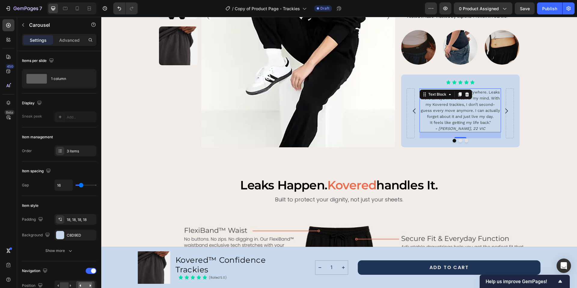
click at [489, 90] on span ""I used to pack spares everywhere. Leaks were always in the back of my mind. Wi…" at bounding box center [460, 104] width 79 height 29
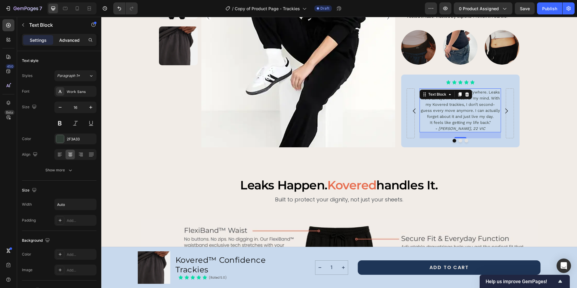
click at [76, 40] on p "Advanced" at bounding box center [69, 40] width 20 height 6
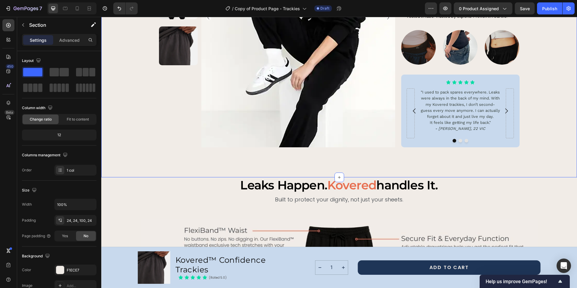
click at [447, 90] on span ""I used to pack spares everywhere. Leaks were always in the back of my mind. Wi…" at bounding box center [460, 104] width 79 height 29
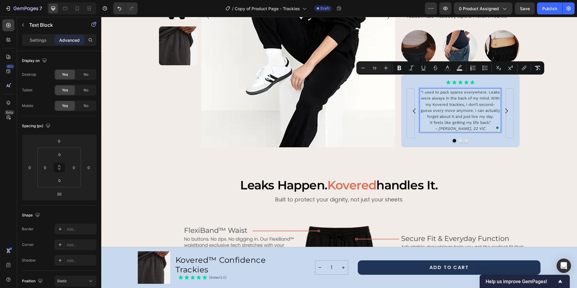
click at [443, 90] on span ""I used to pack spares everywhere. Leaks were always in the back of my mind. Wi…" at bounding box center [460, 104] width 79 height 29
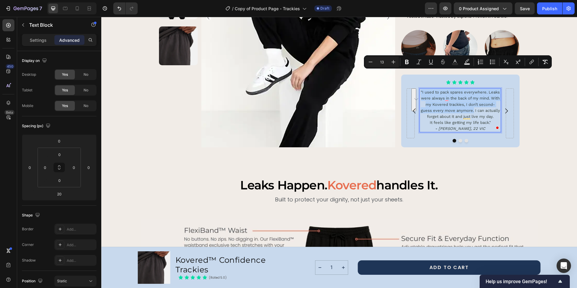
drag, startPoint x: 471, startPoint y: 91, endPoint x: 417, endPoint y: 69, distance: 58.6
click at [419, 88] on div ""I used to pack spares everywhere. Leaks were always in the back of my mind. Wi…" at bounding box center [459, 110] width 81 height 44
type input "16"
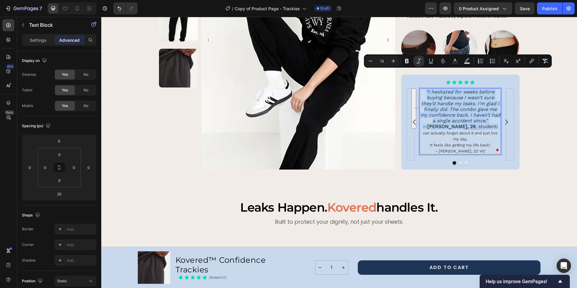
drag, startPoint x: 481, startPoint y: 109, endPoint x: 422, endPoint y: 70, distance: 70.9
click at [422, 89] on p "“I hesitated for weeks before buying because I wasn’t sure they’d handle my lea…" at bounding box center [460, 115] width 80 height 53
click at [371, 61] on icon "Editor contextual toolbar" at bounding box center [370, 61] width 6 height 6
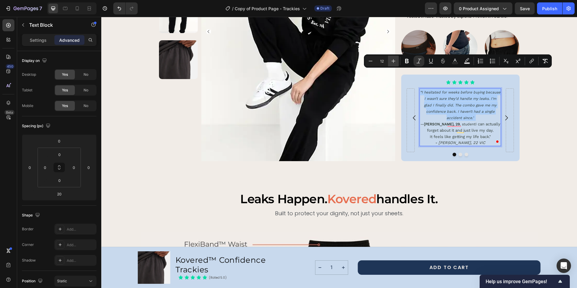
click at [396, 61] on button "Plus" at bounding box center [393, 61] width 11 height 11
type input "13"
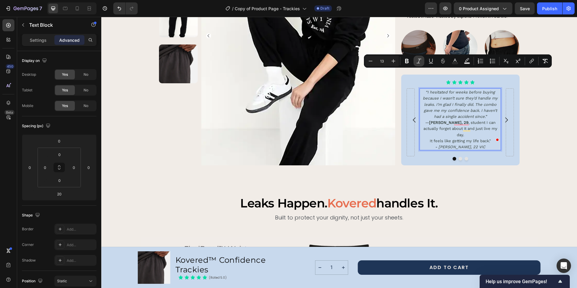
click at [418, 63] on icon "Editor contextual toolbar" at bounding box center [418, 61] width 5 height 5
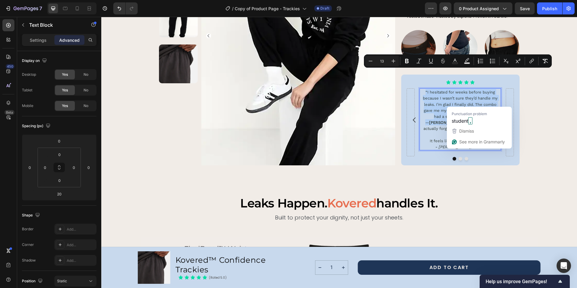
click at [470, 120] on span "— Hannah, 29 , student I can actually forget about it and just live my day." at bounding box center [460, 128] width 74 height 17
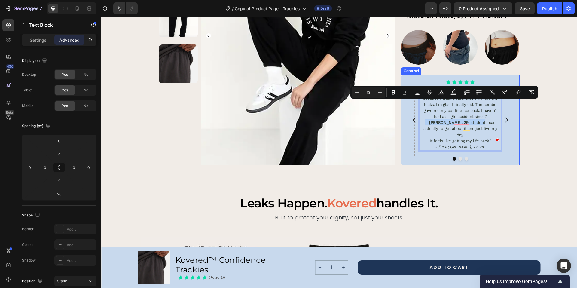
drag, startPoint x: 467, startPoint y: 104, endPoint x: 419, endPoint y: 102, distance: 48.1
click at [419, 102] on div "Icon Icon Icon Icon Icon Icon List “I hesitated for weeks before buying because…" at bounding box center [460, 119] width 118 height 91
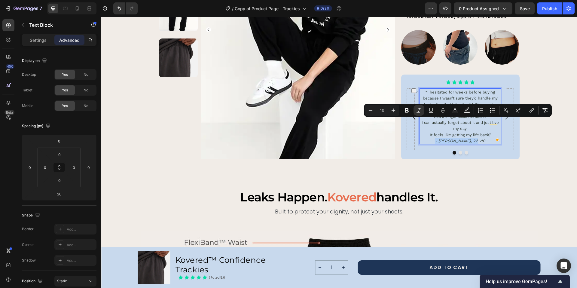
drag, startPoint x: 476, startPoint y: 121, endPoint x: 433, endPoint y: 122, distance: 43.0
click at [433, 138] on p "- Hellen T., 22 VIC" at bounding box center [460, 141] width 80 height 6
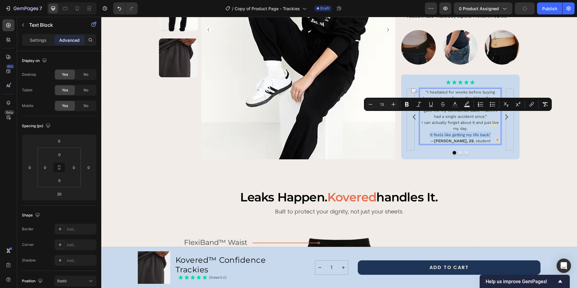
drag, startPoint x: 492, startPoint y: 115, endPoint x: 425, endPoint y: 116, distance: 66.7
click at [425, 132] on p "It feels like getting my life back."" at bounding box center [460, 135] width 80 height 6
type input "16"
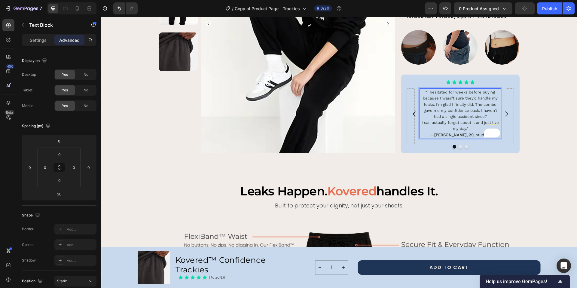
click at [424, 120] on span "I can actually forget about it and just live my day."" at bounding box center [459, 125] width 77 height 11
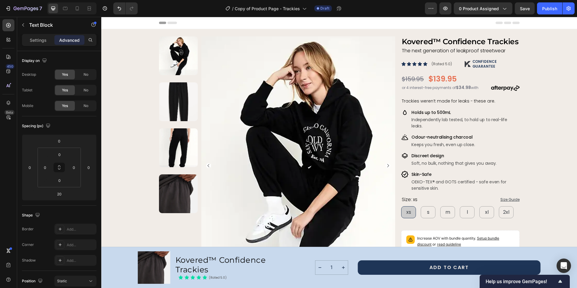
scroll to position [534, 0]
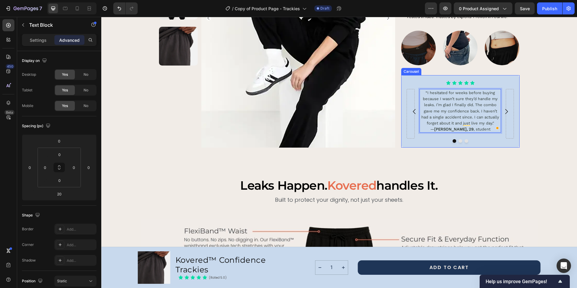
click at [505, 109] on icon "Carousel Next Arrow" at bounding box center [506, 111] width 3 height 5
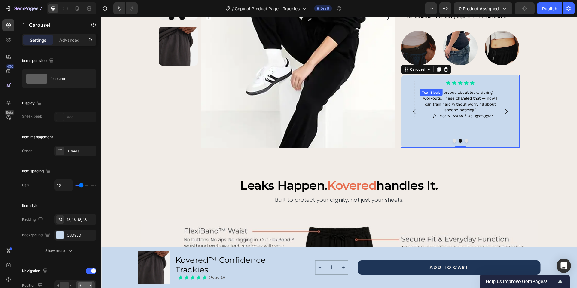
click at [482, 90] on span "I was nervous about leaks during workouts. These changed that — now I can train…" at bounding box center [460, 101] width 74 height 22
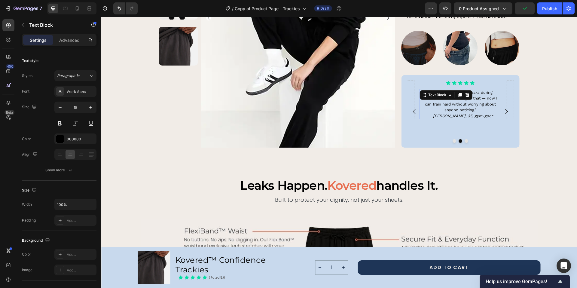
click at [482, 90] on span "I was nervous about leaks during workouts. These changed that — now I can train…" at bounding box center [460, 101] width 74 height 22
click at [466, 92] on span "I was nervous about leaks during workouts. These changed that. Now I can train …" at bounding box center [460, 101] width 78 height 22
click at [505, 109] on icon "Carousel Next Arrow" at bounding box center [506, 111] width 3 height 5
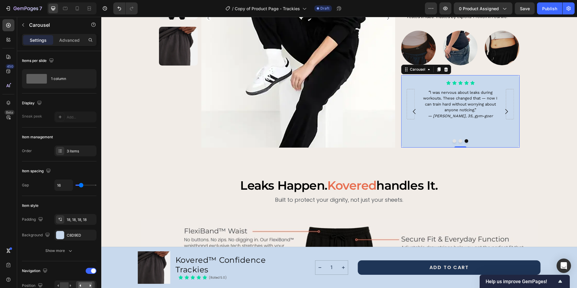
click at [504, 108] on icon "Carousel Next Arrow" at bounding box center [506, 111] width 7 height 7
click at [505, 109] on icon "Carousel Next Arrow" at bounding box center [506, 111] width 3 height 5
click at [456, 90] on span "I was nervous about leaks during workouts. These changed that — now I can train…" at bounding box center [460, 101] width 74 height 22
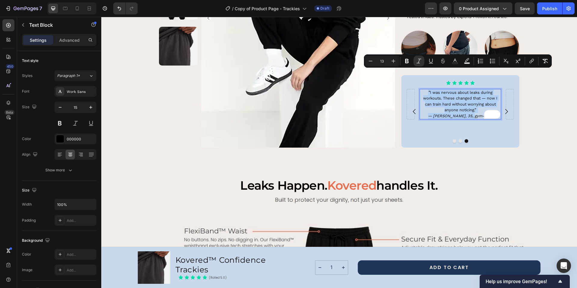
drag, startPoint x: 481, startPoint y: 96, endPoint x: 425, endPoint y: 73, distance: 59.9
click at [425, 90] on p "“ I was nervous about leaks during workouts. These changed that — now I can tra…" at bounding box center [460, 104] width 80 height 29
drag, startPoint x: 488, startPoint y: 107, endPoint x: 417, endPoint y: 74, distance: 78.6
click at [420, 90] on p "“The layering system is genius. I use the underwear daily and the trackies for …" at bounding box center [460, 110] width 80 height 41
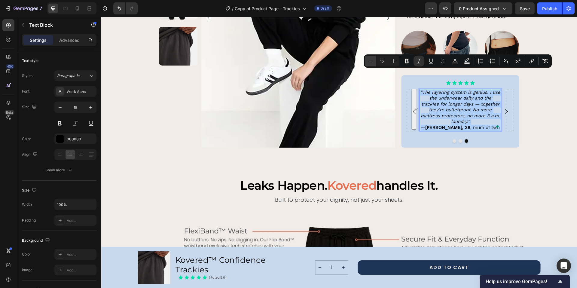
click at [371, 62] on icon "Editor contextual toolbar" at bounding box center [370, 61] width 6 height 6
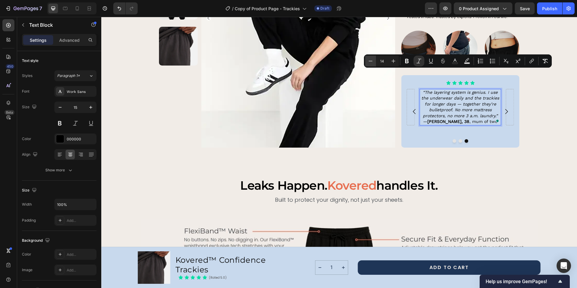
click at [371, 62] on icon "Editor contextual toolbar" at bounding box center [370, 61] width 6 height 6
type input "13"
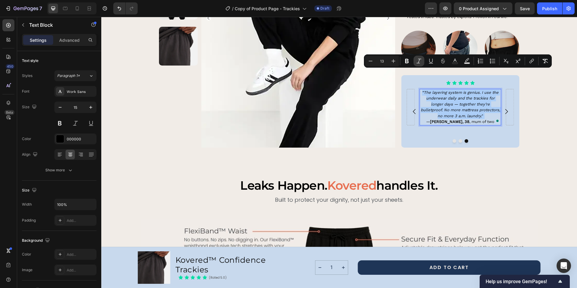
click at [421, 62] on icon "Editor contextual toolbar" at bounding box center [419, 61] width 6 height 6
click at [479, 96] on span "“The layering system is genius. I use the underwear daily and the trackies for …" at bounding box center [460, 104] width 79 height 28
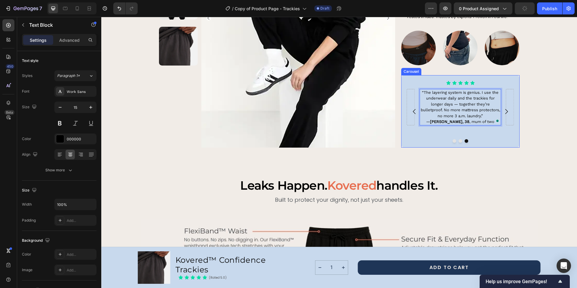
click at [476, 106] on div "Icon Icon Icon Icon Icon Icon List “The layering system is genius. I use the un…" at bounding box center [459, 112] width 107 height 62
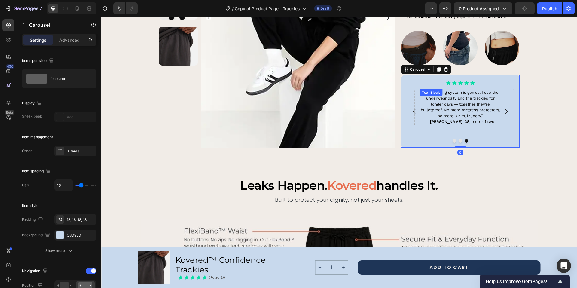
click at [467, 119] on span "— Sarah, 38 , mum of two" at bounding box center [460, 121] width 68 height 5
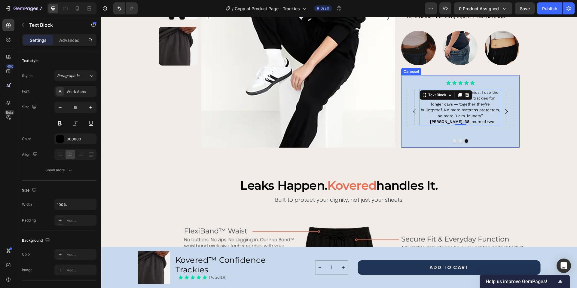
click at [479, 112] on div "Icon Icon Icon Icon Icon Icon List “The layering system is genius. I use the un…" at bounding box center [459, 112] width 107 height 62
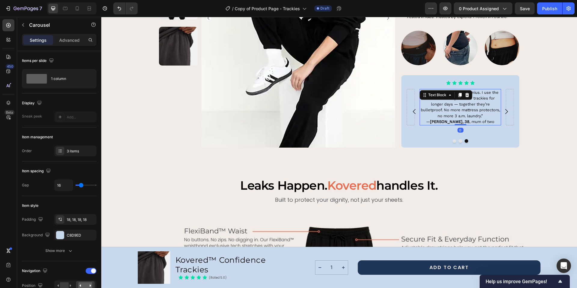
click at [456, 90] on span "“The layering system is genius. I use the underwear daily and the trackies for …" at bounding box center [460, 104] width 79 height 28
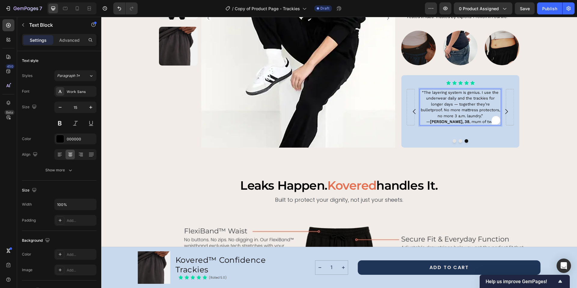
click at [455, 90] on span "“The layering system is genius. I use the underwear daily and the trackies for …" at bounding box center [460, 104] width 79 height 28
click at [474, 90] on span "“The layering system is genius. I use the underwear daily and the trackies for …" at bounding box center [460, 104] width 78 height 28
click at [504, 108] on icon "Carousel Next Arrow" at bounding box center [506, 111] width 7 height 7
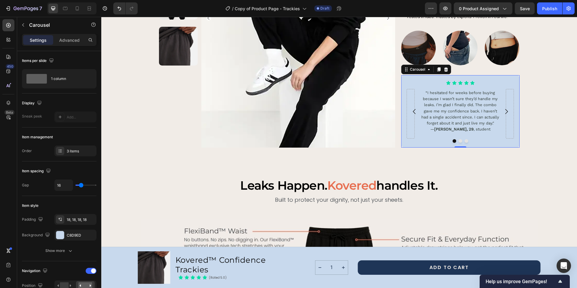
click at [504, 108] on icon "Carousel Next Arrow" at bounding box center [506, 111] width 7 height 7
click at [488, 75] on div "Icon Icon Icon Icon Icon Icon List “ I was nervous about leaks during workouts.…" at bounding box center [460, 111] width 118 height 72
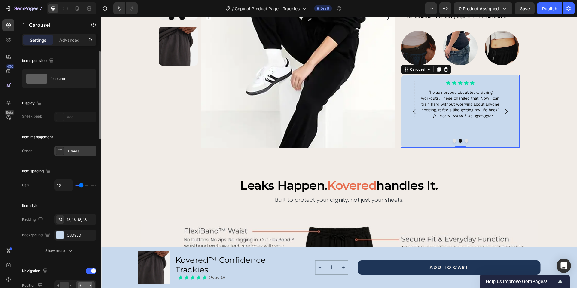
click at [84, 150] on div "3 items" at bounding box center [81, 150] width 28 height 5
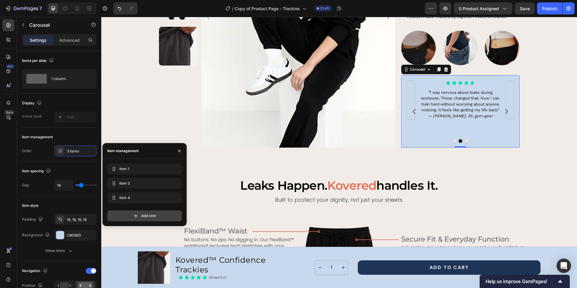
click at [140, 215] on div "Add item" at bounding box center [144, 215] width 74 height 11
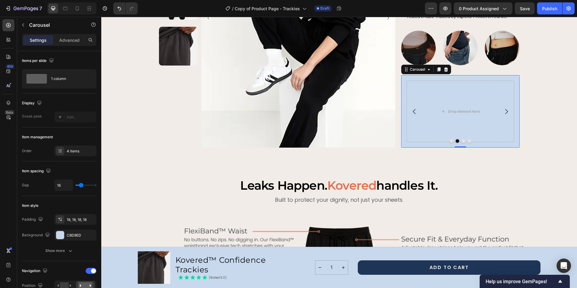
click at [412, 108] on icon "Carousel Back Arrow" at bounding box center [414, 111] width 7 height 7
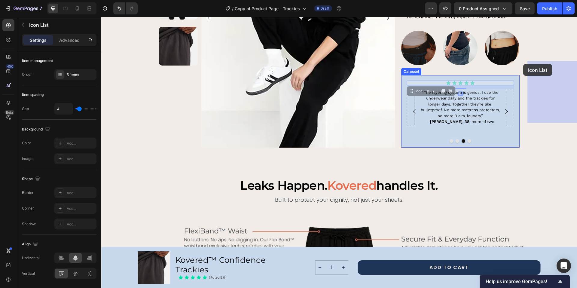
drag, startPoint x: 476, startPoint y: 63, endPoint x: 523, endPoint y: 64, distance: 46.6
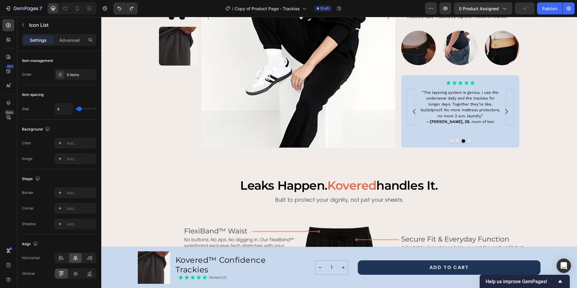
click at [441, 81] on div "Icon Icon Icon Icon Icon" at bounding box center [459, 83] width 107 height 5
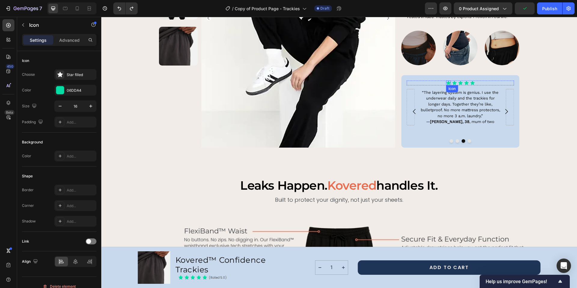
click at [446, 81] on div "Icon" at bounding box center [448, 83] width 5 height 5
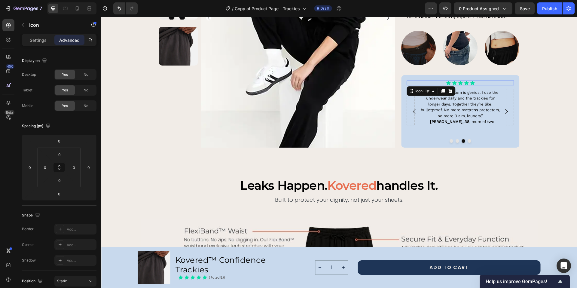
click at [484, 81] on div "Icon Icon Icon Icon Icon" at bounding box center [459, 83] width 107 height 5
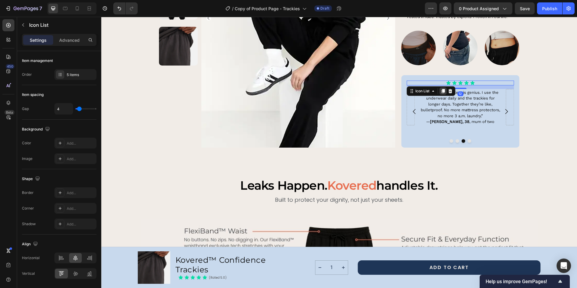
click at [440, 89] on icon at bounding box center [442, 91] width 5 height 5
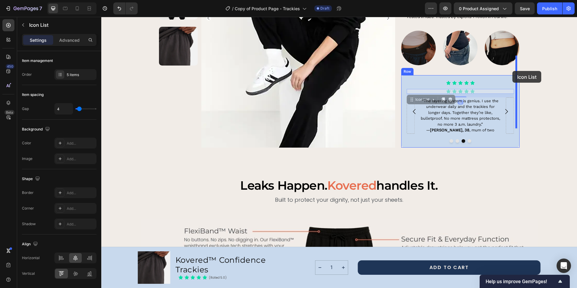
drag, startPoint x: 478, startPoint y: 71, endPoint x: 512, endPoint y: 71, distance: 34.5
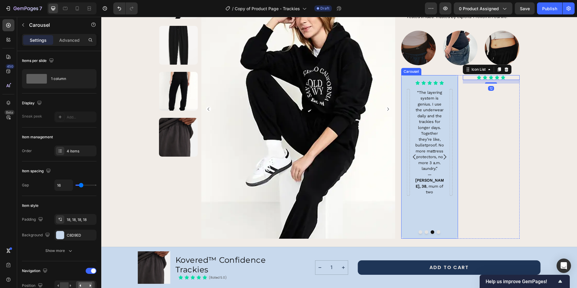
click at [443, 154] on icon "Carousel Next Arrow" at bounding box center [444, 156] width 3 height 5
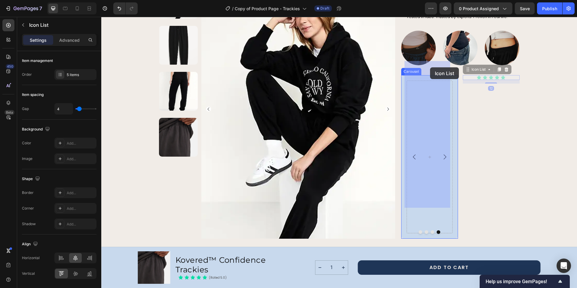
drag, startPoint x: 506, startPoint y: 58, endPoint x: 430, endPoint y: 67, distance: 76.3
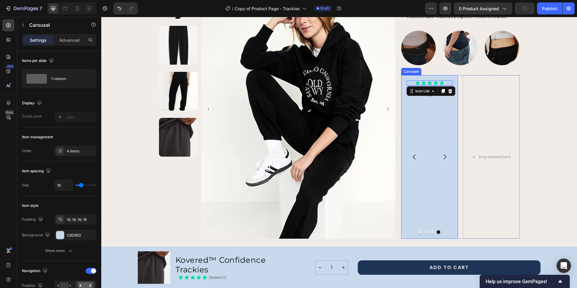
click at [413, 153] on icon "Carousel Back Arrow" at bounding box center [414, 156] width 7 height 7
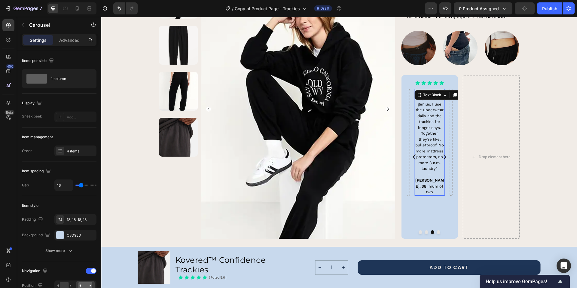
click at [442, 89] on div "“The layering system is genius. I use the underwear daily and the trackies for …" at bounding box center [429, 142] width 30 height 107
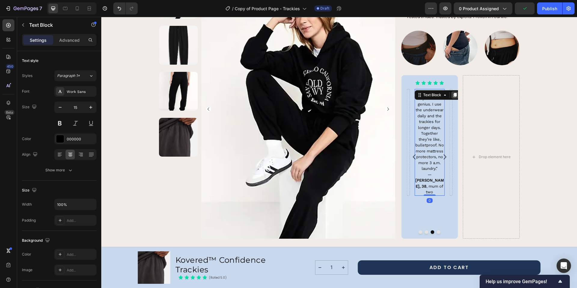
click at [452, 93] on icon at bounding box center [454, 95] width 5 height 5
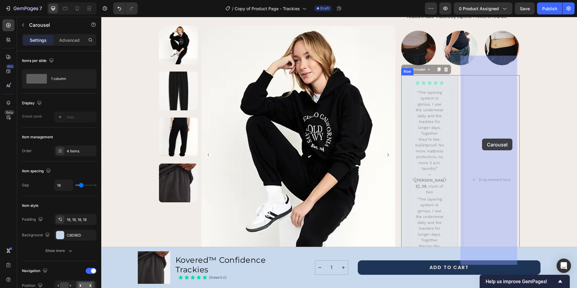
drag, startPoint x: 441, startPoint y: 166, endPoint x: 482, endPoint y: 138, distance: 49.3
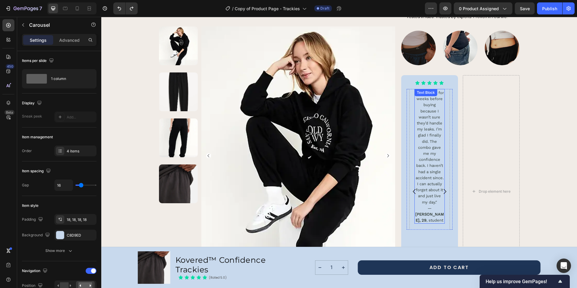
scroll to position [553, 0]
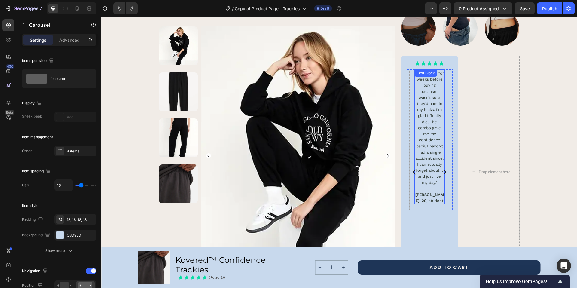
click at [433, 141] on span "“I hesitated for weeks before buying because I wasn’t sure they’d handle my lea…" at bounding box center [429, 128] width 29 height 114
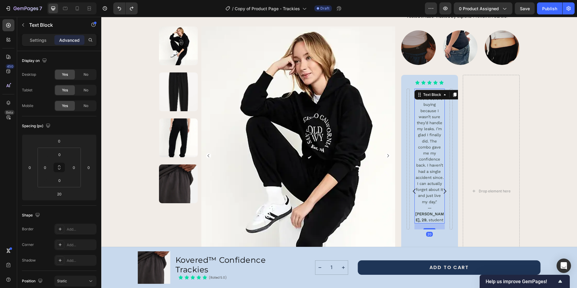
scroll to position [533, 0]
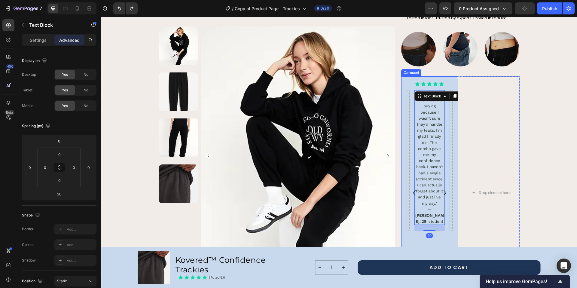
click at [443, 190] on icon "Carousel Next Arrow" at bounding box center [444, 192] width 3 height 5
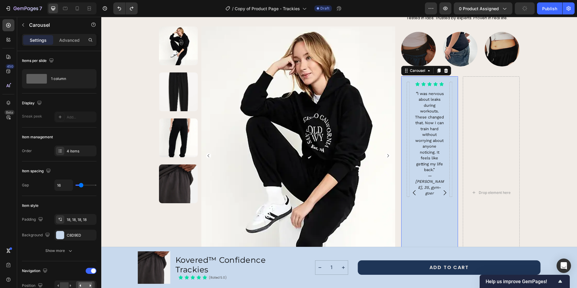
click at [443, 190] on icon "Carousel Next Arrow" at bounding box center [444, 192] width 3 height 5
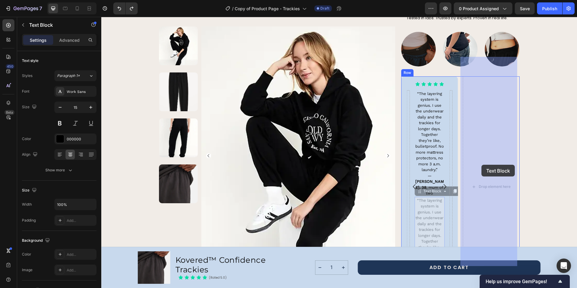
drag, startPoint x: 439, startPoint y: 172, endPoint x: 481, endPoint y: 165, distance: 42.8
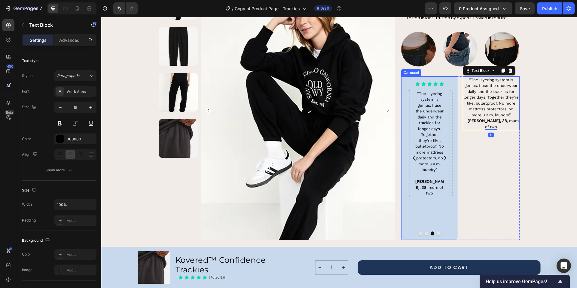
click at [442, 154] on icon "Carousel Next Arrow" at bounding box center [444, 157] width 7 height 7
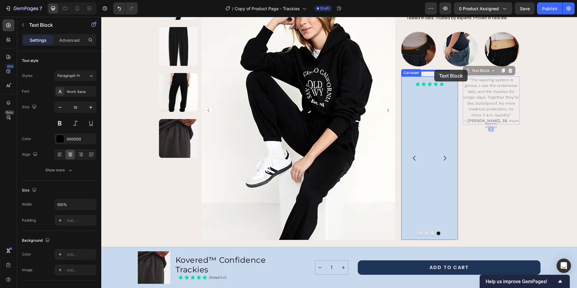
drag, startPoint x: 463, startPoint y: 62, endPoint x: 434, endPoint y: 70, distance: 30.2
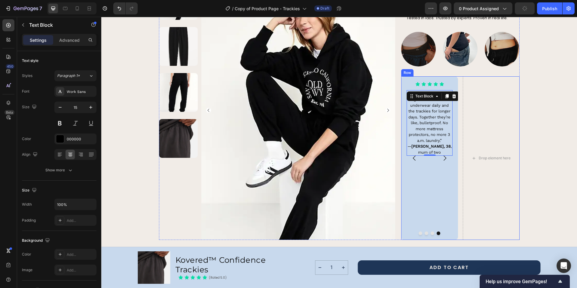
click at [456, 76] on div "Icon Icon Icon Icon Icon Icon List “I hesitated for weeks before buying because…" at bounding box center [460, 157] width 118 height 163
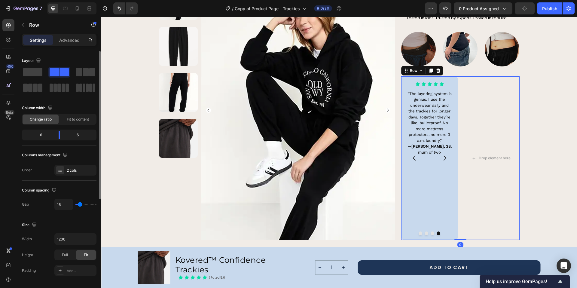
drag, startPoint x: 30, startPoint y: 73, endPoint x: 46, endPoint y: 74, distance: 15.9
click at [30, 73] on span at bounding box center [32, 72] width 19 height 8
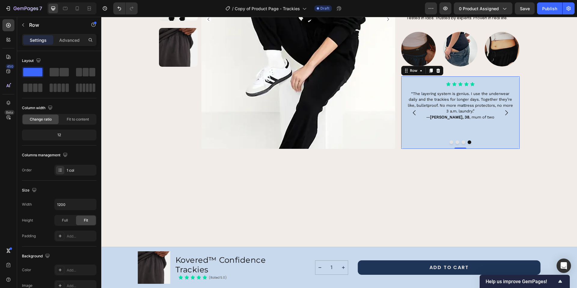
click at [470, 91] on span "“The layering system is genius. I use the underwear daily and the trackies for …" at bounding box center [460, 102] width 105 height 22
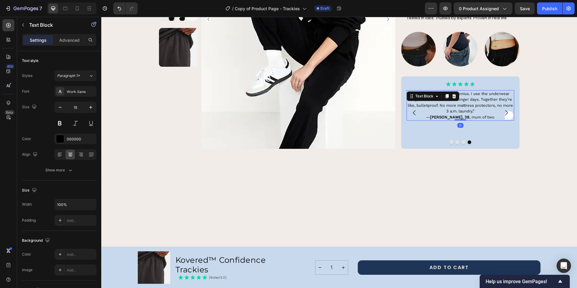
click at [488, 97] on p "“The layering system is genius. I use the underwear daily and the trackies for …" at bounding box center [460, 105] width 106 height 29
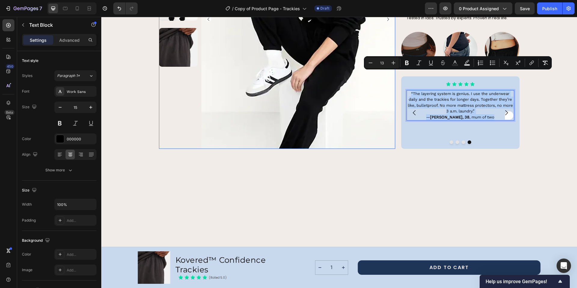
drag, startPoint x: 470, startPoint y: 90, endPoint x: 383, endPoint y: 61, distance: 92.3
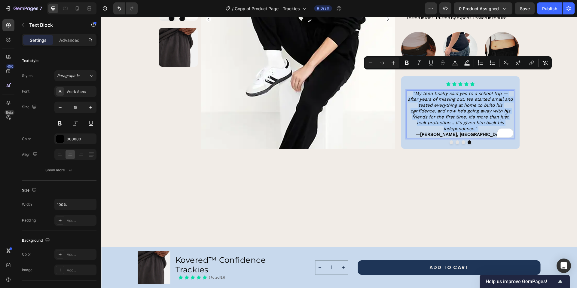
type input "15"
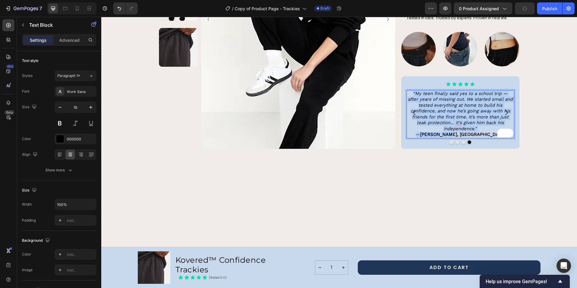
click at [407, 91] on p "“My teen finally said yes to a school trip — after years of missing out. We sta…" at bounding box center [460, 114] width 106 height 47
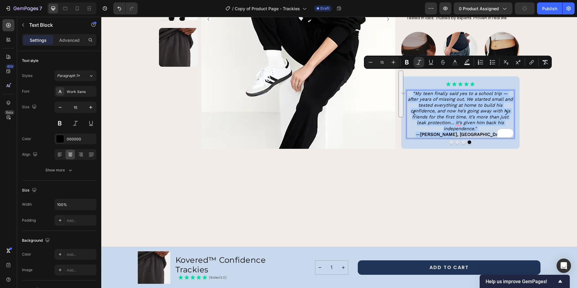
click at [370, 62] on icon "Editor contextual toolbar" at bounding box center [371, 62] width 4 height 0
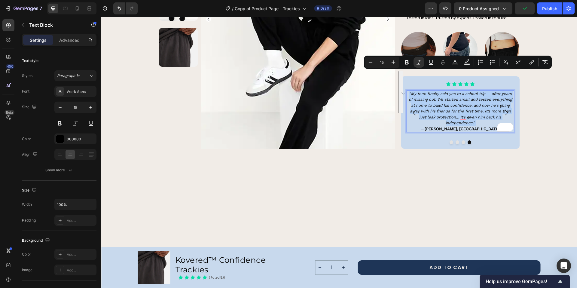
type input "13"
click at [418, 64] on icon "Editor contextual toolbar" at bounding box center [418, 62] width 5 height 5
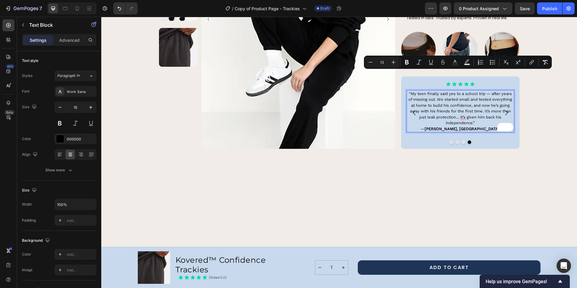
click at [431, 126] on div "Icon Icon Icon Icon Icon Icon List “My teen finally said yes to a school trip —…" at bounding box center [460, 112] width 118 height 72
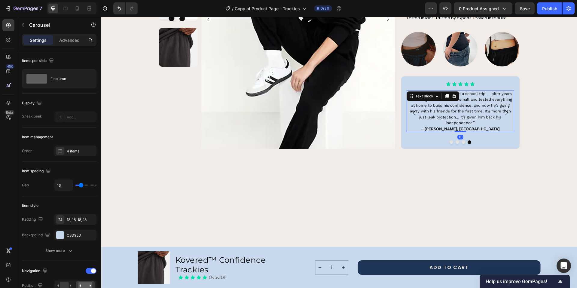
click at [451, 97] on span "“My teen finally said yes to a school trip — after years of missing out. We sta…" at bounding box center [460, 108] width 104 height 34
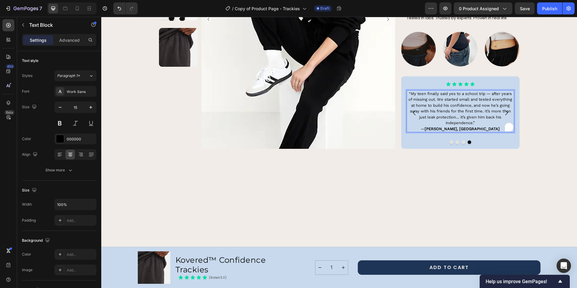
click at [25, 25] on icon "button" at bounding box center [23, 25] width 5 height 5
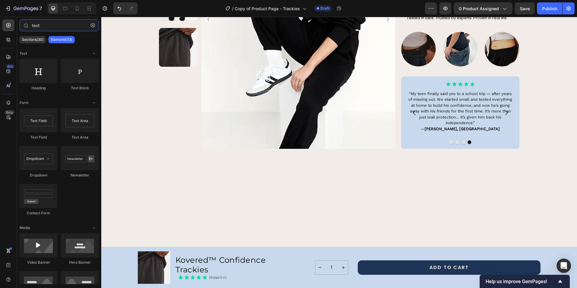
click at [53, 28] on input "text" at bounding box center [59, 25] width 79 height 12
click at [95, 25] on icon "button" at bounding box center [93, 25] width 4 height 4
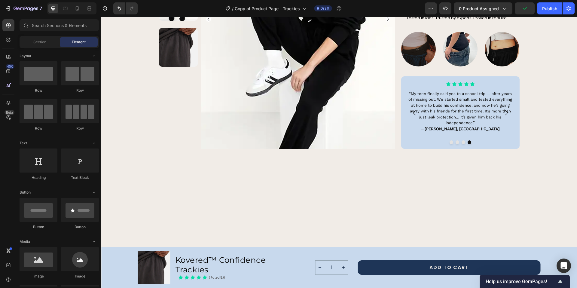
click at [48, 110] on div at bounding box center [39, 111] width 38 height 24
drag, startPoint x: 406, startPoint y: 75, endPoint x: 447, endPoint y: 68, distance: 40.8
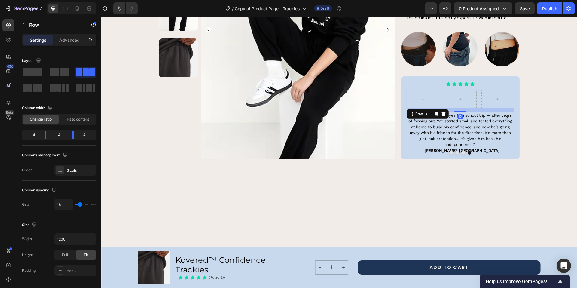
click at [457, 113] on span "“My teen finally said yes to a school trip — after years of missing out. We sta…" at bounding box center [460, 130] width 104 height 34
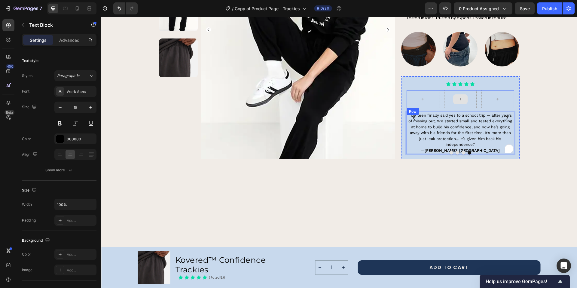
drag, startPoint x: 447, startPoint y: 68, endPoint x: 466, endPoint y: 78, distance: 21.9
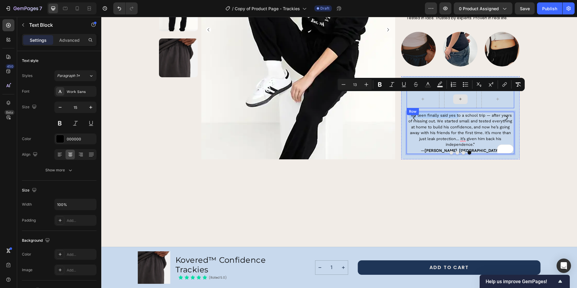
drag, startPoint x: 466, startPoint y: 78, endPoint x: 456, endPoint y: 80, distance: 10.0
click at [456, 82] on div "Icon Icon Icon Icon Icon Icon List Row “My teen finally said yes to a school tr…" at bounding box center [459, 118] width 107 height 72
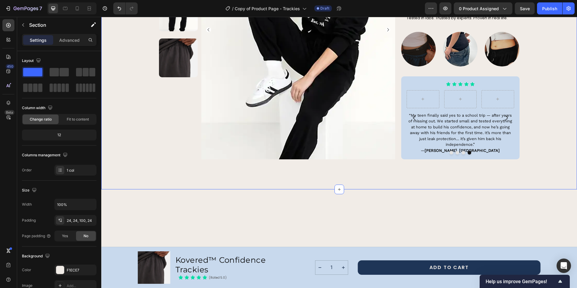
click at [443, 113] on span "“My teen finally said yes to a school trip — after years of missing out. We sta…" at bounding box center [460, 130] width 104 height 34
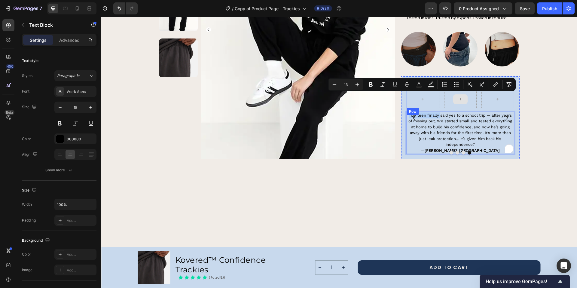
drag, startPoint x: 456, startPoint y: 80, endPoint x: 461, endPoint y: 73, distance: 8.0
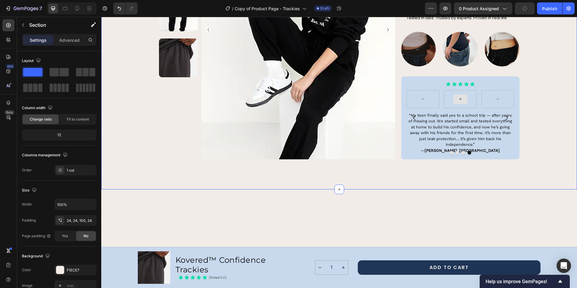
drag, startPoint x: 461, startPoint y: 73, endPoint x: 432, endPoint y: 108, distance: 45.4
click at [432, 113] on span "“My teen finally said yes to a school trip — after years of missing out. We sta…" at bounding box center [460, 130] width 104 height 34
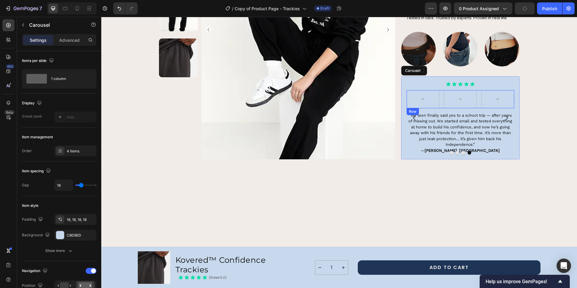
drag, startPoint x: 432, startPoint y: 108, endPoint x: 454, endPoint y: 83, distance: 33.9
click at [454, 83] on div "Icon Icon Icon Icon Icon Icon List “I hesitated for weeks before buying because…" at bounding box center [460, 117] width 118 height 83
drag, startPoint x: 454, startPoint y: 83, endPoint x: 444, endPoint y: 106, distance: 25.2
click at [444, 113] on span "“My teen finally said yes to a school trip — after years of missing out. We sta…" at bounding box center [460, 130] width 104 height 34
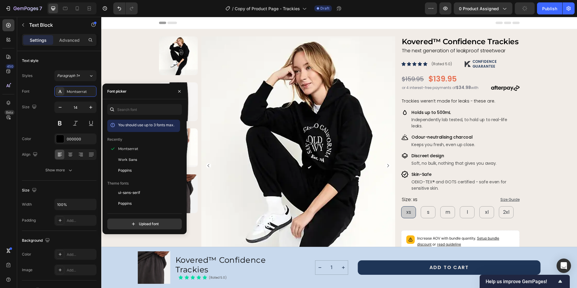
scroll to position [539, 0]
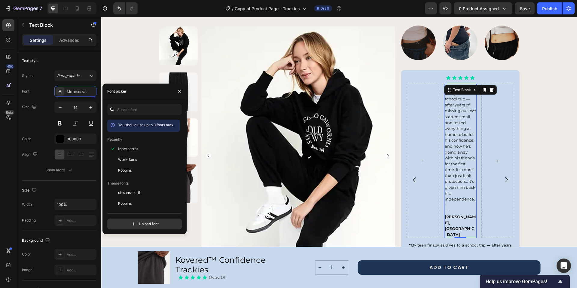
click at [467, 242] on p "“My teen finally said yes to a school trip — after years of missing out. We sta…" at bounding box center [460, 262] width 106 height 41
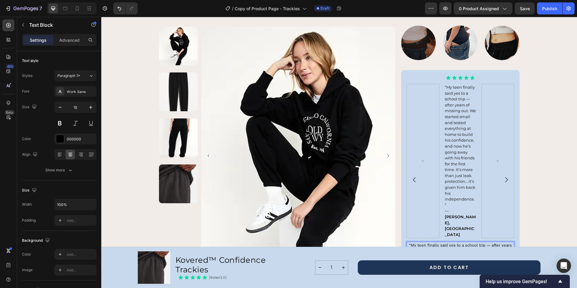
click at [454, 143] on span "“My teen finally said yes to a school trip — after years of missing out. We sta…" at bounding box center [460, 146] width 31 height 123
click at [87, 94] on div "Montserrat" at bounding box center [81, 91] width 28 height 5
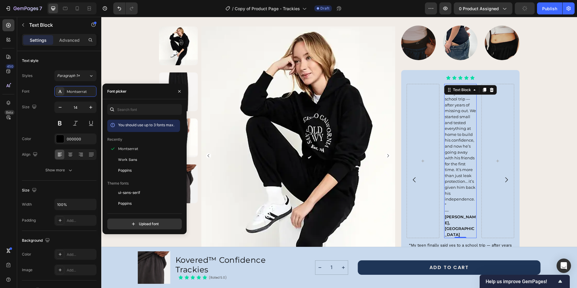
click at [126, 160] on span "Work Sans" at bounding box center [127, 159] width 19 height 5
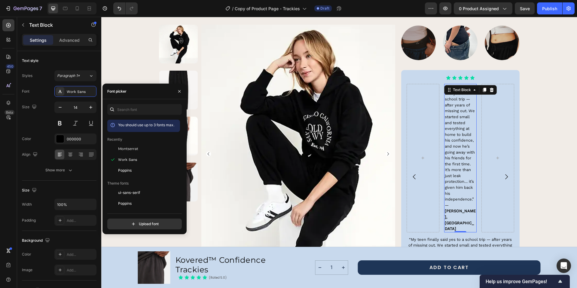
drag, startPoint x: 101, startPoint y: 17, endPoint x: 435, endPoint y: 206, distance: 383.9
click at [435, 237] on span "“My teen finally said yes to a school trip — after years of missing out. We sta…" at bounding box center [460, 254] width 104 height 34
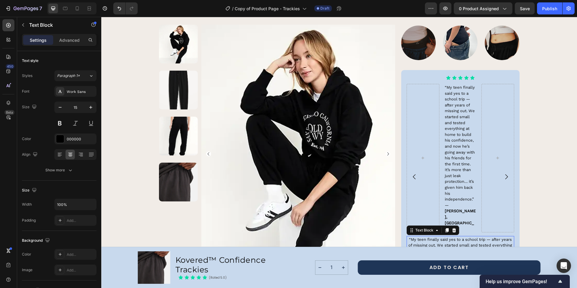
click at [452, 228] on icon at bounding box center [454, 230] width 4 height 4
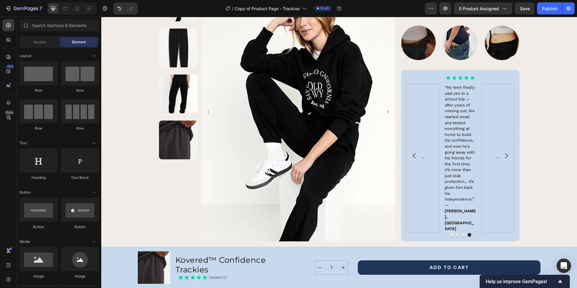
drag, startPoint x: 435, startPoint y: 206, endPoint x: 464, endPoint y: 84, distance: 125.3
click at [464, 85] on span "“My teen finally said yes to a school trip — after years of missing out. We sta…" at bounding box center [460, 143] width 30 height 116
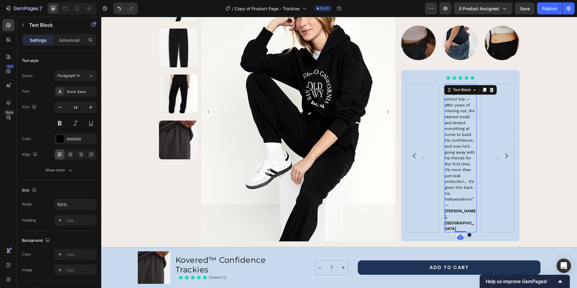
click at [476, 75] on div "Icon Icon Icon Icon Icon Icon List “My teen finally said yes to a school trip —…" at bounding box center [459, 155] width 107 height 160
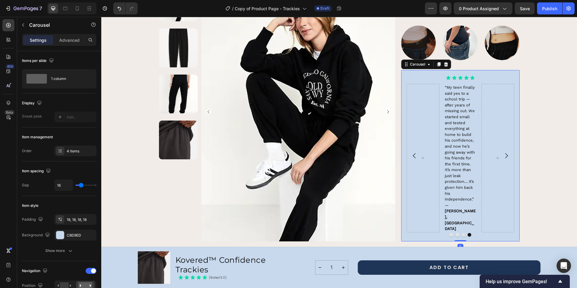
click at [463, 75] on div "Icon Icon Icon Icon Icon Icon List “My teen finally said yes to a school trip —…" at bounding box center [459, 155] width 107 height 160
click at [439, 84] on div "“My teen finally said yes to a school trip — after years of missing out. We sta…" at bounding box center [459, 158] width 107 height 148
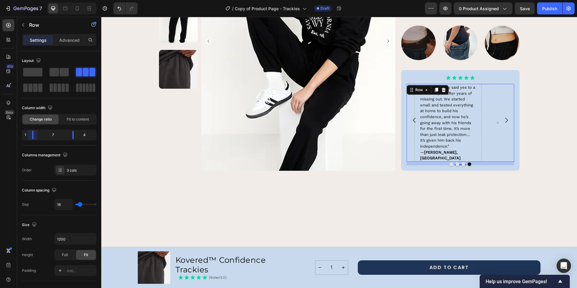
drag, startPoint x: 363, startPoint y: 67, endPoint x: 29, endPoint y: 135, distance: 340.3
click at [29, 45] on body "7 Version history / Copy of Product Page - Trackies Draft Preview 0 product ass…" at bounding box center [288, 22] width 577 height 45
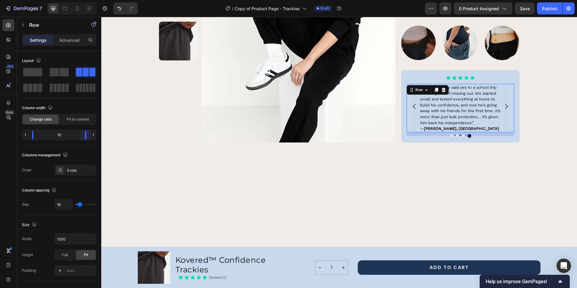
drag, startPoint x: 29, startPoint y: 135, endPoint x: 95, endPoint y: 135, distance: 65.8
click at [95, 45] on body "7 Version history / Copy of Product Page - Trackies Draft Preview 0 product ass…" at bounding box center [288, 22] width 577 height 45
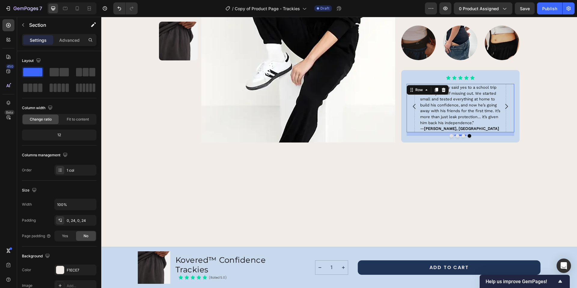
click at [366, 172] on div at bounding box center [339, 290] width 476 height 237
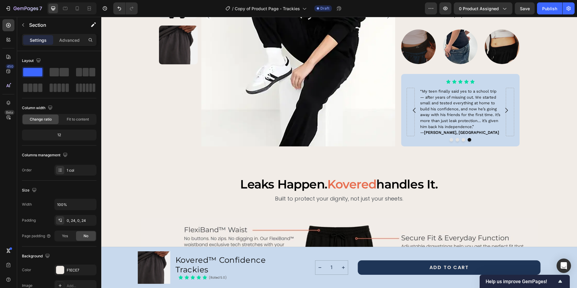
scroll to position [532, 0]
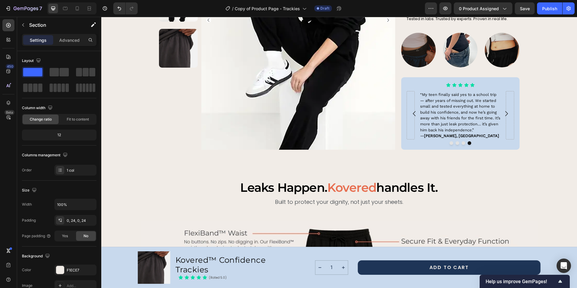
click at [433, 133] on strong "[PERSON_NAME], [GEOGRAPHIC_DATA]" at bounding box center [461, 135] width 75 height 5
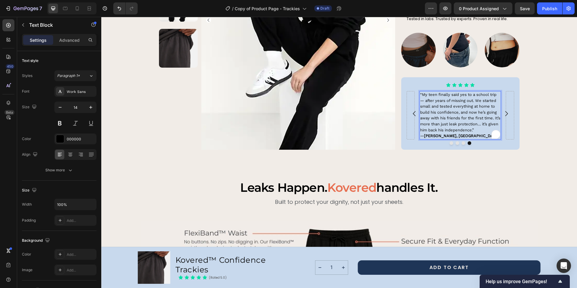
click at [428, 133] on strong "[PERSON_NAME], [GEOGRAPHIC_DATA]" at bounding box center [461, 135] width 75 height 5
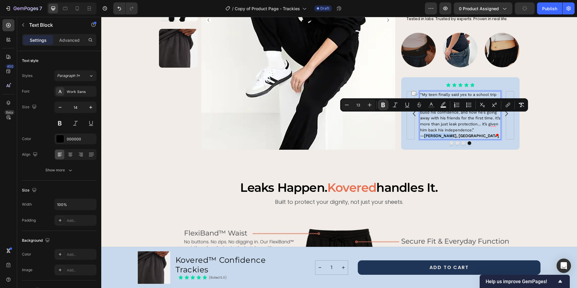
drag, startPoint x: 196, startPoint y: 151, endPoint x: 423, endPoint y: 116, distance: 229.8
click at [423, 116] on p "“My teen finally said yes to a school trip — after years of missing out. We sta…" at bounding box center [460, 115] width 80 height 47
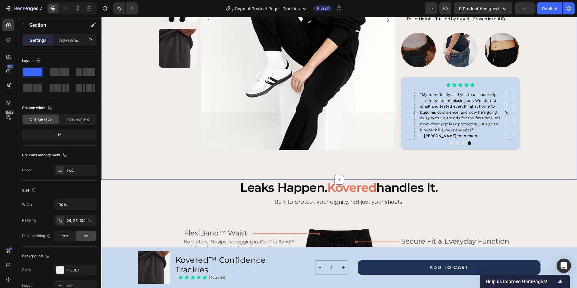
click at [412, 110] on icon "Carousel Back Arrow" at bounding box center [414, 113] width 7 height 7
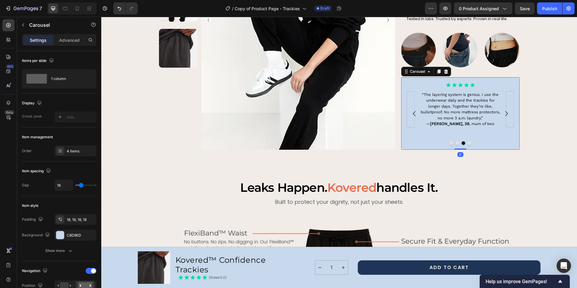
drag, startPoint x: 423, startPoint y: 116, endPoint x: 503, endPoint y: 94, distance: 82.7
click at [503, 110] on icon "Carousel Next Arrow" at bounding box center [506, 113] width 7 height 7
click at [422, 91] on div "“My teen finally said yes to a school trip — after years of missing out. We sta…" at bounding box center [459, 115] width 81 height 48
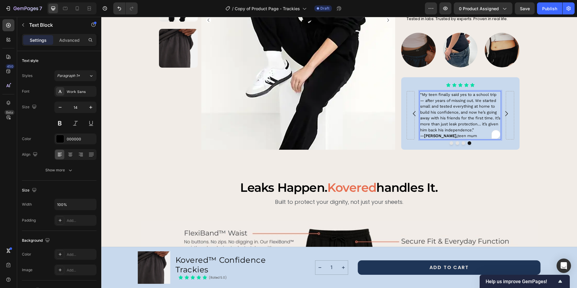
drag, startPoint x: 503, startPoint y: 94, endPoint x: 416, endPoint y: 81, distance: 87.4
click at [416, 91] on div "“My teen finally said yes to a school trip — after years of missing out. We sta…" at bounding box center [459, 115] width 107 height 48
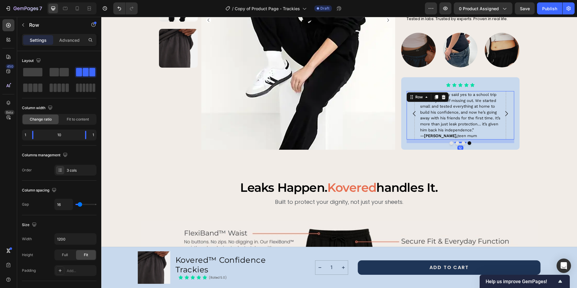
click at [427, 93] on span "“My teen finally said yes to a school trip — after years of missing out. We sta…" at bounding box center [460, 112] width 80 height 40
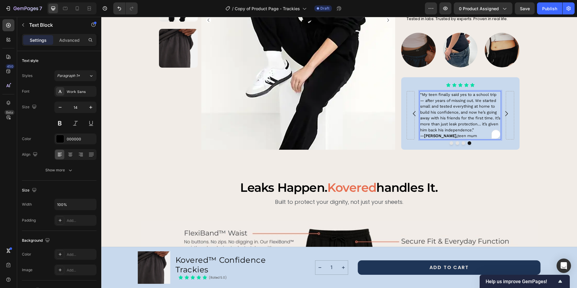
click at [423, 92] on span "“My teen finally said yes to a school trip — after years of missing out. We sta…" at bounding box center [460, 112] width 80 height 40
click at [504, 110] on icon "Carousel Next Arrow" at bounding box center [506, 113] width 7 height 7
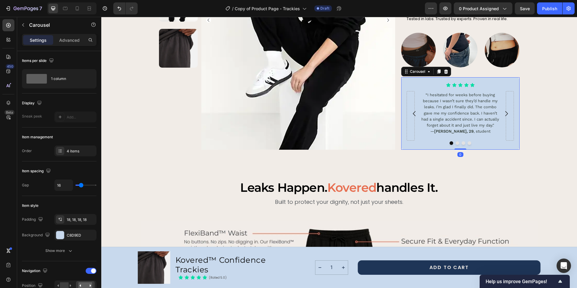
click at [504, 110] on icon "Carousel Next Arrow" at bounding box center [506, 113] width 7 height 7
drag, startPoint x: 416, startPoint y: 81, endPoint x: 412, endPoint y: 93, distance: 12.8
click at [412, 110] on icon "Carousel Back Arrow" at bounding box center [414, 113] width 7 height 7
click at [413, 111] on icon "Carousel Back Arrow" at bounding box center [414, 113] width 3 height 5
drag, startPoint x: 411, startPoint y: 94, endPoint x: 432, endPoint y: 116, distance: 30.0
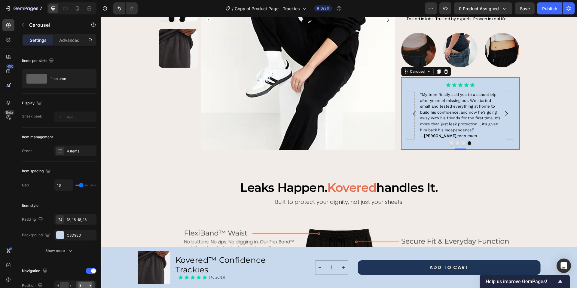
click at [432, 133] on strong "[PERSON_NAME]," at bounding box center [440, 135] width 33 height 5
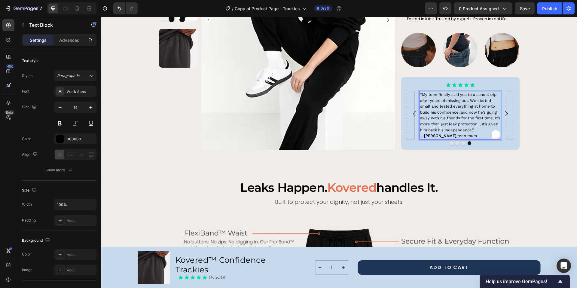
click at [430, 133] on strong "[PERSON_NAME]," at bounding box center [440, 135] width 33 height 5
click at [504, 110] on icon "Carousel Next Arrow" at bounding box center [506, 113] width 7 height 7
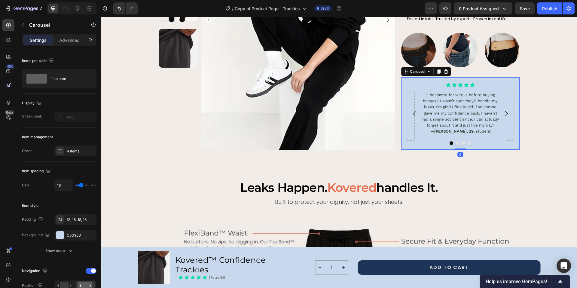
click at [504, 110] on icon "Carousel Next Arrow" at bounding box center [506, 113] width 7 height 7
click at [453, 116] on icon "— [PERSON_NAME], 35, gym-goer" at bounding box center [460, 118] width 65 height 5
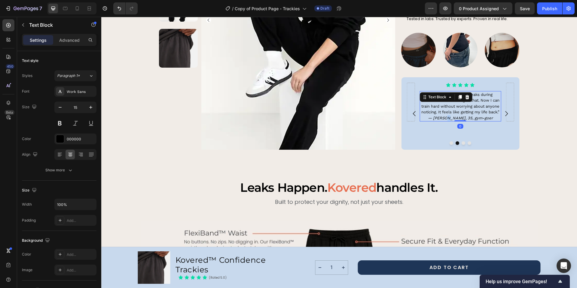
click at [453, 116] on icon "— [PERSON_NAME], 35, gym-goer" at bounding box center [460, 118] width 65 height 5
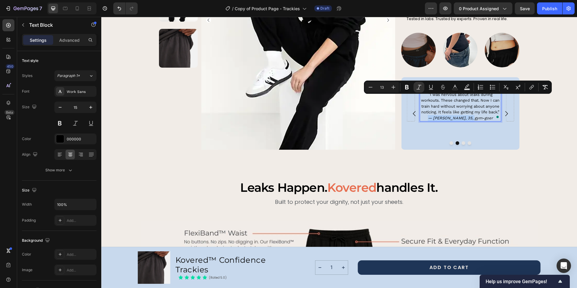
drag, startPoint x: 432, startPoint y: 116, endPoint x: 438, endPoint y: 99, distance: 18.4
click at [438, 99] on p "“ I was nervous about leaks during workouts. These changed that. Now I can trai…" at bounding box center [460, 106] width 80 height 29
drag, startPoint x: 337, startPoint y: 82, endPoint x: 420, endPoint y: 90, distance: 82.9
click at [420, 90] on icon "Editor contextual toolbar" at bounding box center [419, 87] width 6 height 6
drag, startPoint x: 521, startPoint y: 107, endPoint x: 443, endPoint y: 99, distance: 78.5
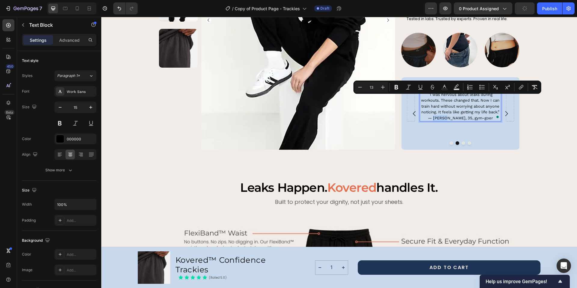
click at [443, 116] on span "— [PERSON_NAME], 35, gym-goer" at bounding box center [460, 118] width 65 height 5
click at [400, 87] on button "Bold" at bounding box center [396, 87] width 11 height 11
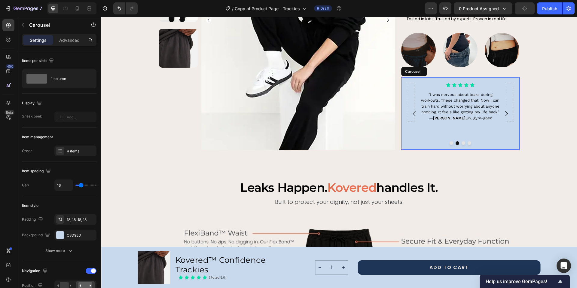
click at [503, 110] on icon "Carousel Next Arrow" at bounding box center [506, 113] width 7 height 7
drag, startPoint x: 443, startPoint y: 99, endPoint x: 531, endPoint y: 109, distance: 88.6
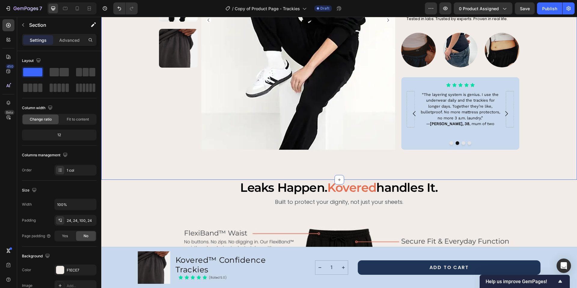
click at [503, 110] on icon "Carousel Next Arrow" at bounding box center [506, 113] width 7 height 7
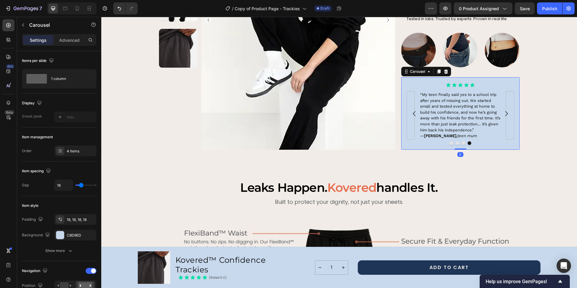
click at [450, 97] on span "“My teen finally said yes to a school trip after years of missing out. We start…" at bounding box center [460, 112] width 80 height 40
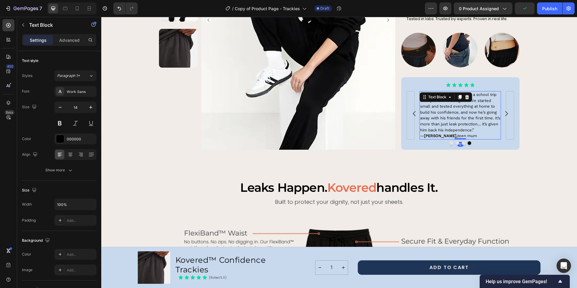
click at [69, 156] on icon at bounding box center [70, 156] width 3 height 1
click at [505, 110] on icon "Carousel Next Arrow" at bounding box center [506, 113] width 7 height 7
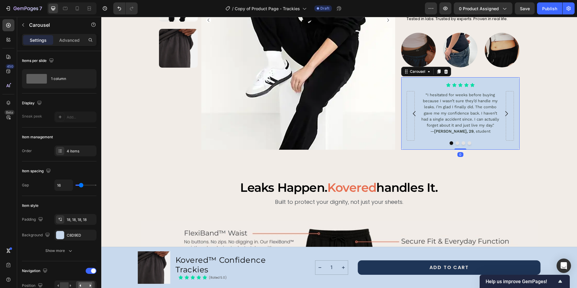
click at [505, 110] on icon "Carousel Next Arrow" at bounding box center [506, 113] width 7 height 7
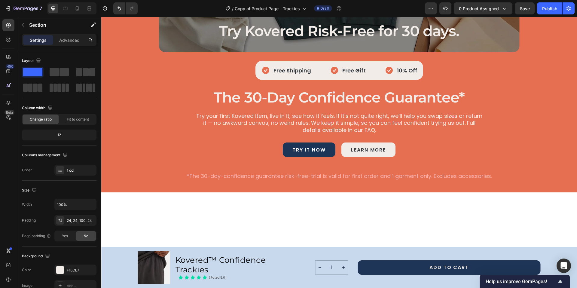
scroll to position [2045, 0]
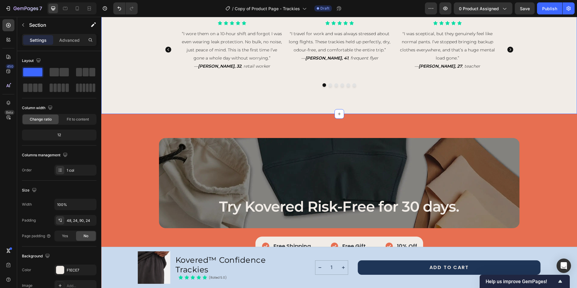
scroll to position [2190, 0]
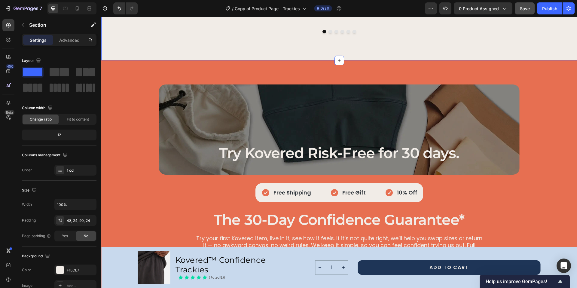
click at [522, 11] on span "Save" at bounding box center [525, 8] width 10 height 5
click at [444, 8] on icon "button" at bounding box center [445, 8] width 6 height 6
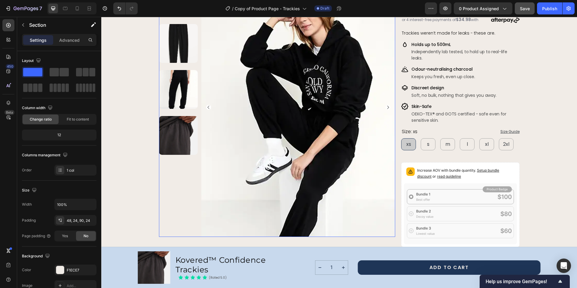
scroll to position [0, 0]
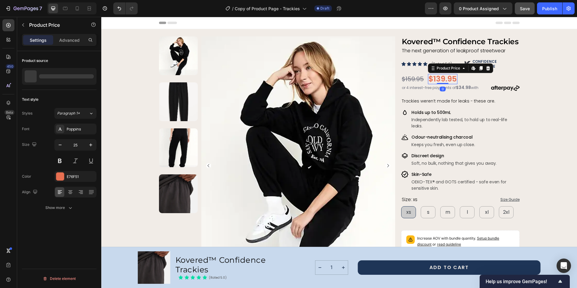
click at [443, 74] on div "$139.95" at bounding box center [442, 79] width 29 height 10
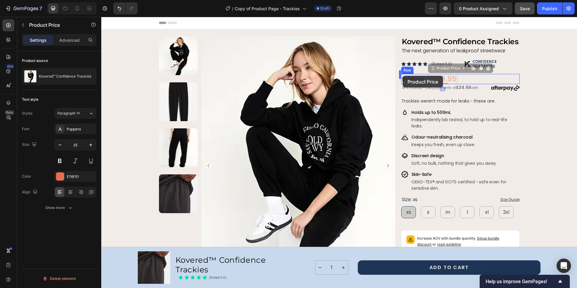
drag, startPoint x: 449, startPoint y: 78, endPoint x: 403, endPoint y: 76, distance: 46.9
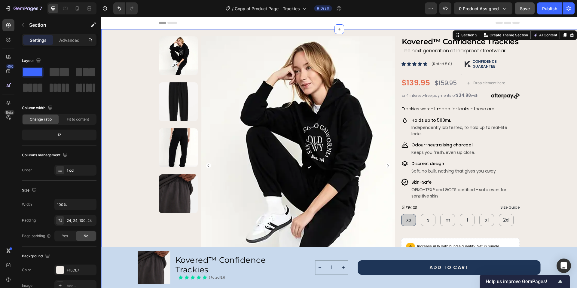
click at [418, 74] on div "$139.95 Product Price Product Price" at bounding box center [415, 83] width 29 height 18
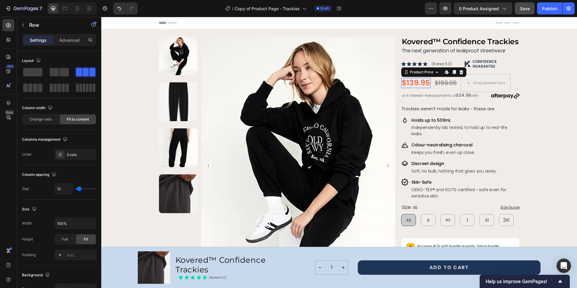
click at [418, 81] on div "$139.95" at bounding box center [415, 83] width 29 height 10
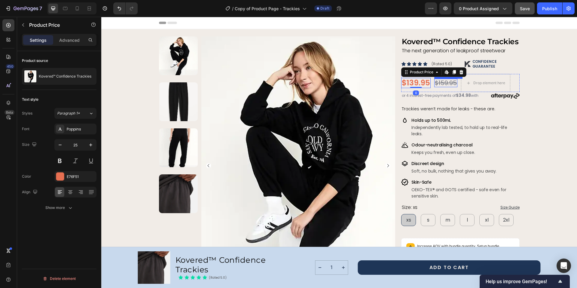
click at [445, 80] on div "$159.95" at bounding box center [445, 83] width 23 height 8
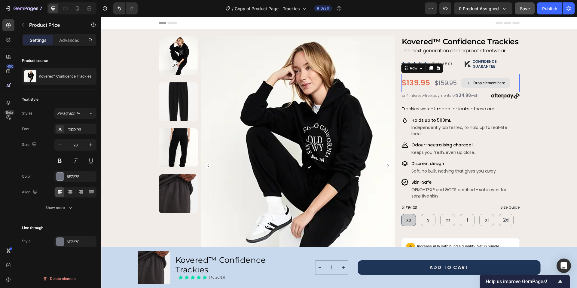
click at [489, 83] on div "Drop element here" at bounding box center [485, 83] width 49 height 18
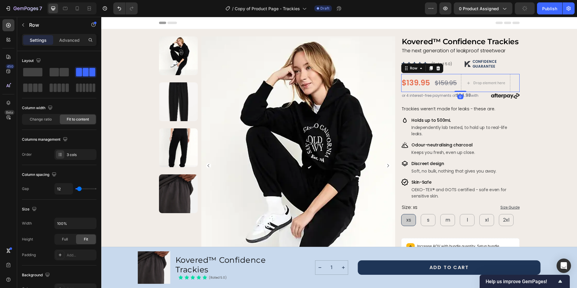
click at [450, 74] on div "$159.95 Product Price Product Price" at bounding box center [445, 83] width 23 height 18
click at [456, 74] on div "$139.95 Product Price Product Price $159.95 Product Price Product Price Drop el…" at bounding box center [460, 83] width 118 height 18
click at [56, 71] on span at bounding box center [54, 72] width 9 height 8
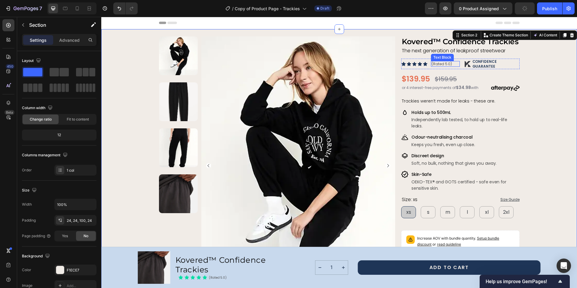
click at [454, 63] on p "(Rated 5.0)" at bounding box center [444, 64] width 27 height 5
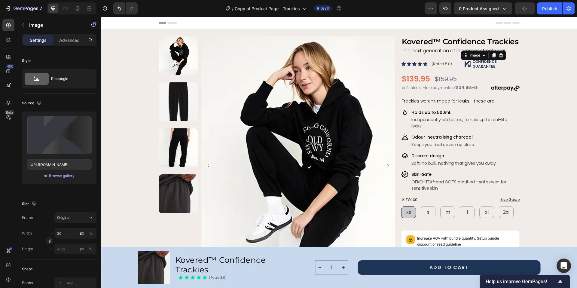
click at [461, 64] on div "Image 0" at bounding box center [466, 64] width 10 height 6
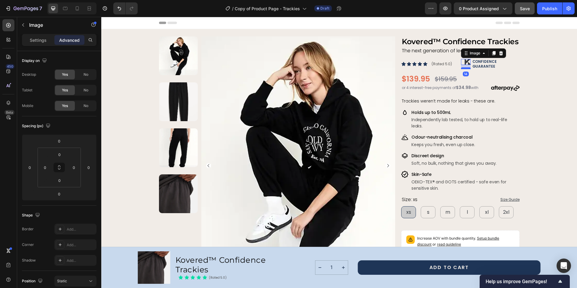
drag, startPoint x: 461, startPoint y: 64, endPoint x: 461, endPoint y: 68, distance: 4.2
click at [461, 68] on div at bounding box center [466, 68] width 10 height 2
type input "14"
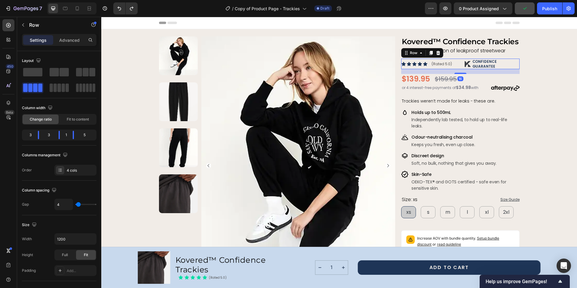
click at [457, 59] on div "Icon Icon Icon Icon Icon Icon List (Rated 5.0) Text Block Image CONFIDENCE GUAR…" at bounding box center [460, 64] width 118 height 11
click at [459, 74] on div at bounding box center [460, 75] width 12 height 2
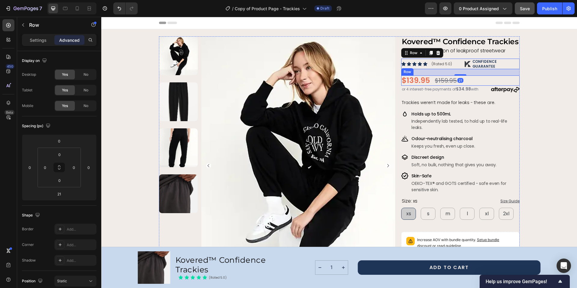
click at [457, 79] on div "$139.95 Product Price Product Price $159.95 Product Price Product Price Row" at bounding box center [460, 80] width 118 height 10
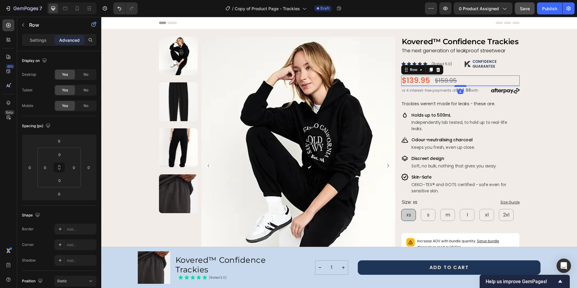
click at [459, 85] on div at bounding box center [460, 86] width 12 height 2
type input "4"
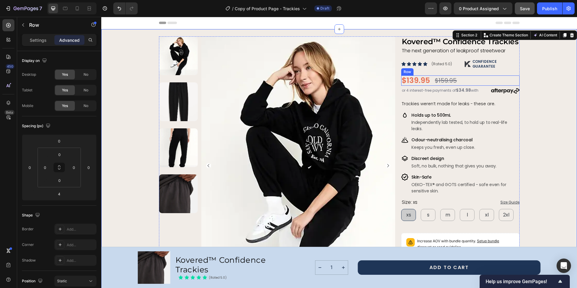
click at [438, 80] on div "$159.95 Product Price Product Price" at bounding box center [445, 80] width 23 height 10
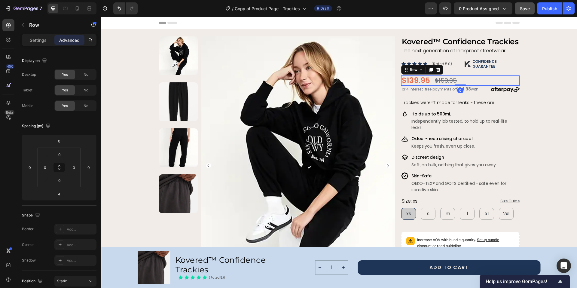
drag, startPoint x: 459, startPoint y: 82, endPoint x: 457, endPoint y: 73, distance: 8.8
click at [457, 75] on div "$139.95 Product Price Product Price $159.95 Product Price Product Price Row 0" at bounding box center [460, 80] width 118 height 10
type input "0"
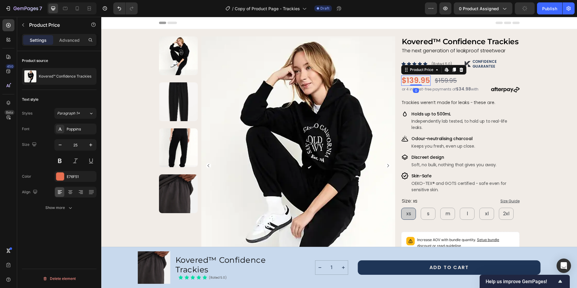
click at [421, 79] on div "$139.95" at bounding box center [415, 80] width 29 height 10
drag, startPoint x: 413, startPoint y: 80, endPoint x: 413, endPoint y: 77, distance: 3.6
click at [413, 77] on div "$139.95 Product Price Edit content in Shopify 0 Product Price Edit content in S…" at bounding box center [415, 80] width 29 height 10
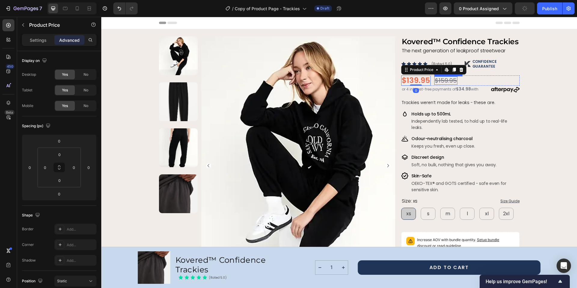
click at [447, 78] on div "$159.95" at bounding box center [445, 80] width 23 height 8
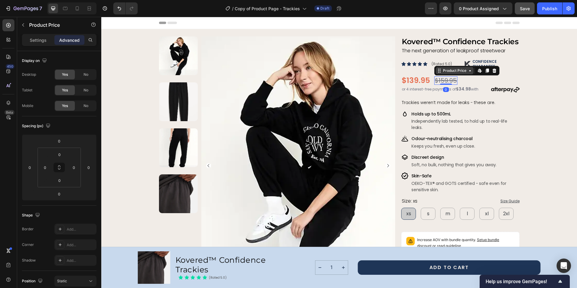
drag, startPoint x: 445, startPoint y: 79, endPoint x: 449, endPoint y: 69, distance: 10.3
click at [449, 76] on div "$159.95 Product Price Edit content in Shopify 0 Product Price Edit content in S…" at bounding box center [445, 80] width 23 height 8
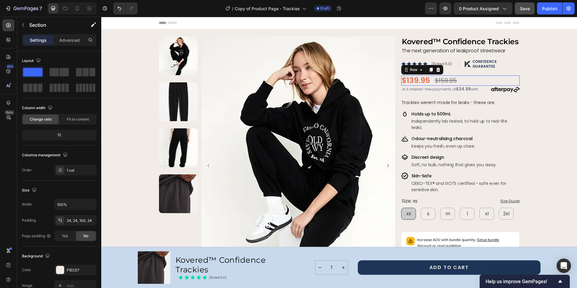
click at [476, 75] on div "$139.95 Product Price Product Price $159.95 Product Price Product Price Row 0" at bounding box center [460, 80] width 118 height 10
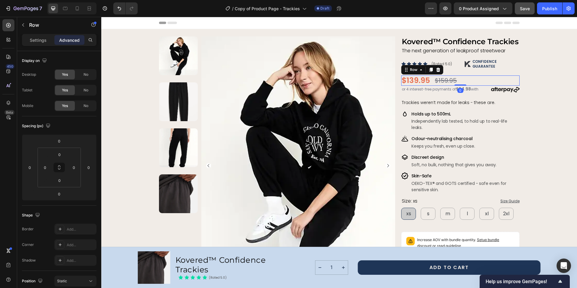
drag, startPoint x: 460, startPoint y: 80, endPoint x: 461, endPoint y: 71, distance: 9.0
click at [461, 75] on div "$139.95 Product Price Product Price $159.95 Product Price Product Price Row 0" at bounding box center [460, 80] width 118 height 10
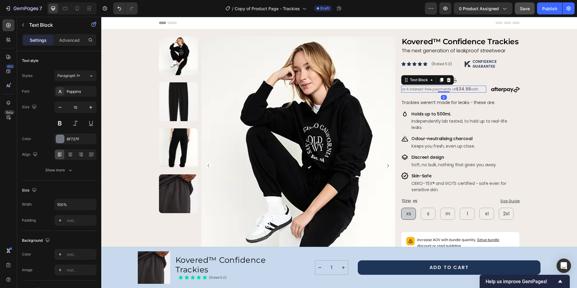
click at [418, 87] on span "or 4 interest-free payments of" at bounding box center [429, 89] width 54 height 5
click at [91, 110] on icon "button" at bounding box center [91, 107] width 6 height 6
click at [61, 107] on icon "button" at bounding box center [60, 107] width 3 height 1
type input "14"
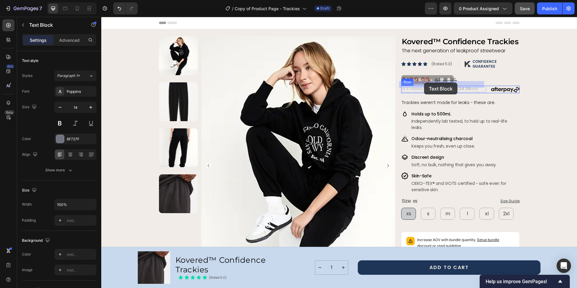
drag, startPoint x: 481, startPoint y: 83, endPoint x: 424, endPoint y: 83, distance: 57.1
click at [477, 86] on span "with" at bounding box center [475, 88] width 8 height 5
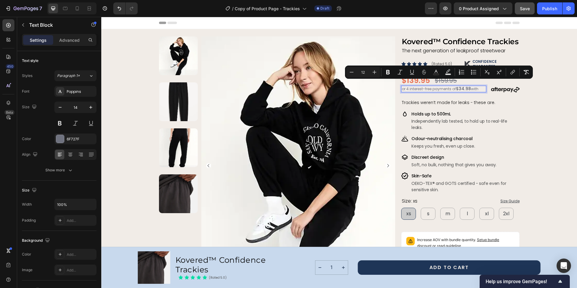
drag, startPoint x: 482, startPoint y: 84, endPoint x: 400, endPoint y: 85, distance: 81.7
click at [402, 86] on p "or 4 interest-free payments of $34.98 with" at bounding box center [444, 88] width 84 height 5
click at [377, 73] on icon "Editor contextual toolbar" at bounding box center [374, 72] width 6 height 6
type input "13"
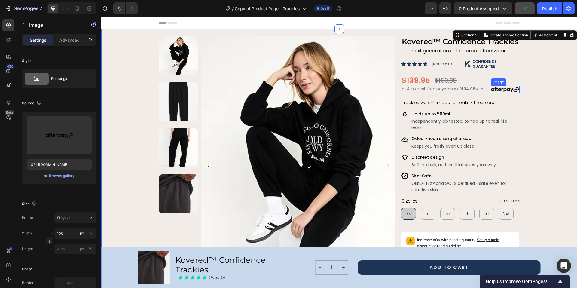
click at [492, 86] on img at bounding box center [505, 90] width 28 height 8
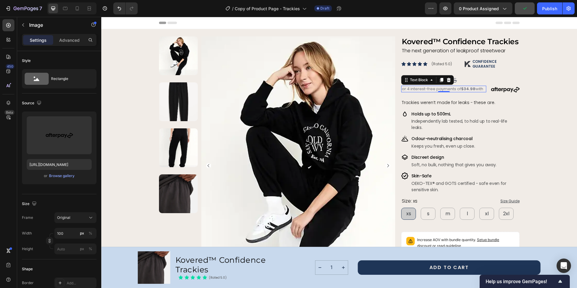
click at [478, 86] on span "or 4 interest-free payments of $34.98 with" at bounding box center [442, 89] width 81 height 6
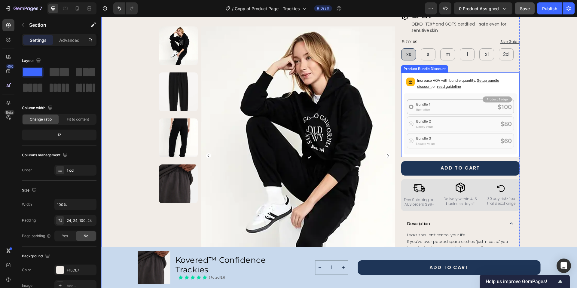
scroll to position [179, 0]
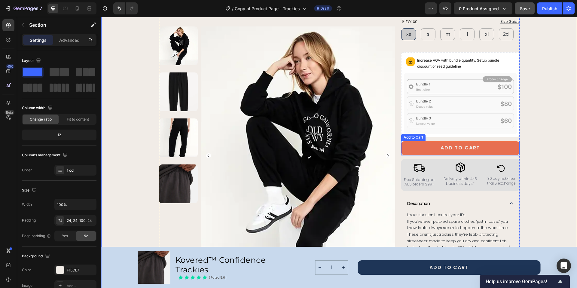
click at [504, 141] on button "ADD TO CART" at bounding box center [460, 148] width 118 height 14
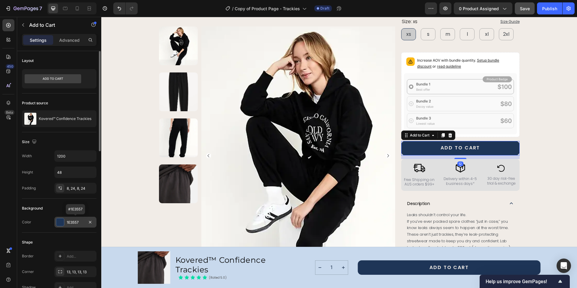
click at [72, 220] on div "1E3557" at bounding box center [75, 222] width 17 height 5
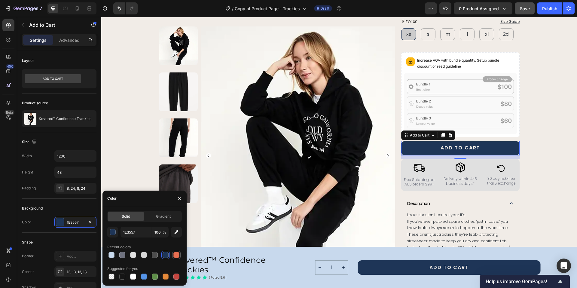
click at [178, 254] on div at bounding box center [176, 255] width 6 height 6
type input "E76F51"
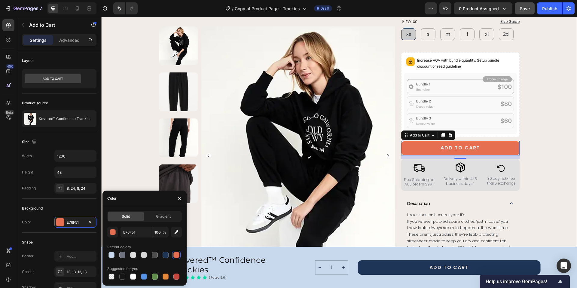
click at [540, 133] on div "Product Images Row Kovered™ Confidence Trackies Product Title The next generati…" at bounding box center [338, 182] width 461 height 651
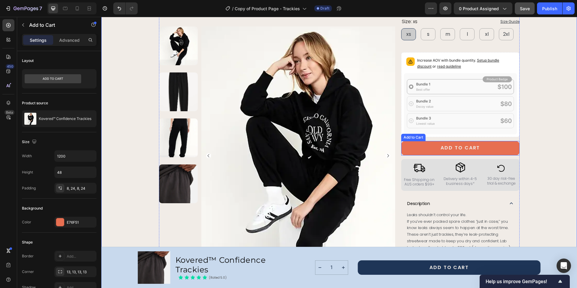
click at [491, 141] on button "ADD TO CART" at bounding box center [460, 148] width 118 height 14
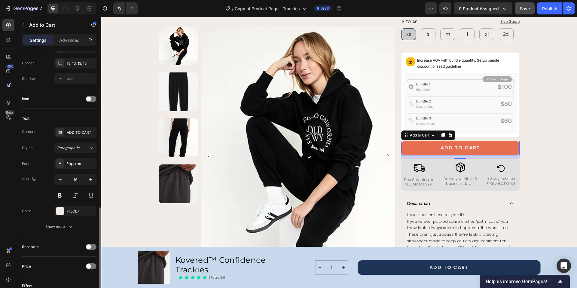
scroll to position [262, 0]
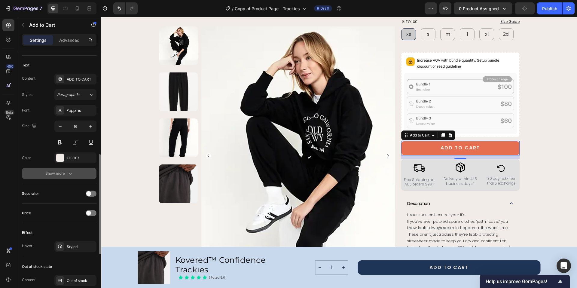
click at [67, 177] on button "Show more" at bounding box center [59, 173] width 74 height 11
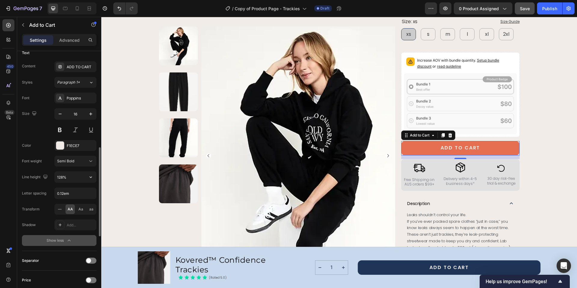
scroll to position [0, 0]
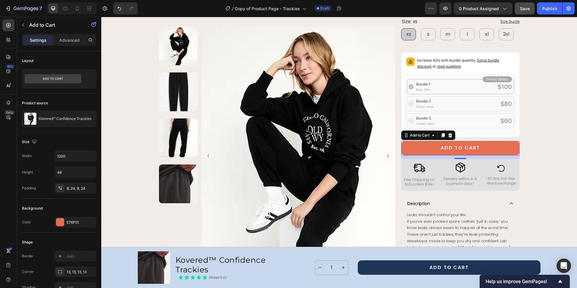
click at [69, 47] on div "Settings Advanced" at bounding box center [59, 42] width 84 height 17
click at [71, 42] on p "Advanced" at bounding box center [69, 40] width 20 height 6
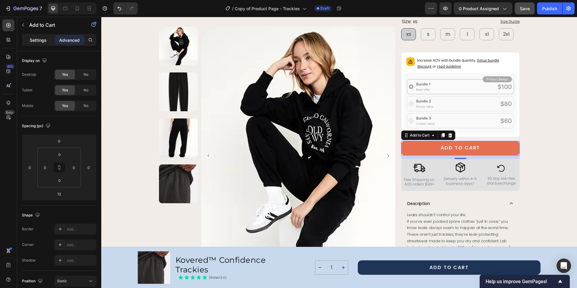
click at [43, 41] on p "Settings" at bounding box center [38, 40] width 17 height 6
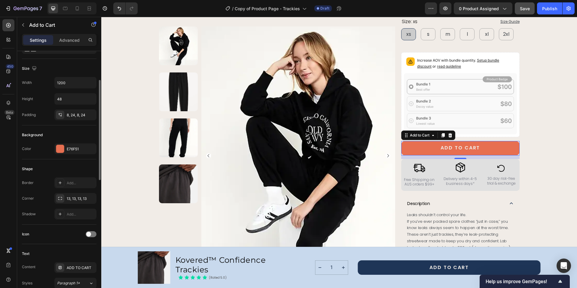
scroll to position [125, 0]
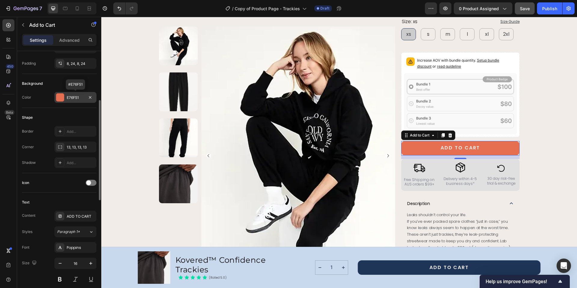
click at [83, 100] on div "E76F51" at bounding box center [75, 97] width 17 height 5
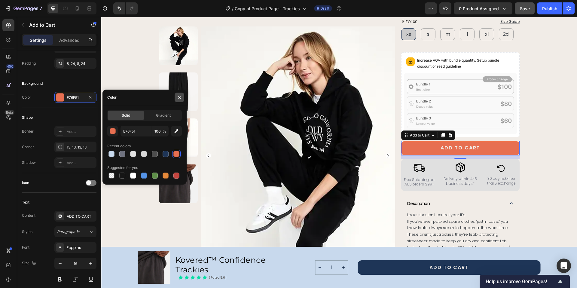
click at [179, 96] on icon "button" at bounding box center [179, 97] width 5 height 5
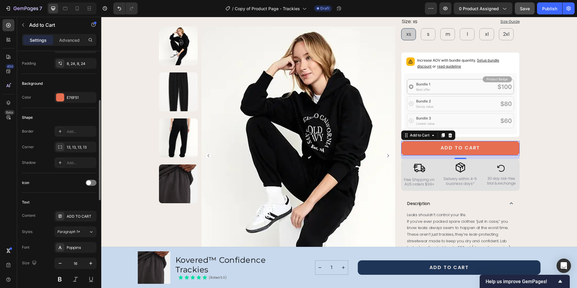
scroll to position [218, 0]
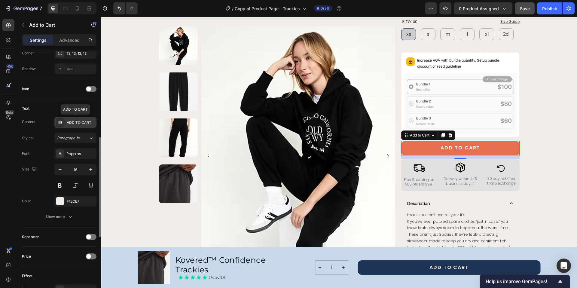
click at [89, 124] on div "ADD TO CART" at bounding box center [81, 122] width 28 height 5
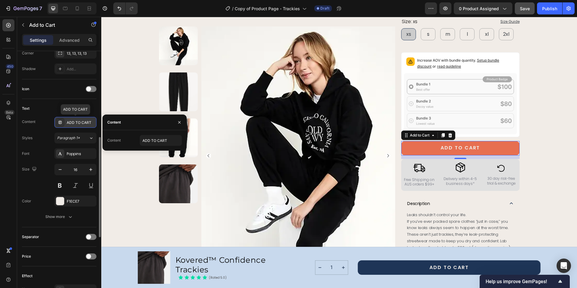
click at [89, 124] on div "ADD TO CART" at bounding box center [81, 122] width 28 height 5
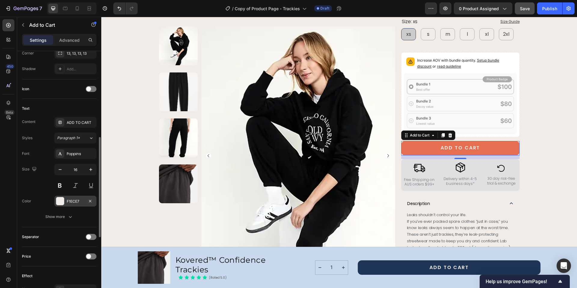
click at [82, 202] on div "F1ECE7" at bounding box center [75, 201] width 17 height 5
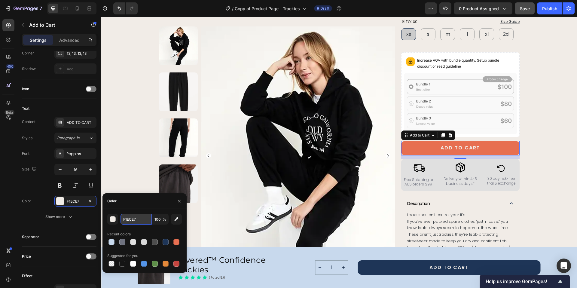
click at [132, 219] on input "F1ECE7" at bounding box center [135, 219] width 31 height 11
click at [110, 219] on div "button" at bounding box center [113, 219] width 6 height 6
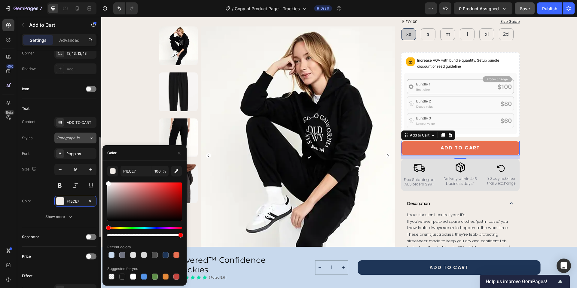
drag, startPoint x: 107, startPoint y: 219, endPoint x: 85, endPoint y: 136, distance: 86.0
click at [85, 136] on div "450 Beta Sections(30) Elements(84) Section Element Hero Section Product Detail …" at bounding box center [50, 152] width 101 height 271
type input "FFFFFF"
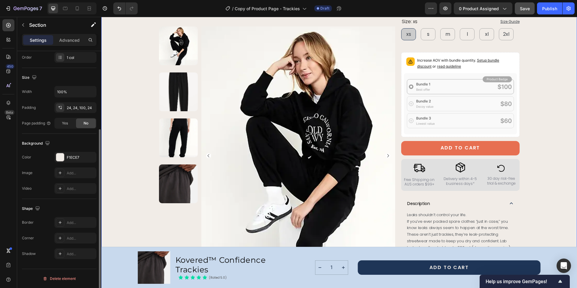
click at [139, 134] on div "Product Images Row Kovered™ Confidence Trackies Product Title The next generati…" at bounding box center [338, 182] width 461 height 651
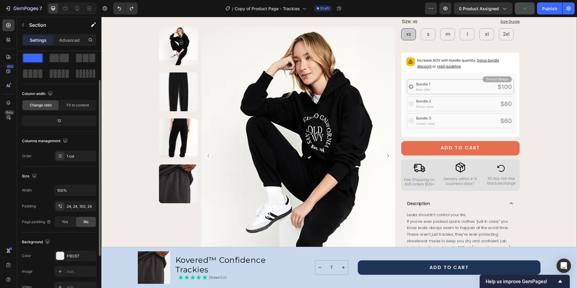
scroll to position [60, 0]
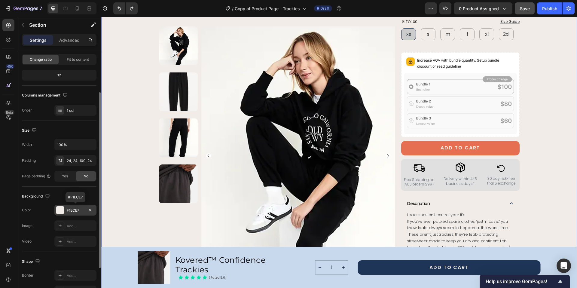
click at [85, 209] on div "F1ECE7" at bounding box center [75, 210] width 42 height 11
click at [136, 170] on div "Product Images Row Kovered™ Confidence Trackies Product Title The next generati…" at bounding box center [338, 182] width 461 height 651
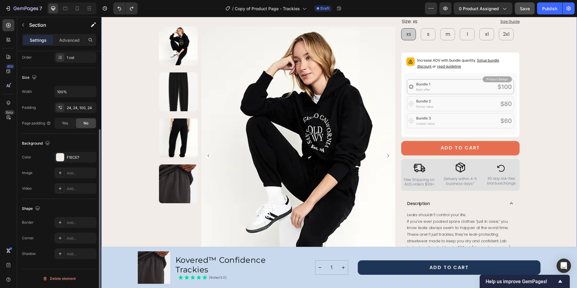
scroll to position [0, 0]
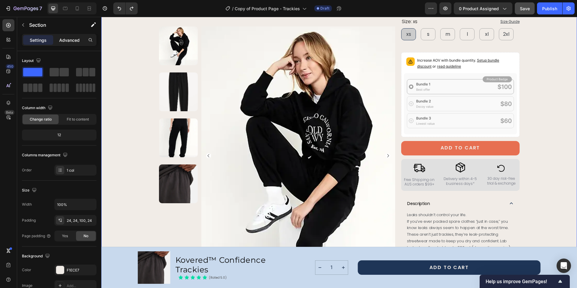
click at [69, 42] on p "Advanced" at bounding box center [69, 40] width 20 height 6
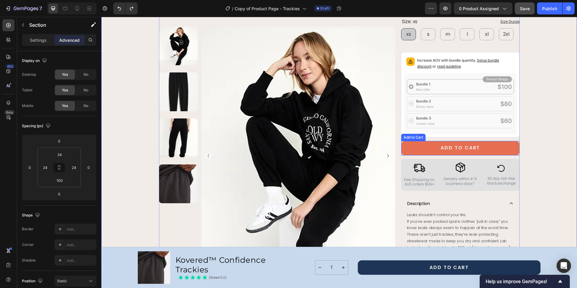
click at [495, 141] on button "ADD TO CART" at bounding box center [460, 148] width 118 height 14
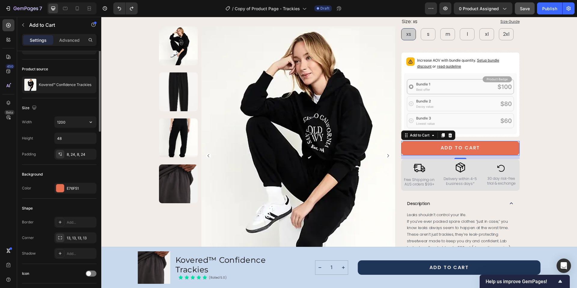
scroll to position [57, 0]
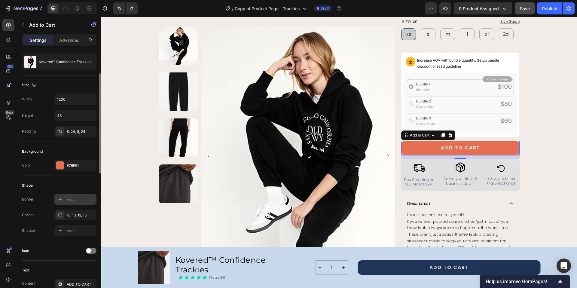
click at [81, 201] on div "Add..." at bounding box center [81, 199] width 28 height 5
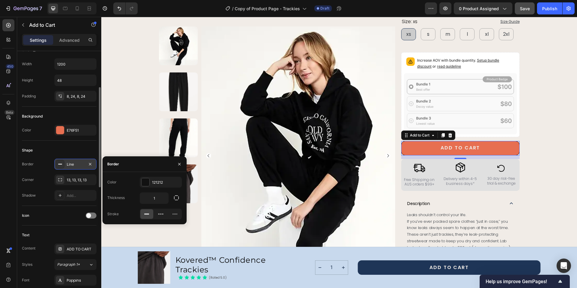
scroll to position [168, 0]
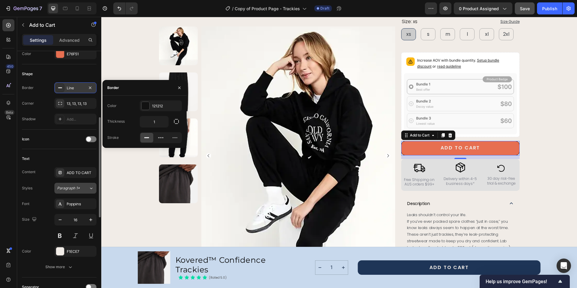
click at [81, 188] on div "Paragraph 1*" at bounding box center [69, 187] width 24 height 5
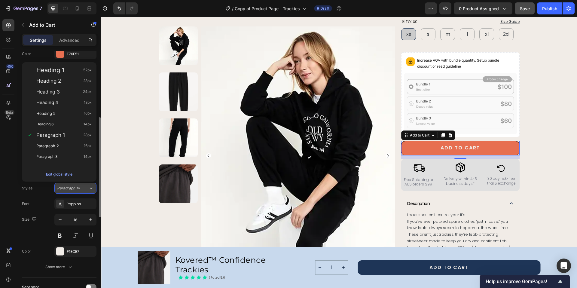
click at [81, 188] on div "Paragraph 1*" at bounding box center [69, 187] width 24 height 5
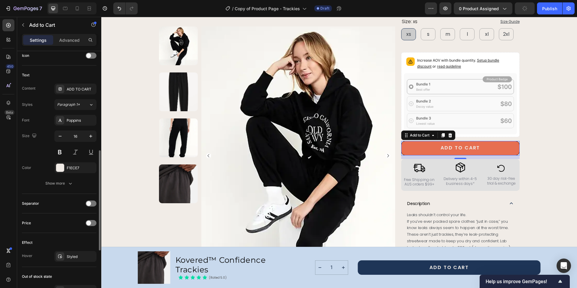
scroll to position [254, 0]
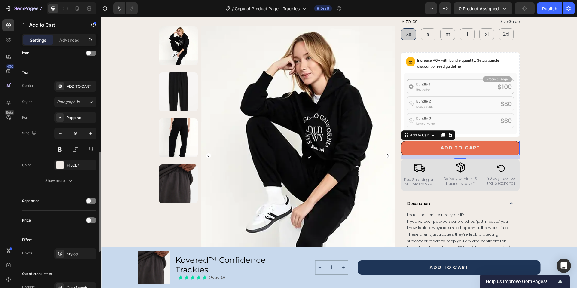
click at [69, 203] on div "Separator" at bounding box center [59, 201] width 74 height 10
click at [92, 201] on div at bounding box center [91, 201] width 11 height 6
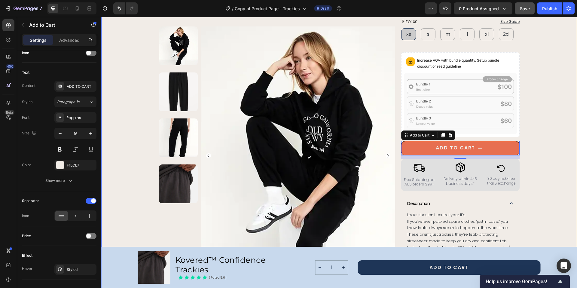
click at [534, 133] on div "Product Images Row Kovered™ Confidence Trackies Product Title The next generati…" at bounding box center [338, 182] width 461 height 651
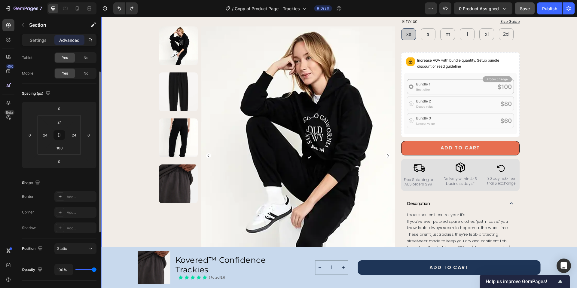
scroll to position [39, 0]
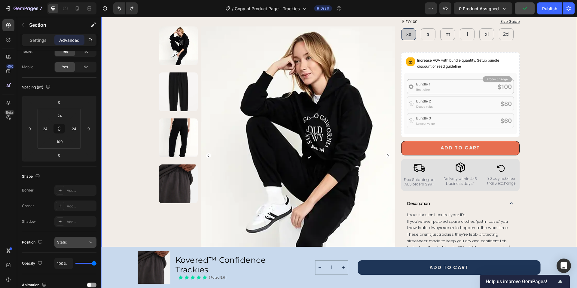
click at [83, 243] on div "Static" at bounding box center [72, 241] width 31 height 5
click at [121, 200] on div "Product Images Row Kovered™ Confidence Trackies Product Title The next generati…" at bounding box center [338, 182] width 461 height 651
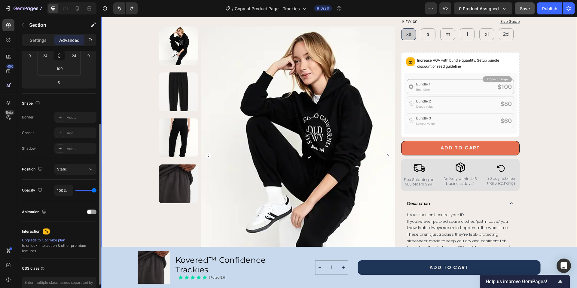
scroll to position [121, 0]
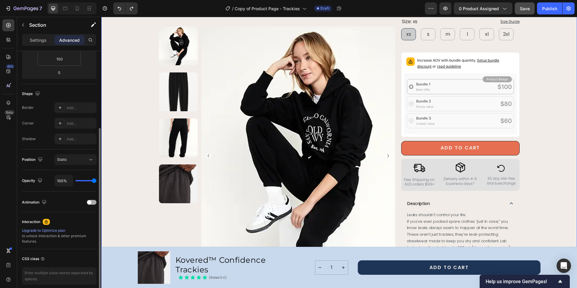
click at [73, 201] on div "Animation" at bounding box center [59, 202] width 74 height 10
click at [90, 203] on span at bounding box center [89, 202] width 4 height 4
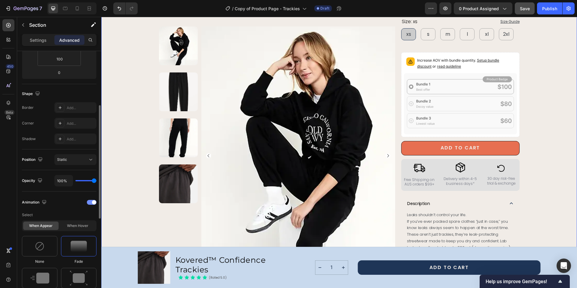
click at [90, 203] on div at bounding box center [92, 202] width 10 height 5
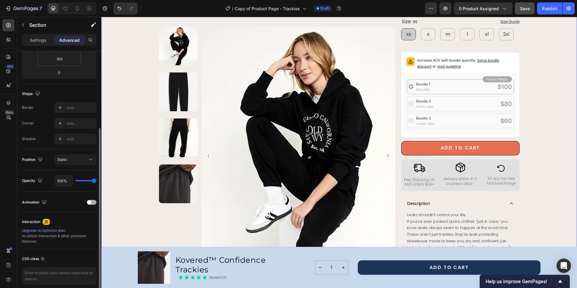
click at [89, 202] on span at bounding box center [89, 202] width 4 height 4
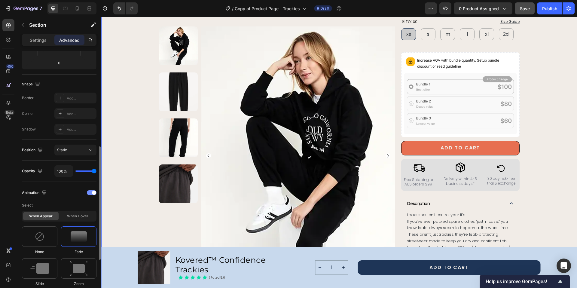
scroll to position [157, 0]
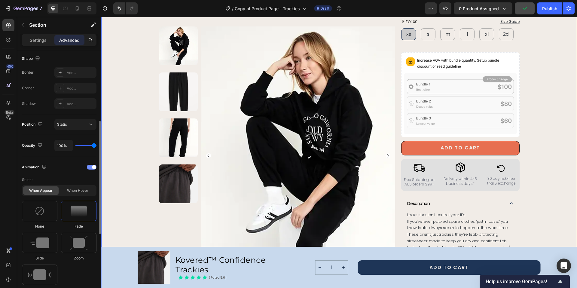
click at [92, 169] on div at bounding box center [92, 167] width 10 height 5
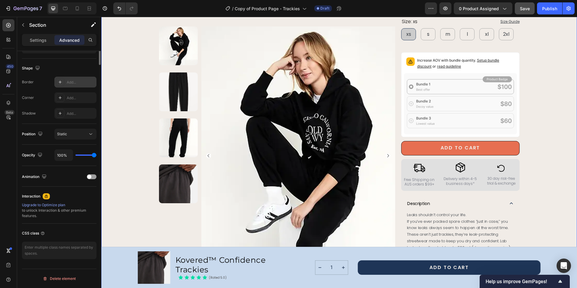
scroll to position [0, 0]
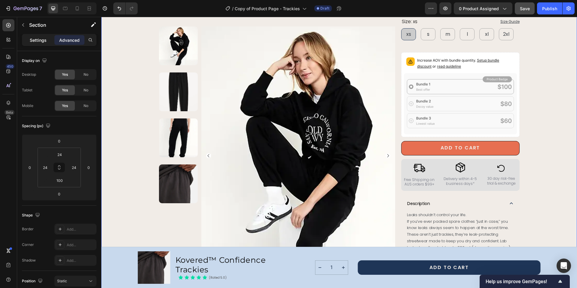
click at [41, 41] on p "Settings" at bounding box center [38, 40] width 17 height 6
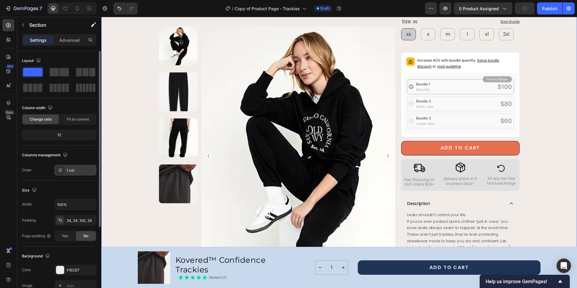
click at [88, 170] on div "1 col" at bounding box center [81, 170] width 28 height 5
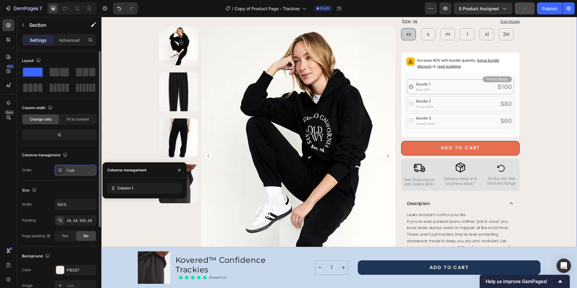
click at [88, 170] on div "1 col" at bounding box center [81, 170] width 28 height 5
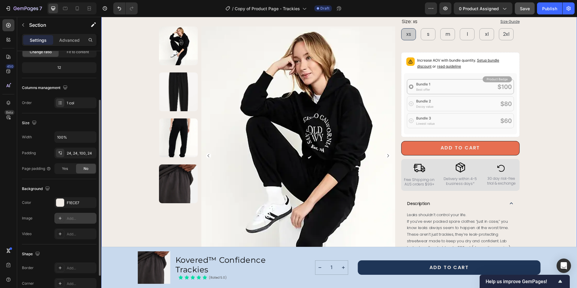
scroll to position [68, 0]
click at [83, 203] on div "F1ECE7" at bounding box center [75, 201] width 17 height 5
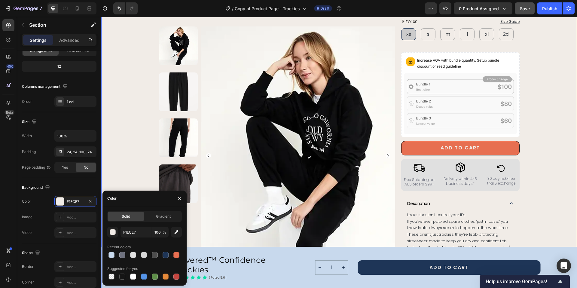
click at [544, 149] on div "Product Images Row Kovered™ Confidence Trackies Product Title The next generati…" at bounding box center [338, 182] width 461 height 651
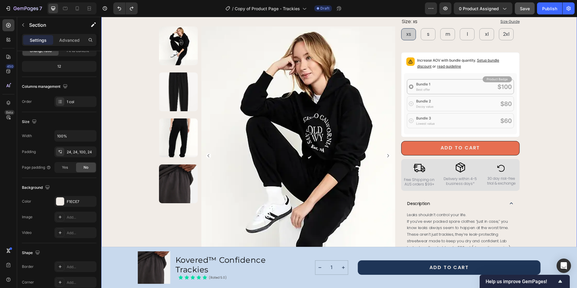
click at [523, 132] on div "Product Images Row Kovered™ Confidence Trackies Product Title The next generati…" at bounding box center [338, 182] width 461 height 651
click at [536, 139] on div "Product Images Row Kovered™ Confidence Trackies Product Title The next generati…" at bounding box center [338, 182] width 461 height 651
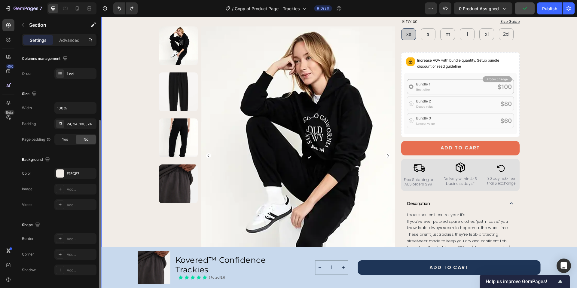
scroll to position [113, 0]
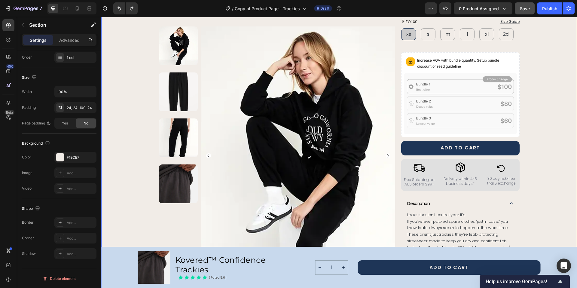
click at [534, 144] on div "Product Images Row Kovered™ Confidence Trackies Product Title The next generati…" at bounding box center [338, 182] width 461 height 651
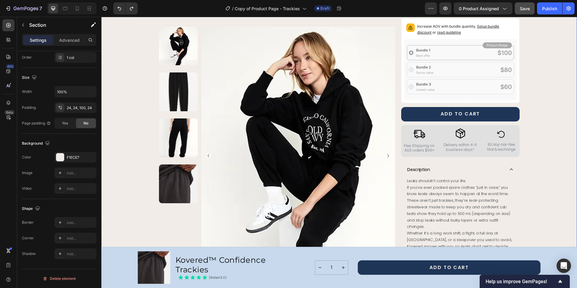
scroll to position [132, 0]
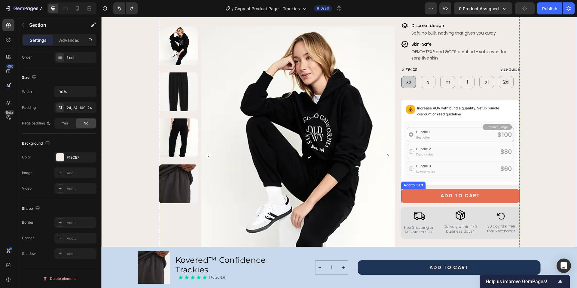
click at [431, 189] on button "ADD TO CART" at bounding box center [460, 196] width 118 height 14
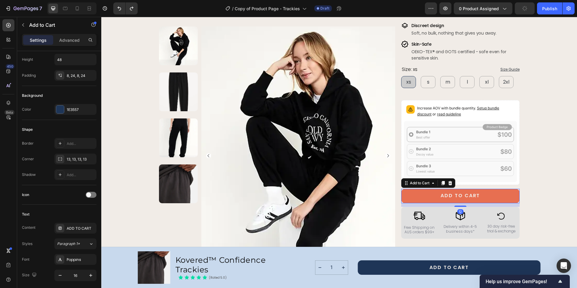
scroll to position [0, 0]
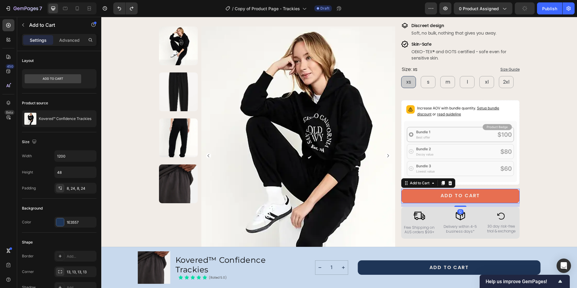
click at [436, 189] on button "ADD TO CART" at bounding box center [460, 196] width 118 height 14
click at [457, 193] on div "ADD TO CART" at bounding box center [459, 196] width 39 height 6
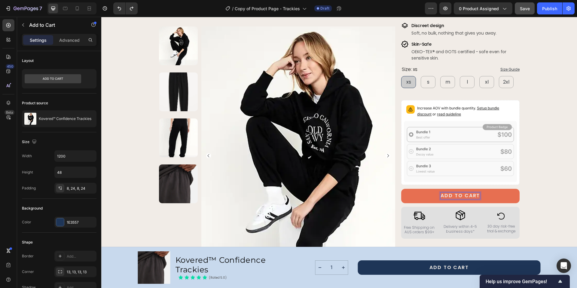
click at [429, 189] on button "ADD TO CART" at bounding box center [460, 196] width 118 height 14
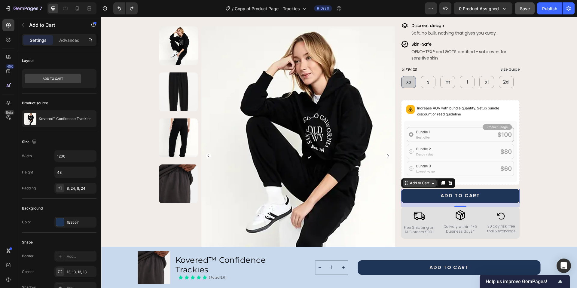
click at [431, 181] on icon at bounding box center [432, 183] width 5 height 5
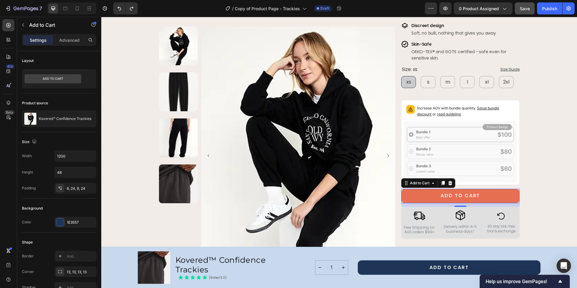
click at [433, 189] on button "ADD TO CART" at bounding box center [460, 196] width 118 height 14
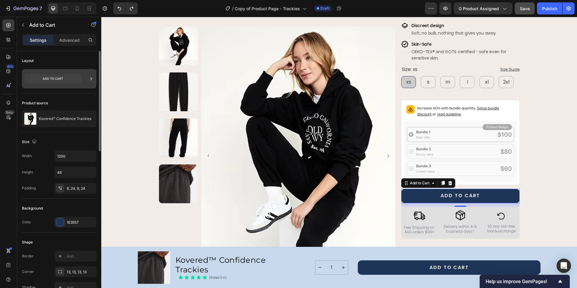
click at [85, 78] on div at bounding box center [59, 78] width 74 height 19
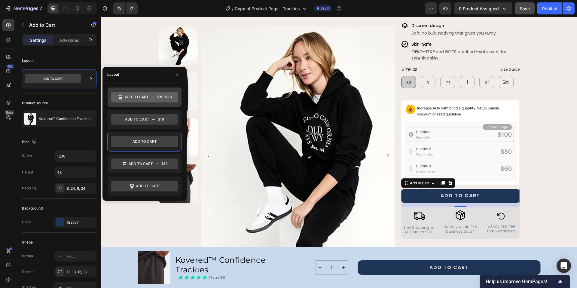
click at [136, 97] on icon at bounding box center [144, 97] width 67 height 11
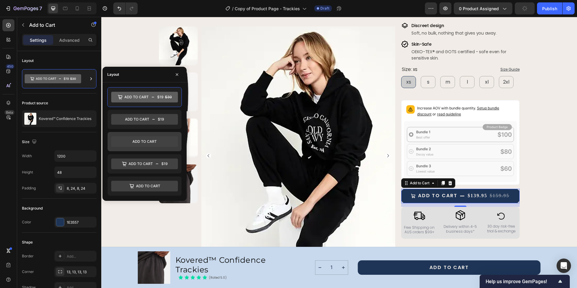
click at [137, 141] on icon at bounding box center [144, 141] width 67 height 11
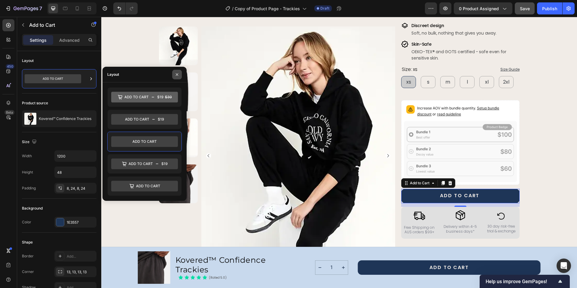
click at [178, 74] on icon "button" at bounding box center [177, 74] width 5 height 5
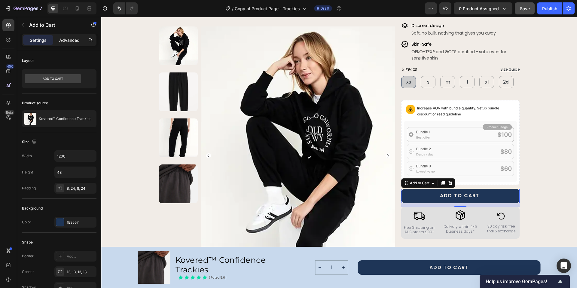
click at [69, 41] on p "Advanced" at bounding box center [69, 40] width 20 height 6
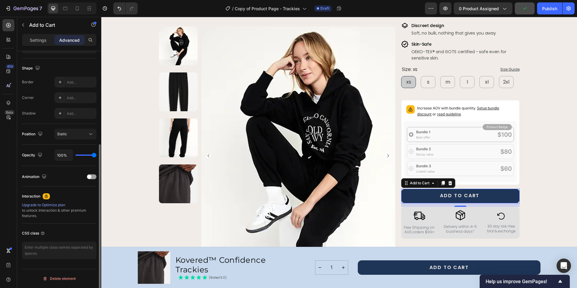
scroll to position [20, 0]
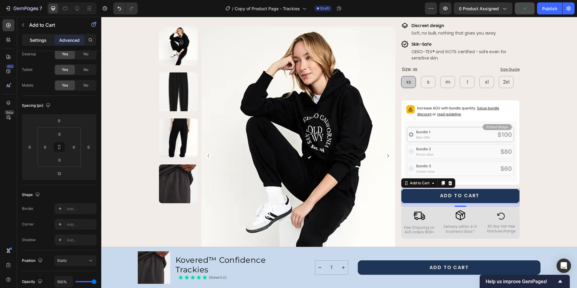
click at [46, 41] on p "Settings" at bounding box center [38, 40] width 17 height 6
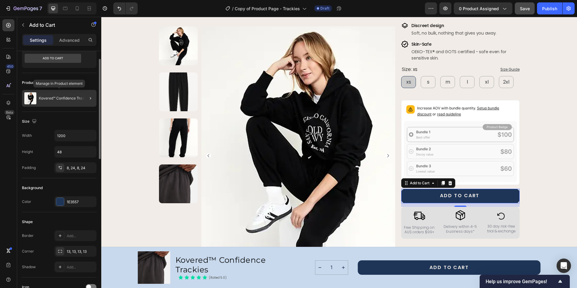
click at [72, 92] on div "Kovered™ Confidence Trackies" at bounding box center [59, 98] width 74 height 17
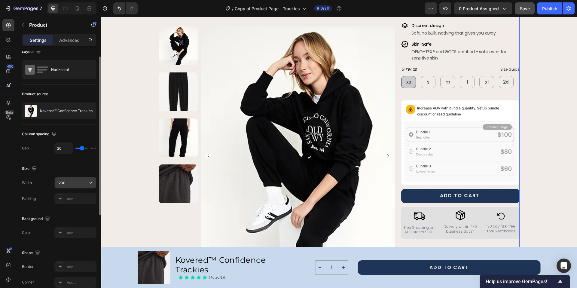
scroll to position [49, 0]
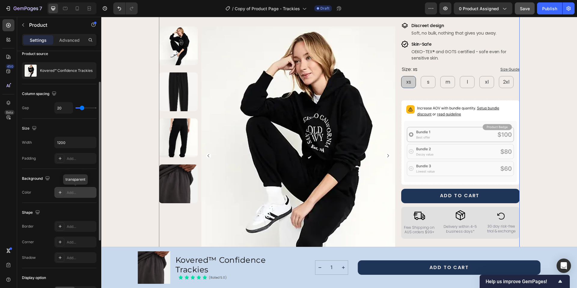
click at [75, 193] on div "Add..." at bounding box center [81, 192] width 28 height 5
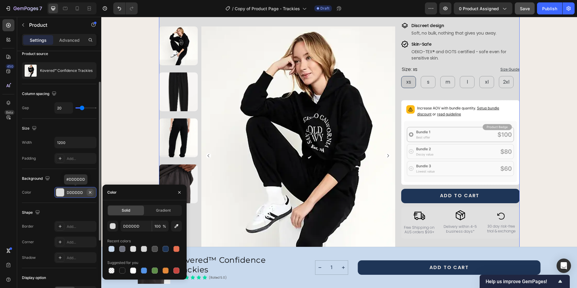
click at [90, 191] on icon "button" at bounding box center [90, 192] width 5 height 5
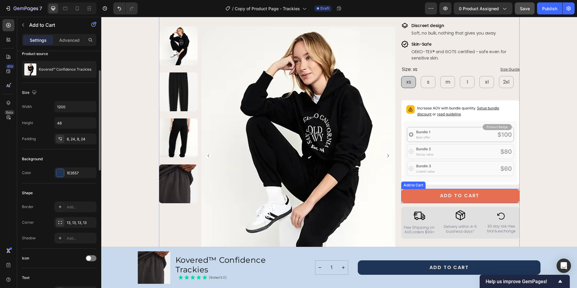
click at [407, 189] on button "ADD TO CART" at bounding box center [460, 196] width 118 height 14
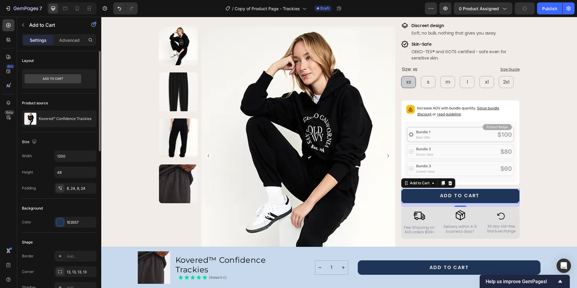
click at [41, 208] on div "Background" at bounding box center [32, 207] width 21 height 5
click at [82, 223] on div "1E3557" at bounding box center [75, 222] width 17 height 5
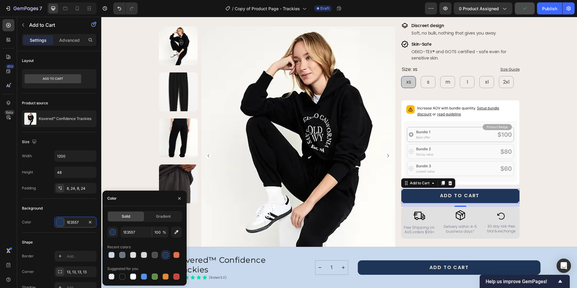
click at [149, 243] on div "Recent colors" at bounding box center [144, 247] width 74 height 10
click at [166, 216] on span "Gradient" at bounding box center [163, 216] width 15 height 5
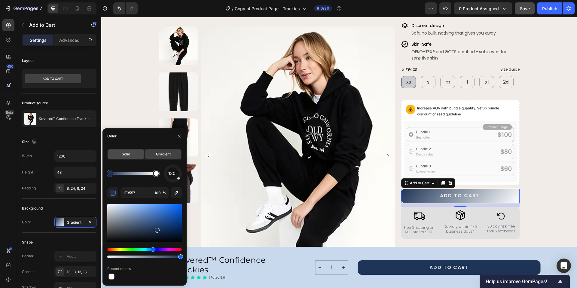
click at [122, 155] on span "Solid" at bounding box center [126, 153] width 8 height 5
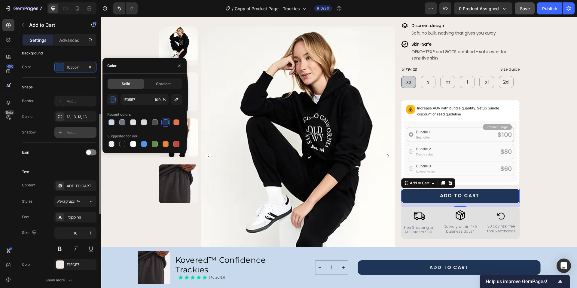
scroll to position [176, 0]
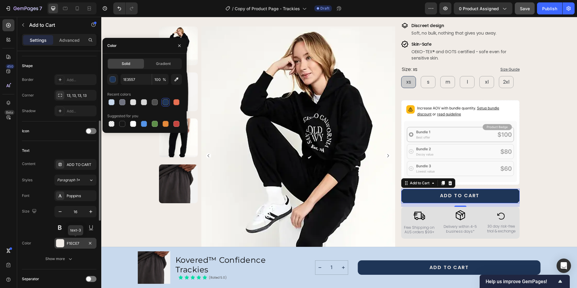
click at [80, 244] on div "F1ECE7" at bounding box center [75, 243] width 17 height 5
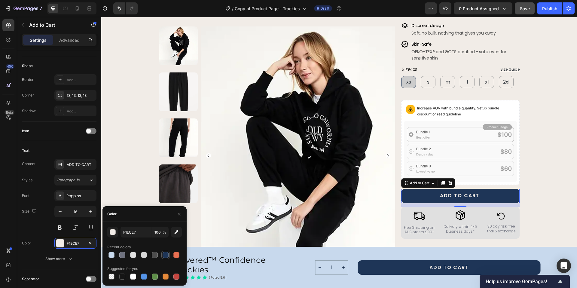
click at [165, 254] on div at bounding box center [166, 255] width 6 height 6
type input "F1ECE7"
click at [63, 257] on div "Show more" at bounding box center [59, 259] width 28 height 6
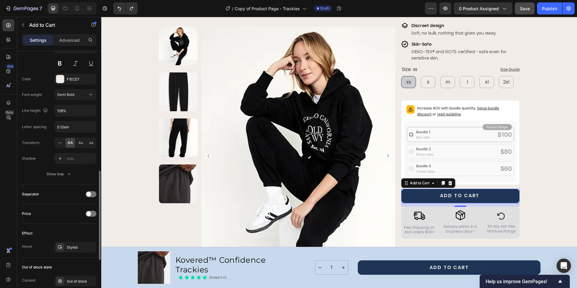
scroll to position [342, 0]
click at [75, 246] on div "Styled" at bounding box center [75, 245] width 17 height 5
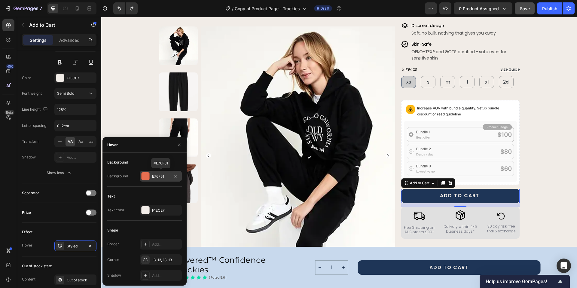
click at [156, 175] on div "E76F51" at bounding box center [160, 176] width 17 height 5
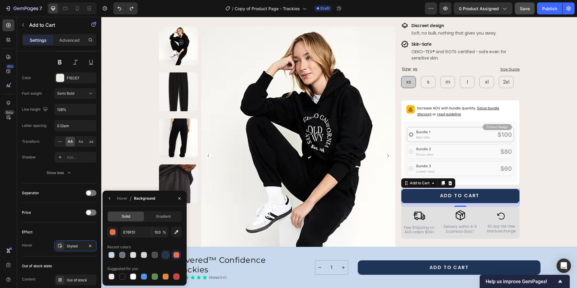
click at [166, 255] on div at bounding box center [166, 255] width 6 height 6
type input "1E3557"
click at [534, 173] on div "Product Images Row Kovered™ Confidence Trackies Product Title The next generati…" at bounding box center [338, 230] width 461 height 651
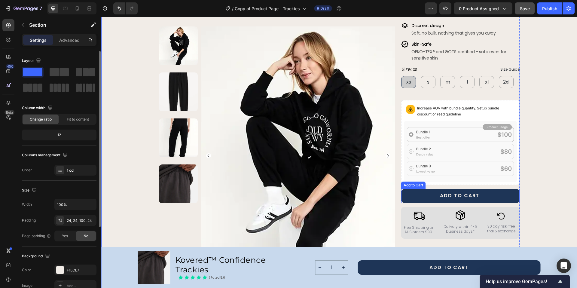
click at [427, 189] on button "ADD TO CART" at bounding box center [460, 196] width 118 height 14
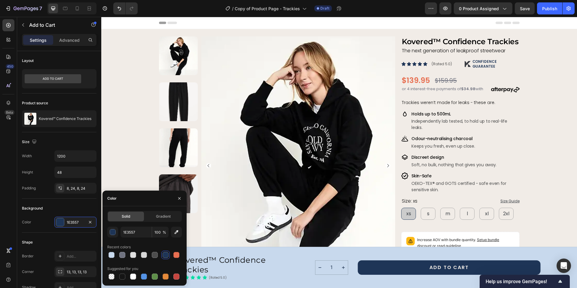
scroll to position [132, 0]
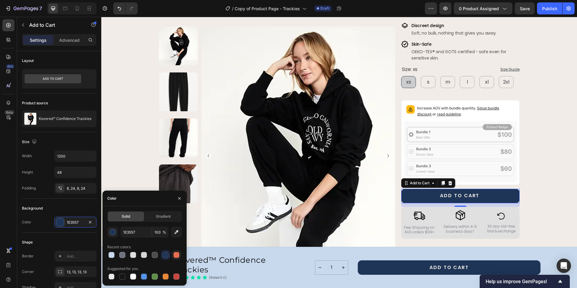
drag, startPoint x: 178, startPoint y: 255, endPoint x: 99, endPoint y: 232, distance: 81.9
click at [178, 255] on div at bounding box center [176, 255] width 6 height 6
type input "E76F51"
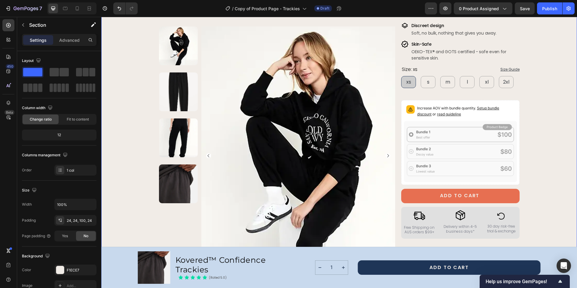
click at [535, 162] on div "Product Images Row Kovered™ Confidence Trackies Product Title The next generati…" at bounding box center [338, 230] width 461 height 651
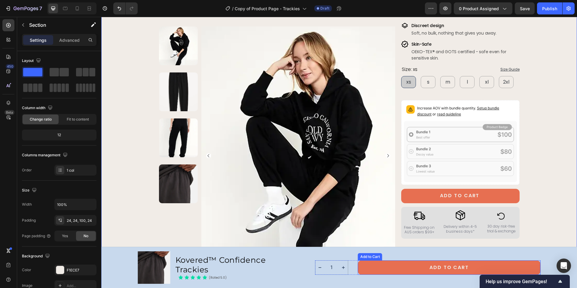
click at [388, 270] on button "Add to Cart" at bounding box center [449, 267] width 183 height 14
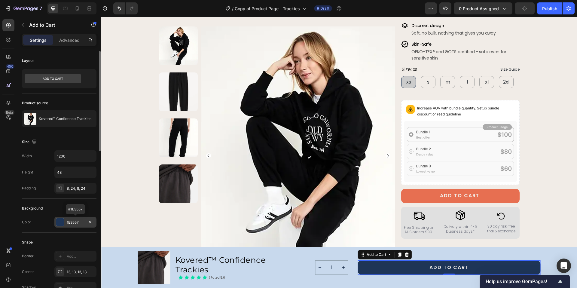
click at [84, 224] on div "1E3557" at bounding box center [75, 222] width 17 height 5
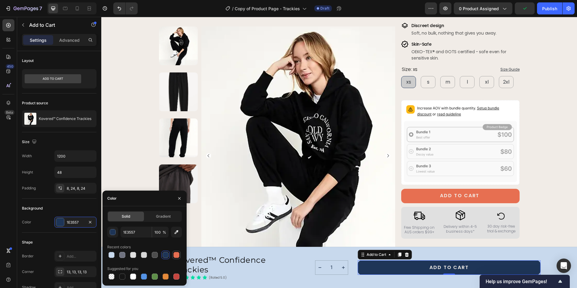
click at [178, 256] on div at bounding box center [176, 255] width 6 height 6
type input "E76F51"
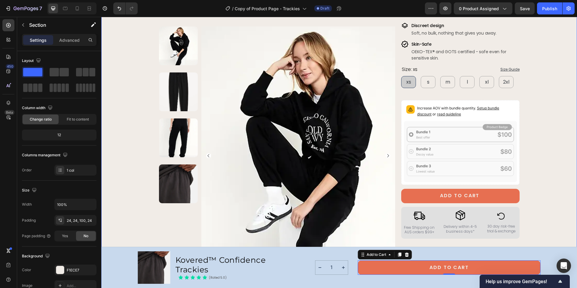
click at [108, 173] on div "Product Images Row Kovered™ Confidence Trackies Product Title The next generati…" at bounding box center [339, 242] width 476 height 688
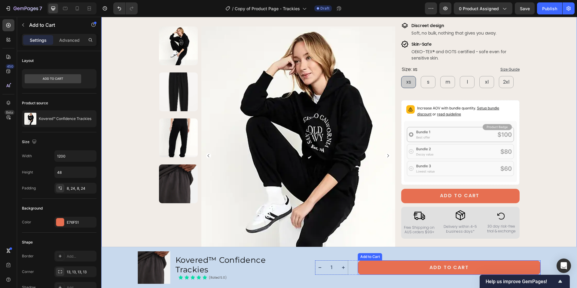
click at [383, 266] on button "Add to Cart" at bounding box center [449, 267] width 183 height 14
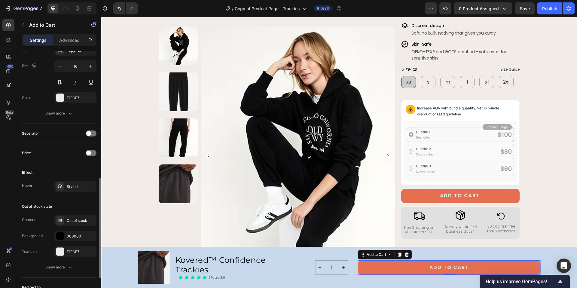
scroll to position [323, 0]
click at [67, 264] on icon "button" at bounding box center [70, 266] width 6 height 6
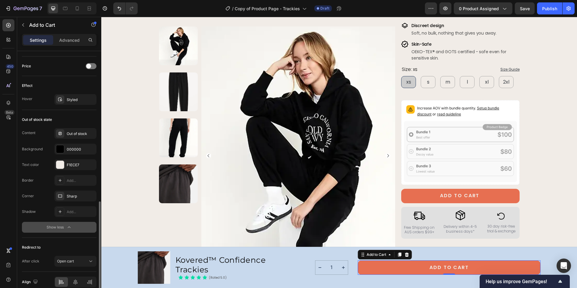
scroll to position [437, 0]
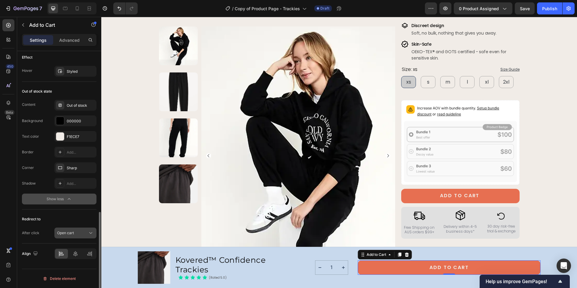
click at [81, 233] on div "Open cart" at bounding box center [72, 232] width 31 height 5
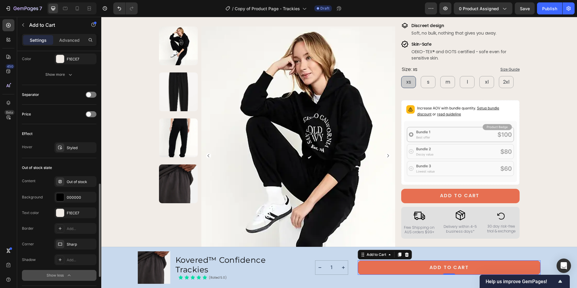
scroll to position [352, 0]
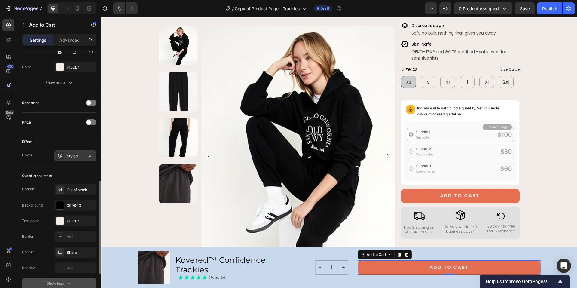
click at [79, 158] on div "Styled" at bounding box center [75, 155] width 17 height 5
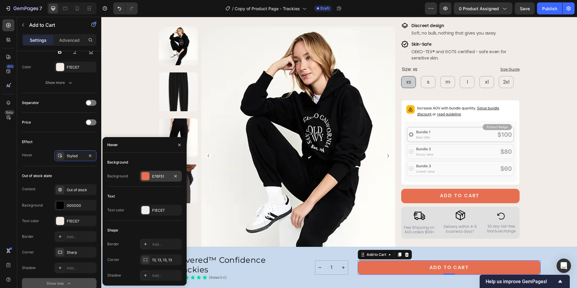
click at [160, 178] on div "E76F51" at bounding box center [160, 176] width 17 height 5
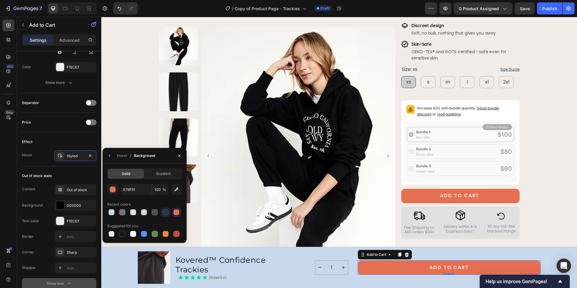
click at [167, 212] on div at bounding box center [166, 212] width 6 height 6
type input "1E3557"
click at [180, 157] on icon "button" at bounding box center [179, 155] width 5 height 5
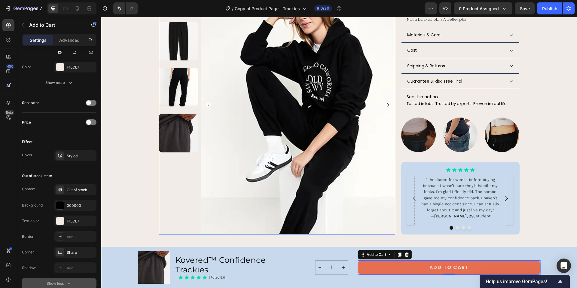
scroll to position [479, 0]
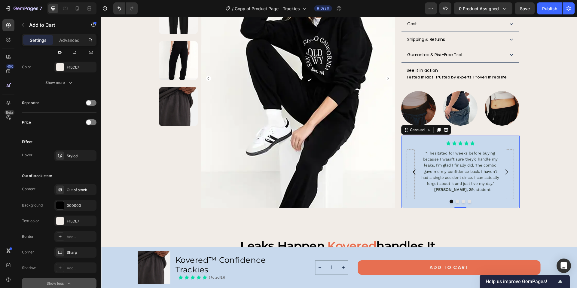
click at [505, 168] on icon "Carousel Next Arrow" at bounding box center [506, 171] width 7 height 7
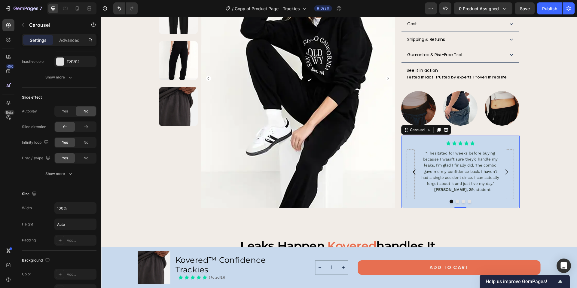
scroll to position [0, 0]
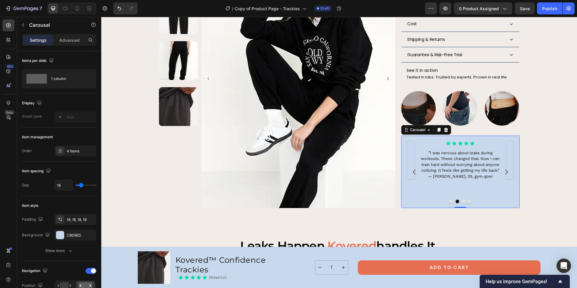
click at [503, 168] on icon "Carousel Next Arrow" at bounding box center [506, 171] width 7 height 7
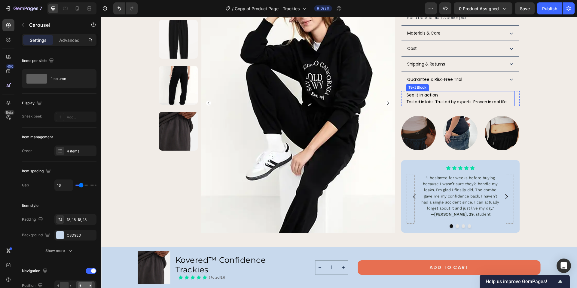
scroll to position [460, 0]
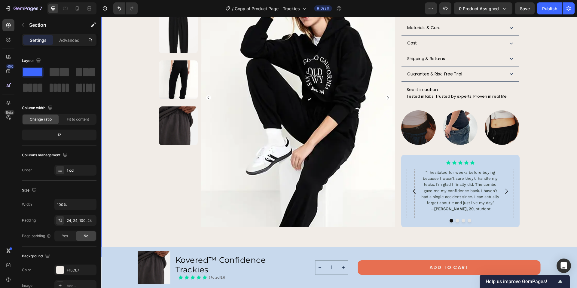
click at [503, 125] on div "Image Image Image Carousel" at bounding box center [460, 132] width 118 height 44
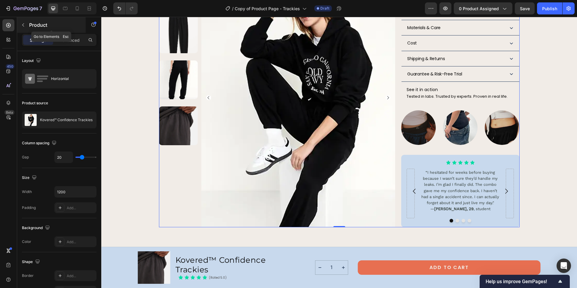
click at [23, 28] on button "button" at bounding box center [23, 25] width 10 height 10
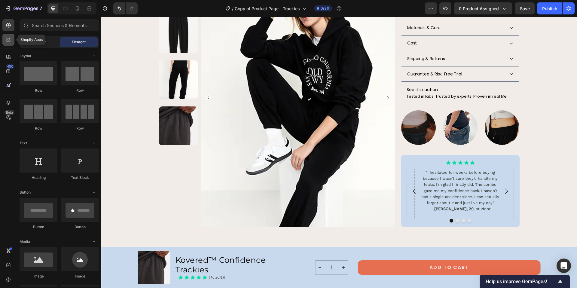
click at [8, 39] on icon at bounding box center [8, 39] width 2 height 2
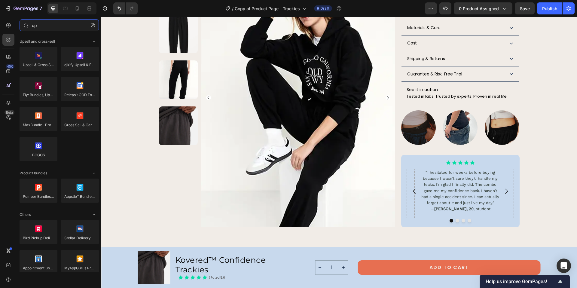
type input "u"
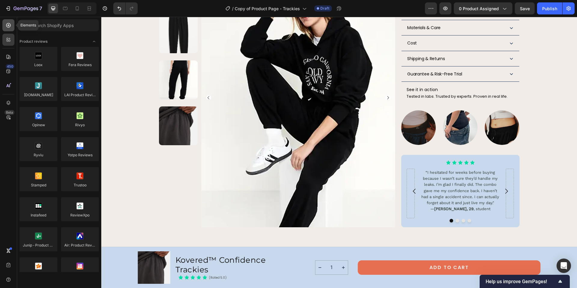
click at [8, 25] on icon at bounding box center [8, 25] width 2 height 2
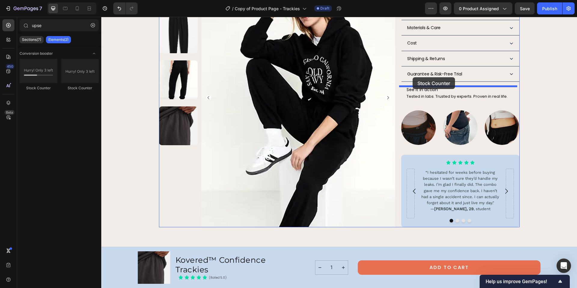
drag, startPoint x: 175, startPoint y: 88, endPoint x: 412, endPoint y: 77, distance: 237.6
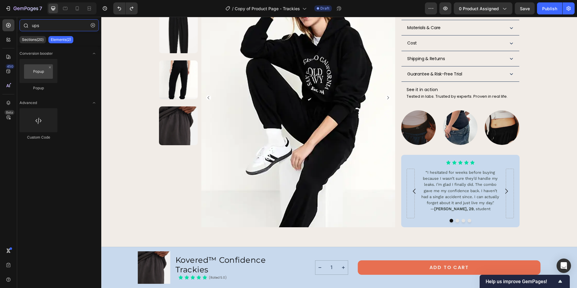
click at [35, 25] on input "ups" at bounding box center [59, 25] width 79 height 12
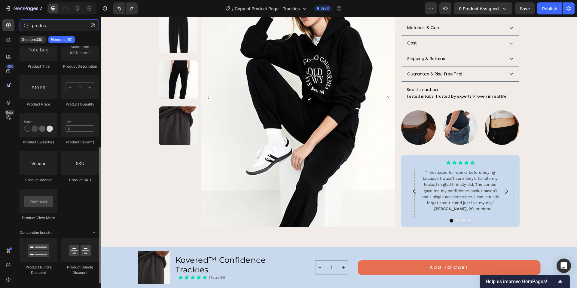
scroll to position [179, 0]
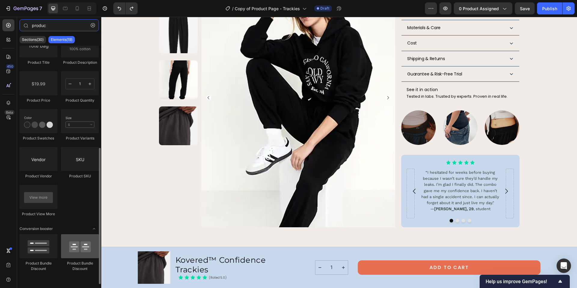
type input "produc"
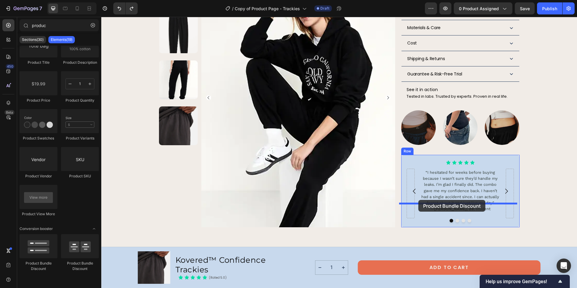
drag, startPoint x: 179, startPoint y: 265, endPoint x: 418, endPoint y: 200, distance: 247.9
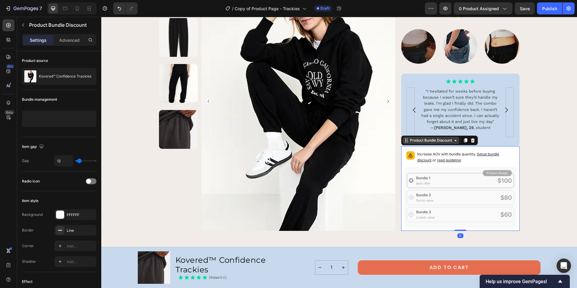
scroll to position [557, 0]
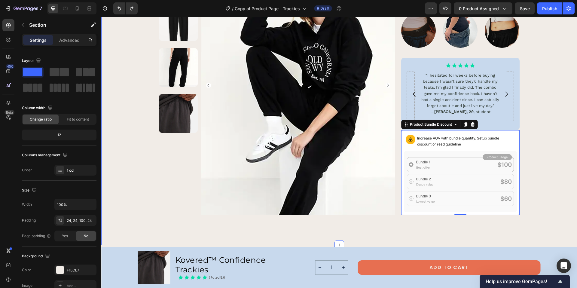
click at [510, 135] on p "Increase AOV with bundle quantity. Setup bundle discount or read guideline" at bounding box center [465, 141] width 97 height 12
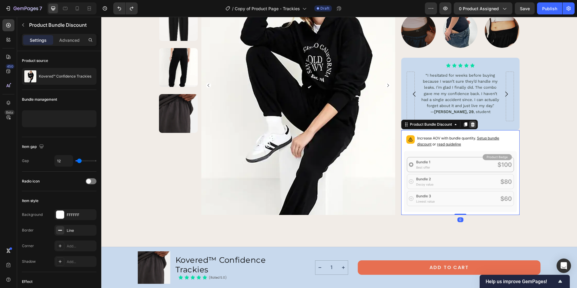
click at [471, 122] on icon at bounding box center [473, 124] width 4 height 4
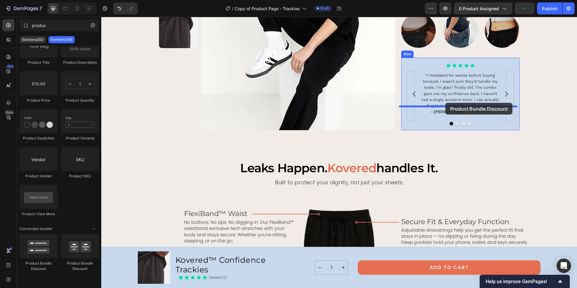
drag, startPoint x: 156, startPoint y: 266, endPoint x: 445, endPoint y: 103, distance: 331.8
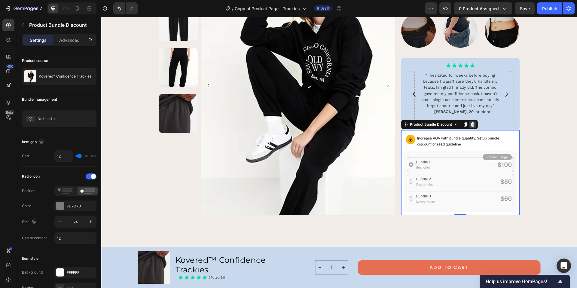
click at [470, 122] on icon at bounding box center [472, 124] width 5 height 5
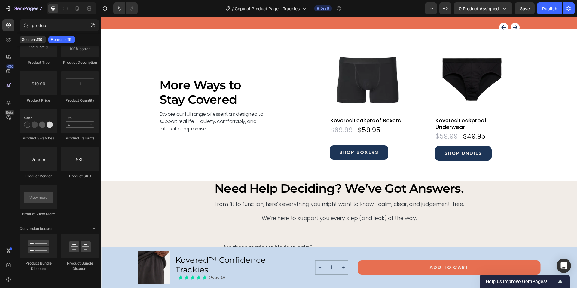
scroll to position [2408, 0]
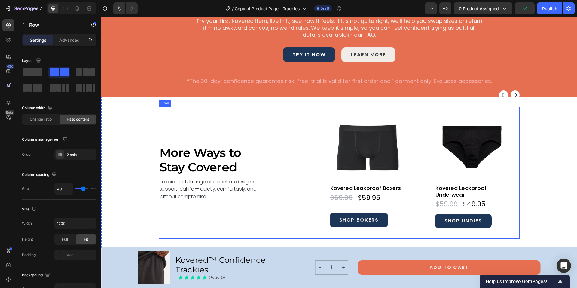
click at [287, 123] on div "More Ways to Stay Covered Heading Explore our full range of essentials designed…" at bounding box center [339, 173] width 360 height 132
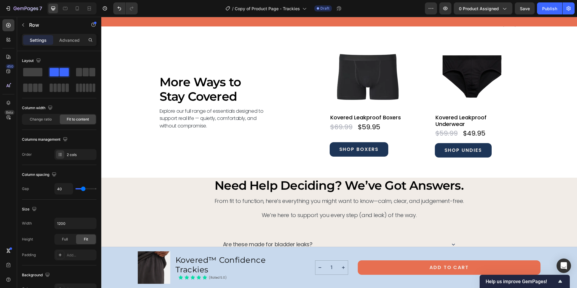
scroll to position [2467, 0]
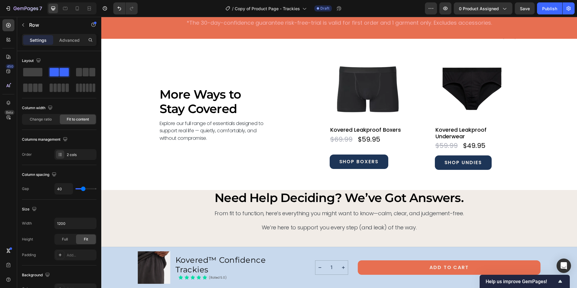
click at [331, 55] on div "Product Images" at bounding box center [345, 51] width 29 height 5
click at [296, 55] on div "More Ways to Stay Covered Heading Explore our full range of essentials designed…" at bounding box center [339, 114] width 360 height 132
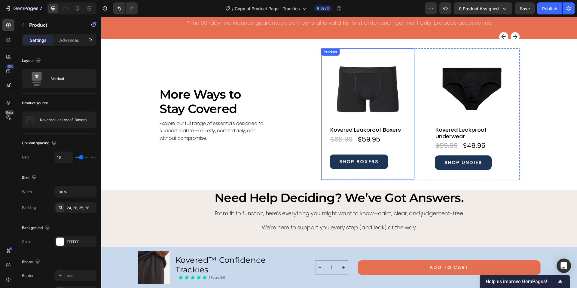
click at [378, 51] on div "Product Images Kovered Leakproof Boxers Product Title $59.95 Product Price Prod…" at bounding box center [367, 113] width 93 height 131
click at [375, 68] on img at bounding box center [368, 88] width 76 height 65
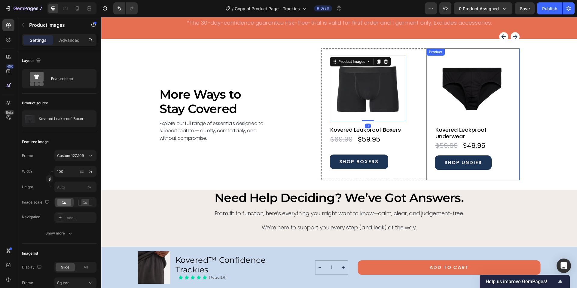
click at [444, 51] on div "Product Images Kovered Leakproof Underwear Product Title $49.95 Product Price P…" at bounding box center [472, 114] width 93 height 132
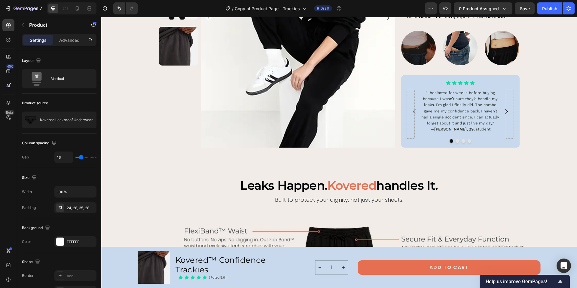
scroll to position [555, 0]
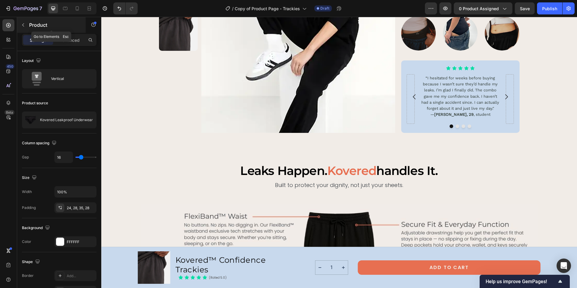
click at [24, 27] on icon "button" at bounding box center [23, 25] width 5 height 5
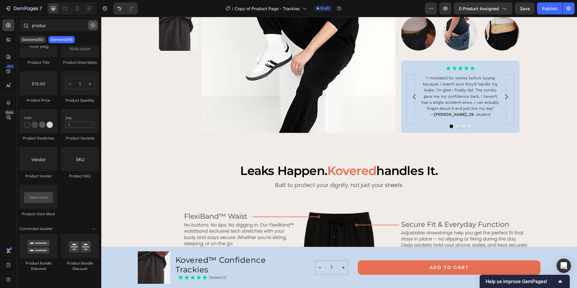
click at [94, 26] on icon "button" at bounding box center [93, 25] width 4 height 4
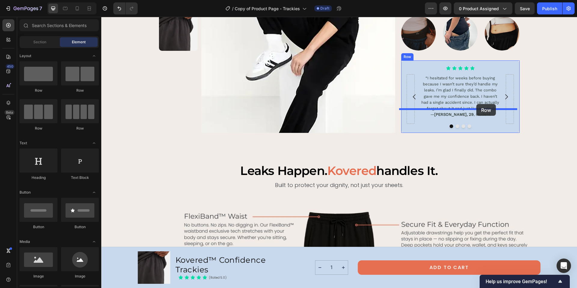
drag, startPoint x: 188, startPoint y: 94, endPoint x: 476, endPoint y: 104, distance: 288.5
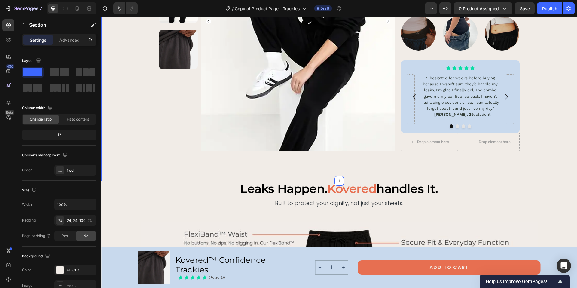
drag, startPoint x: 34, startPoint y: 72, endPoint x: 37, endPoint y: 72, distance: 3.3
click at [33, 90] on div at bounding box center [59, 80] width 74 height 26
click at [21, 72] on div "Layout Column width Change ratio Fit to content 12 Columns management Order 1 c…" at bounding box center [59, 234] width 84 height 366
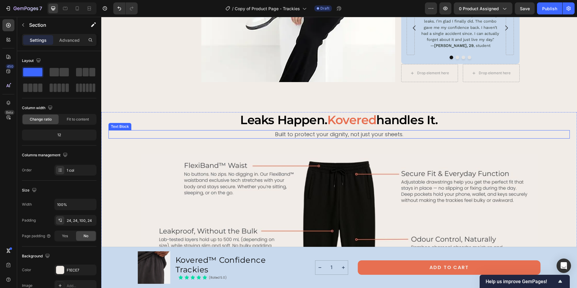
scroll to position [622, 0]
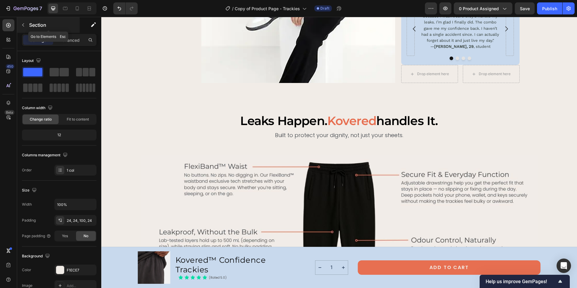
click at [24, 25] on icon "button" at bounding box center [23, 25] width 5 height 5
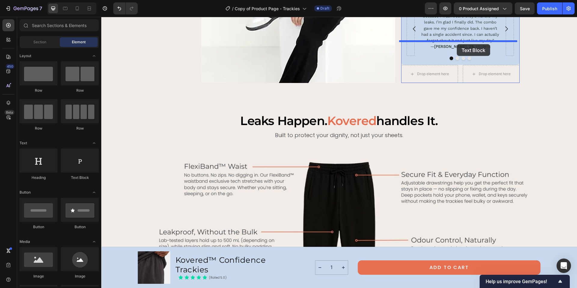
drag, startPoint x: 170, startPoint y: 176, endPoint x: 457, endPoint y: 44, distance: 315.7
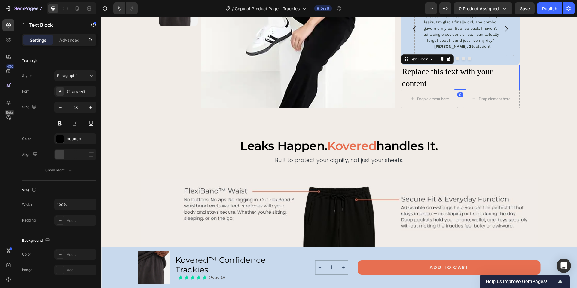
click at [416, 65] on div "Replace this text with your content" at bounding box center [460, 77] width 118 height 25
click at [416, 65] on p "Replace this text with your content" at bounding box center [460, 76] width 117 height 23
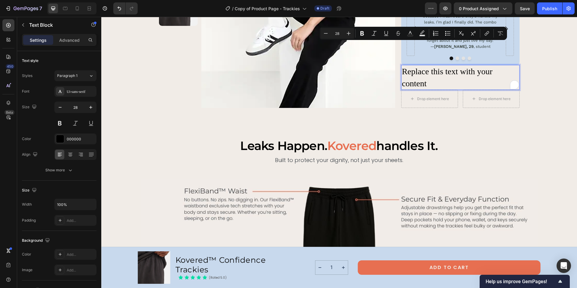
click at [426, 65] on p "Replace this text with your content" at bounding box center [460, 76] width 117 height 23
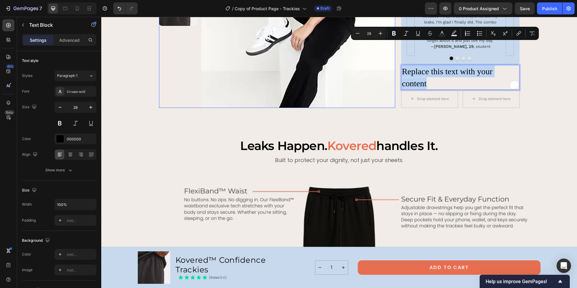
drag, startPoint x: 427, startPoint y: 61, endPoint x: 390, endPoint y: 47, distance: 38.8
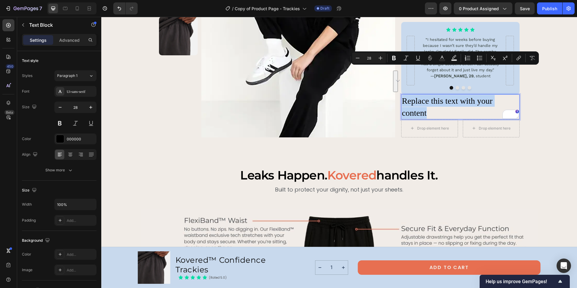
scroll to position [588, 0]
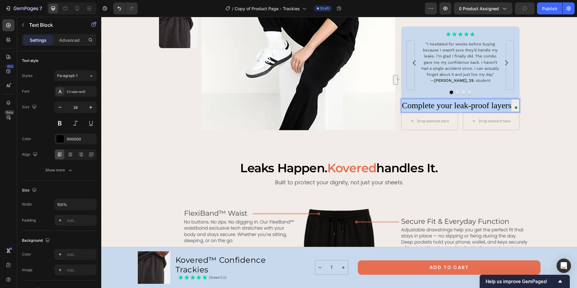
drag, startPoint x: 509, startPoint y: 81, endPoint x: 400, endPoint y: 80, distance: 108.4
click at [402, 99] on p "Complete your leak-proof layers" at bounding box center [460, 105] width 117 height 12
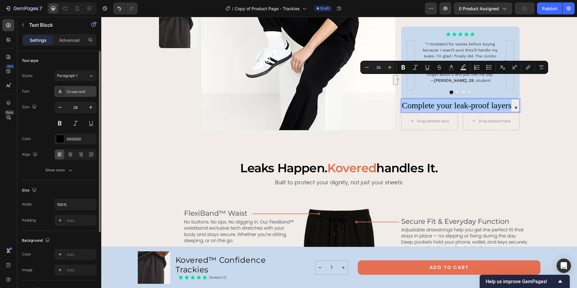
click at [87, 94] on div "Ui-sans-serif" at bounding box center [81, 91] width 28 height 5
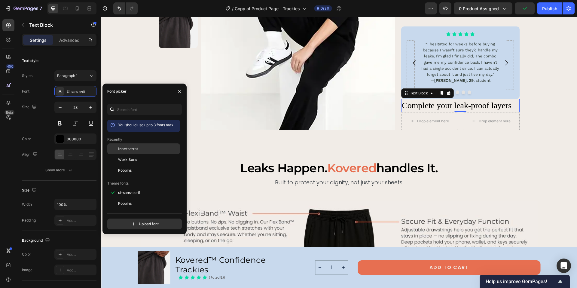
click at [131, 149] on span "Montserrat" at bounding box center [128, 148] width 20 height 5
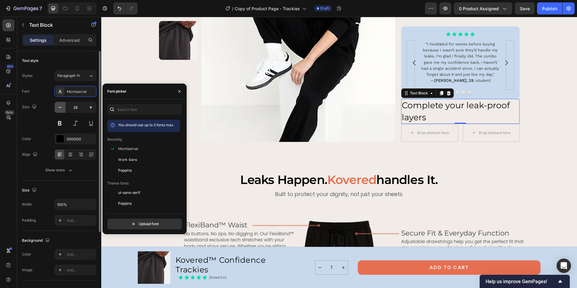
click at [61, 106] on icon "button" at bounding box center [60, 107] width 6 height 6
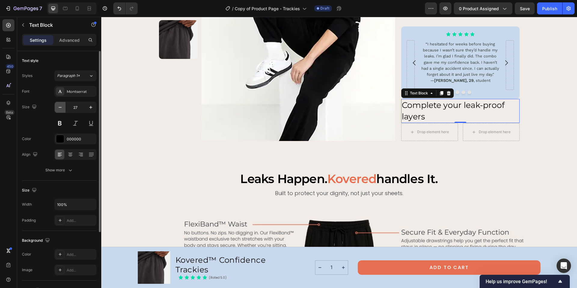
click at [61, 106] on icon "button" at bounding box center [60, 107] width 6 height 6
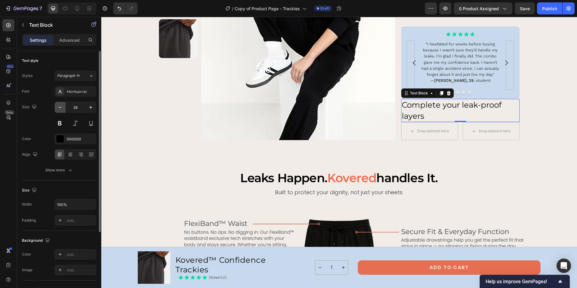
click at [61, 106] on icon "button" at bounding box center [60, 107] width 6 height 6
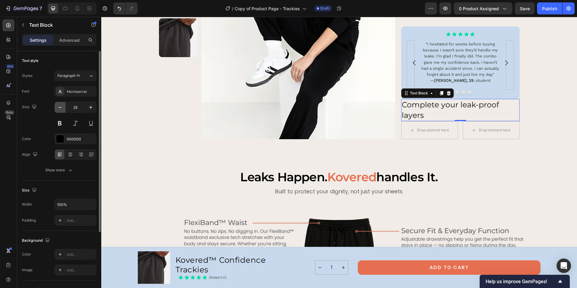
click at [61, 106] on icon "button" at bounding box center [60, 107] width 6 height 6
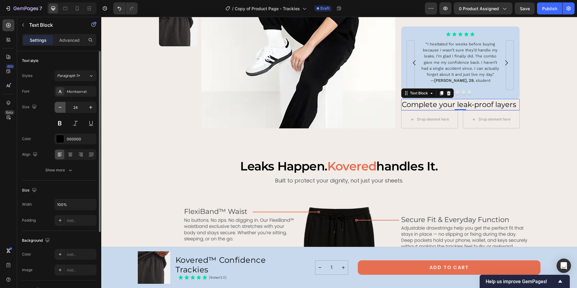
click at [61, 106] on icon "button" at bounding box center [60, 107] width 6 height 6
type input "23"
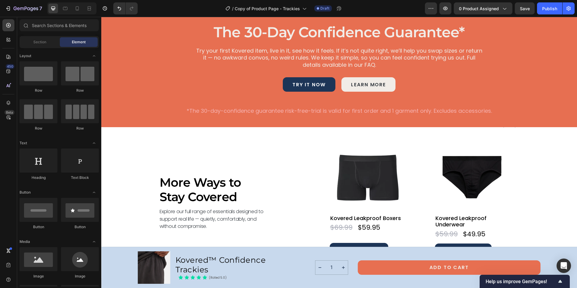
scroll to position [2404, 0]
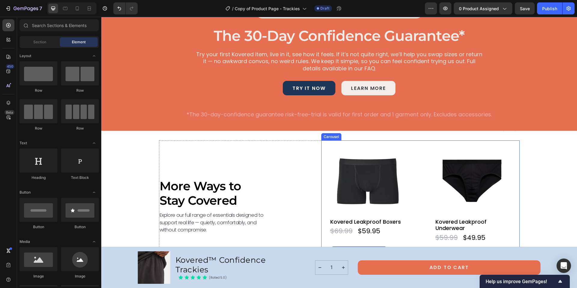
click at [412, 176] on div "Product Images Kovered Leakproof Boxers Product Title $59.95 Product Price Prod…" at bounding box center [420, 206] width 198 height 132
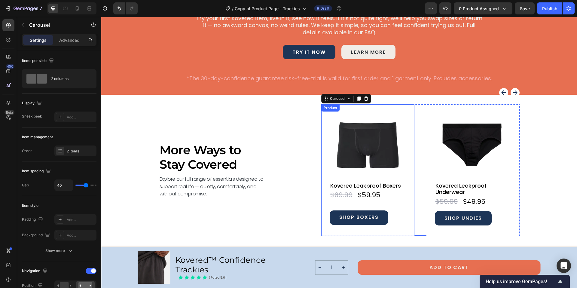
scroll to position [2444, 0]
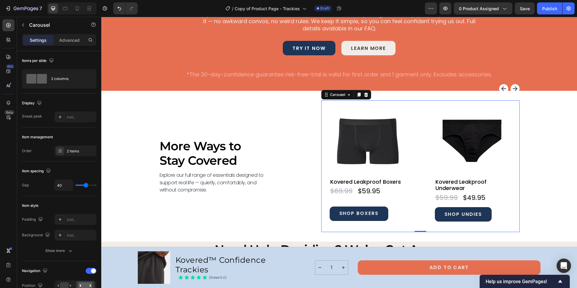
click at [510, 89] on rect "Carousel Next Arrow" at bounding box center [514, 88] width 9 height 9
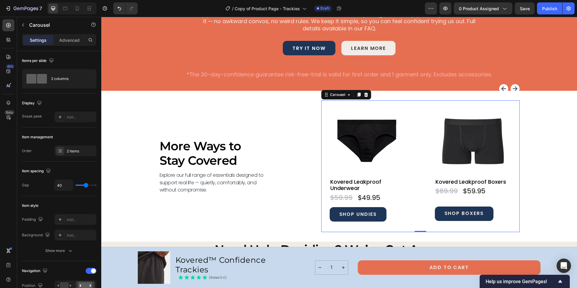
click at [510, 89] on rect "Carousel Next Arrow" at bounding box center [514, 88] width 9 height 9
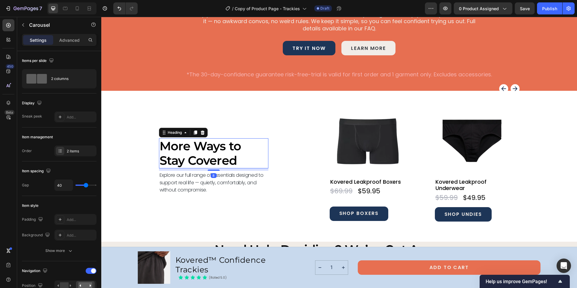
click at [169, 147] on h2 "More Ways to Stay Covered" at bounding box center [209, 153] width 100 height 30
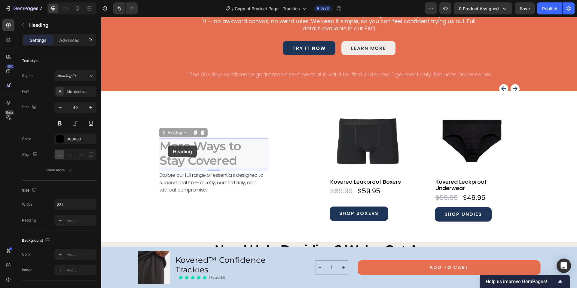
scroll to position [2427, 0]
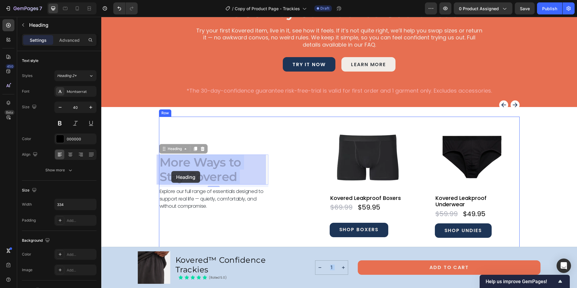
drag, startPoint x: 235, startPoint y: 162, endPoint x: 171, endPoint y: 171, distance: 64.3
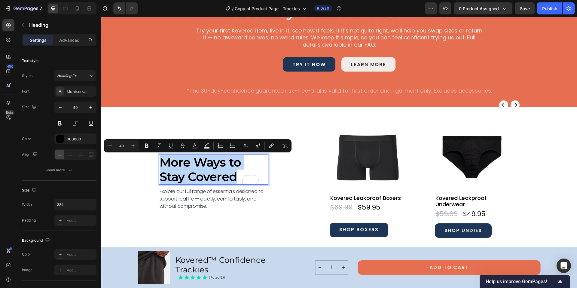
drag, startPoint x: 235, startPoint y: 174, endPoint x: 161, endPoint y: 160, distance: 75.2
click at [161, 160] on p "More Ways to Stay Covered" at bounding box center [209, 169] width 99 height 29
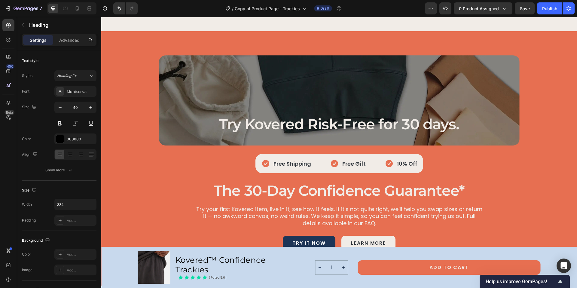
type input "16"
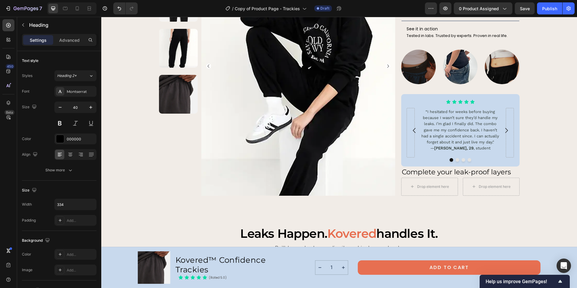
scroll to position [525, 0]
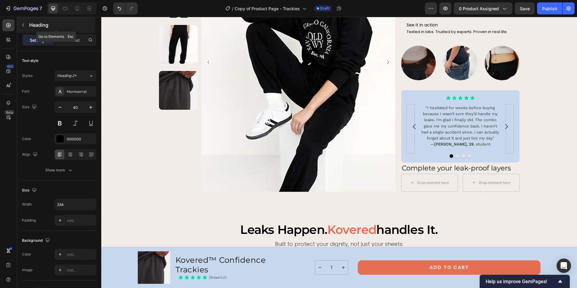
click at [23, 23] on icon "button" at bounding box center [23, 25] width 5 height 5
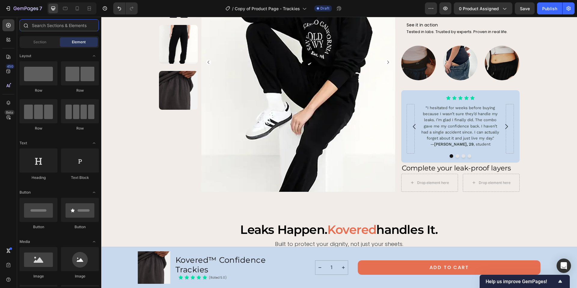
click at [54, 29] on input "text" at bounding box center [59, 25] width 79 height 12
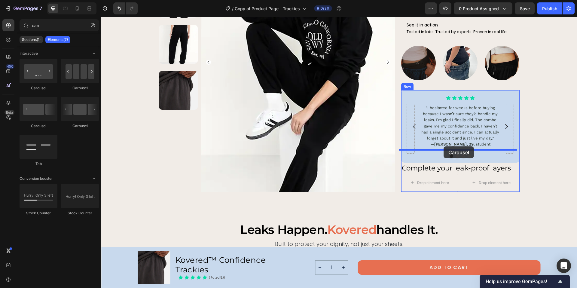
drag, startPoint x: 142, startPoint y: 120, endPoint x: 443, endPoint y: 146, distance: 302.8
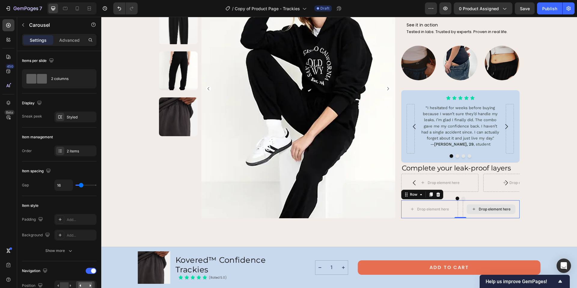
click at [463, 200] on div "Drop element here" at bounding box center [491, 209] width 57 height 18
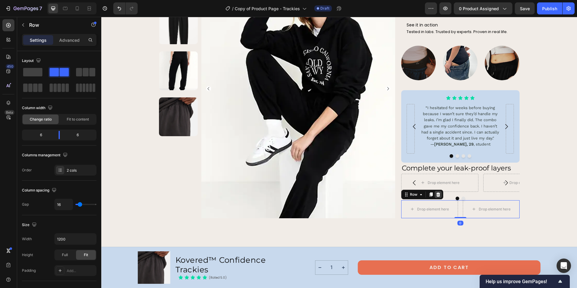
click at [436, 192] on icon at bounding box center [438, 194] width 5 height 5
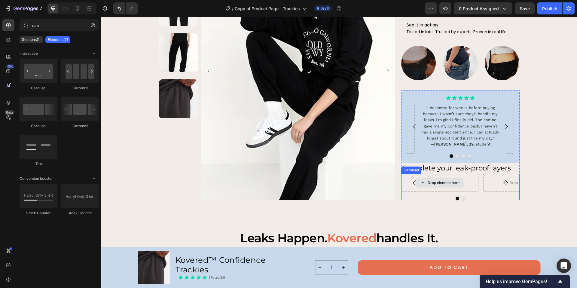
click at [464, 174] on div "Drop element here" at bounding box center [439, 183] width 77 height 18
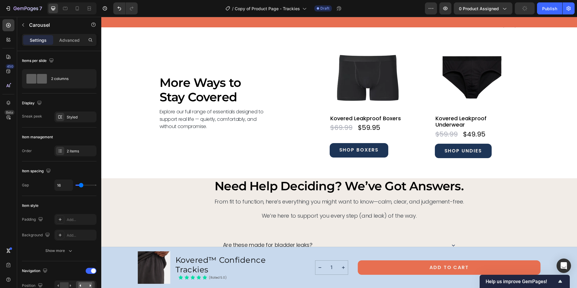
scroll to position [2516, 0]
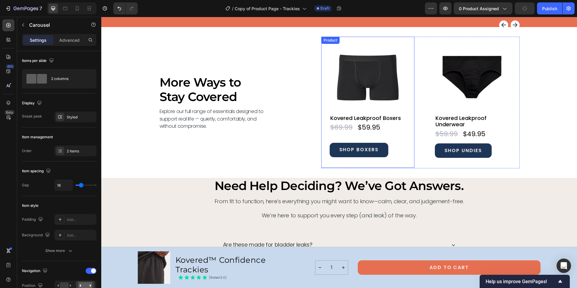
click at [373, 41] on div "Product Images Kovered Leakproof Boxers Product Title $59.95 Product Price Prod…" at bounding box center [367, 102] width 93 height 131
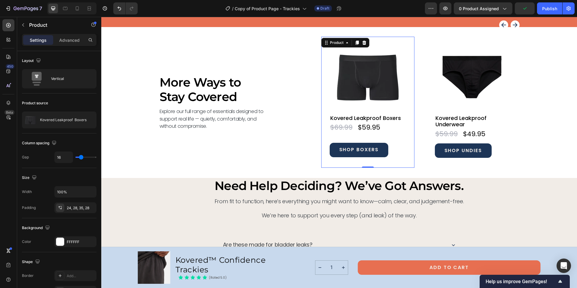
click at [377, 39] on div "Product Images Kovered Leakproof Boxers Product Title $59.95 Product Price Prod…" at bounding box center [367, 102] width 93 height 131
click at [51, 22] on p "Product" at bounding box center [54, 24] width 51 height 7
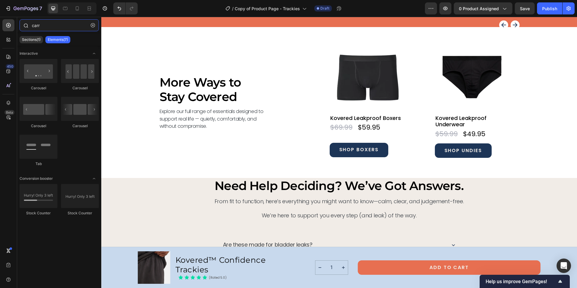
click at [53, 24] on input "carr" at bounding box center [59, 25] width 79 height 12
click at [33, 25] on input "carr" at bounding box center [59, 25] width 79 height 12
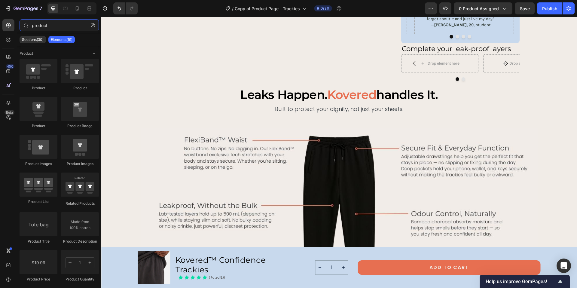
scroll to position [647, 0]
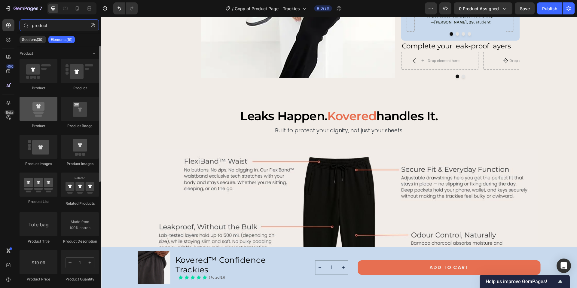
type input "product"
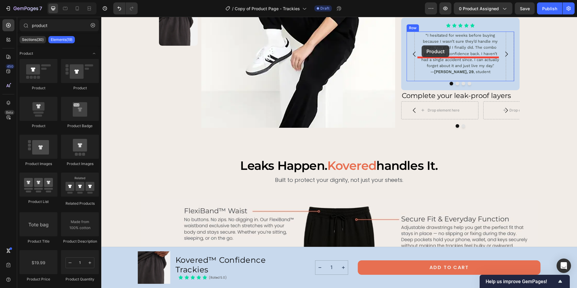
scroll to position [589, 0]
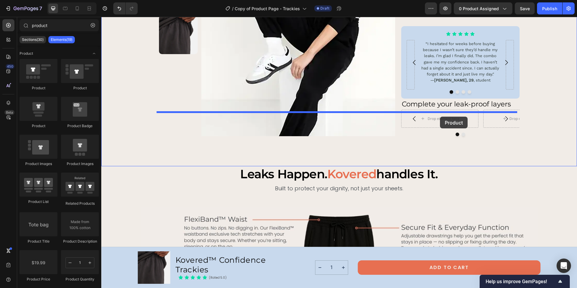
drag, startPoint x: 151, startPoint y: 130, endPoint x: 440, endPoint y: 117, distance: 289.0
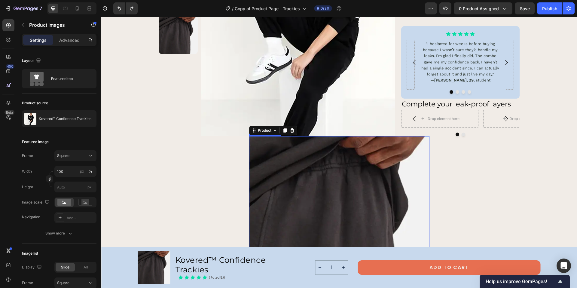
click at [316, 145] on img at bounding box center [339, 226] width 180 height 180
click at [303, 128] on icon at bounding box center [305, 130] width 5 height 5
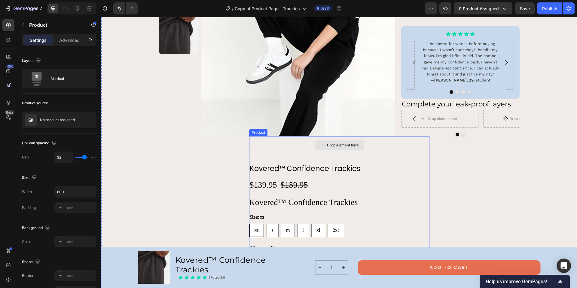
click at [376, 136] on div "Drop element here" at bounding box center [339, 145] width 180 height 18
click at [290, 128] on icon at bounding box center [292, 130] width 4 height 4
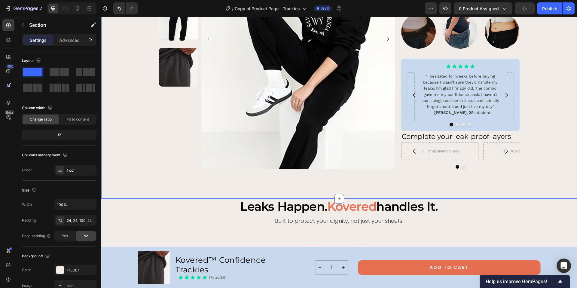
scroll to position [552, 0]
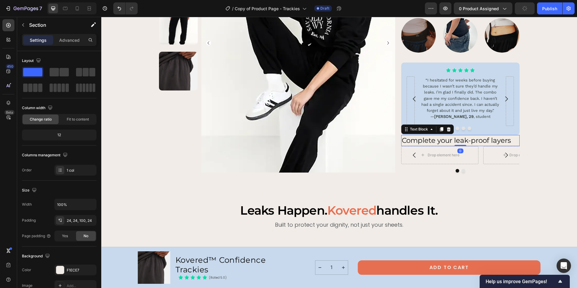
click at [422, 135] on p "Complete your leak-proof layers" at bounding box center [460, 140] width 117 height 10
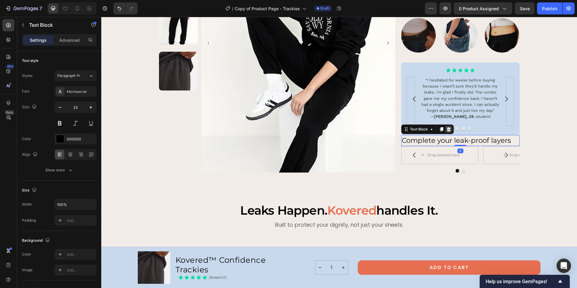
click at [445, 126] on div at bounding box center [448, 129] width 7 height 7
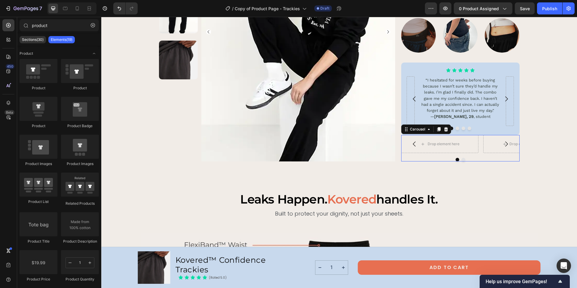
click at [442, 135] on div "Drop element here Drop element here Carousel 0" at bounding box center [460, 148] width 118 height 26
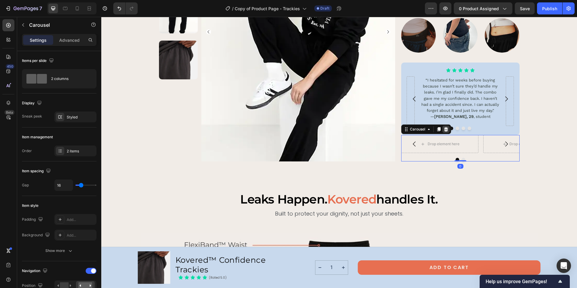
click at [444, 127] on icon at bounding box center [446, 129] width 4 height 4
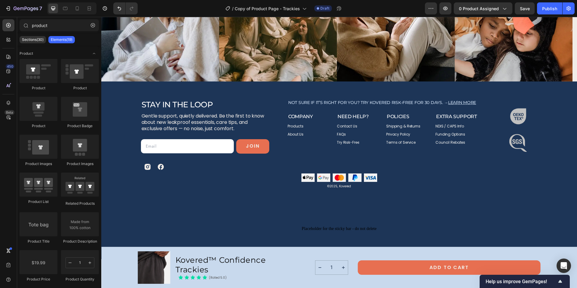
scroll to position [2902, 0]
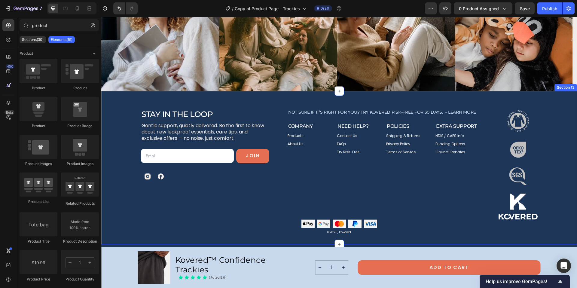
click at [536, 104] on div "Stay in the Loop Heading Gentle support, quietly delivered. Be the first to kno…" at bounding box center [339, 167] width 476 height 153
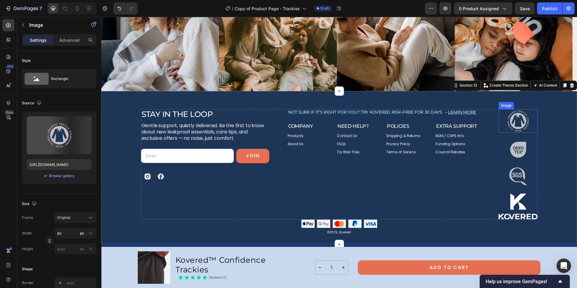
click at [527, 119] on img at bounding box center [518, 121] width 24 height 24
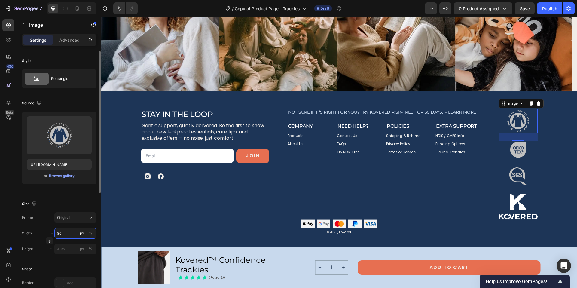
click at [64, 234] on input "80" at bounding box center [75, 233] width 42 height 11
type input "50"
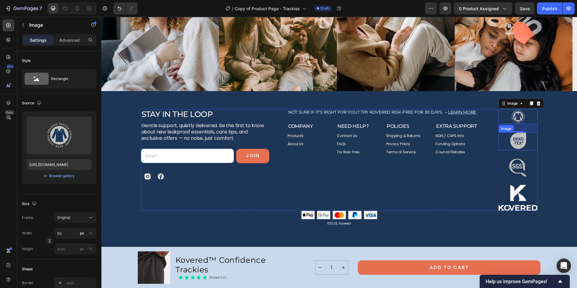
click at [523, 143] on img at bounding box center [518, 141] width 18 height 18
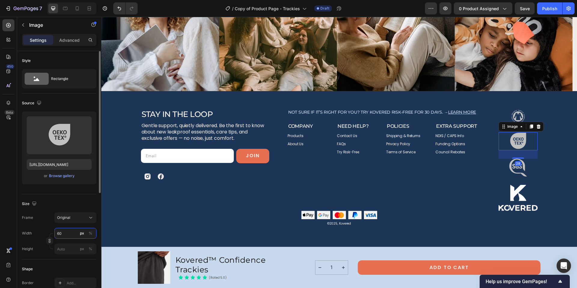
click at [62, 234] on input "60" at bounding box center [75, 233] width 42 height 11
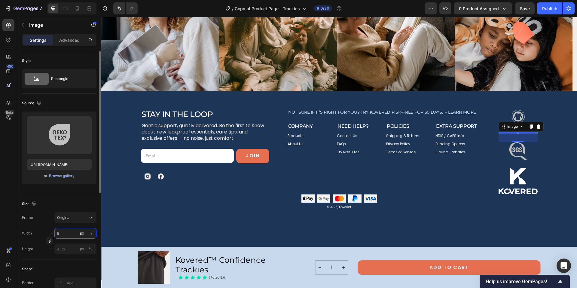
type input "50"
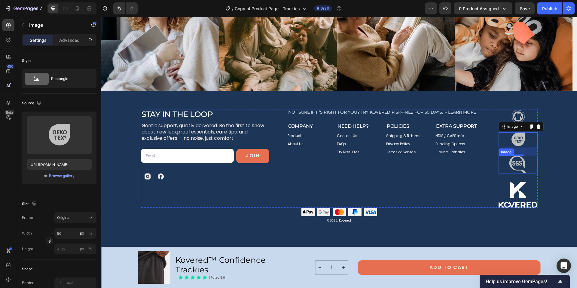
click at [524, 167] on img at bounding box center [518, 165] width 18 height 18
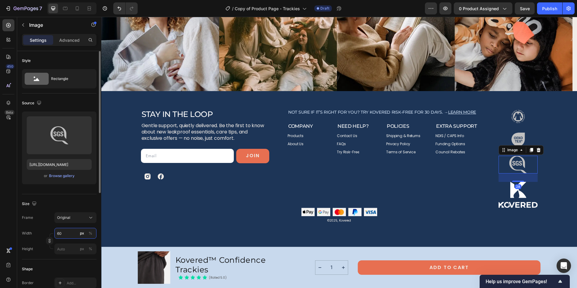
click at [63, 235] on input "60" at bounding box center [75, 233] width 42 height 11
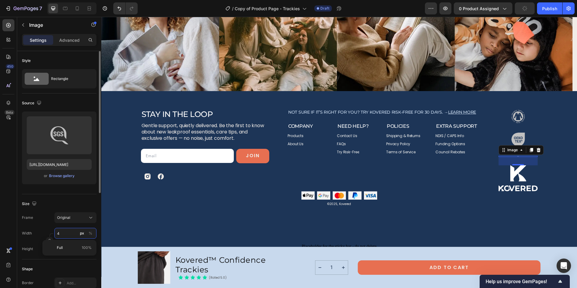
type input "40"
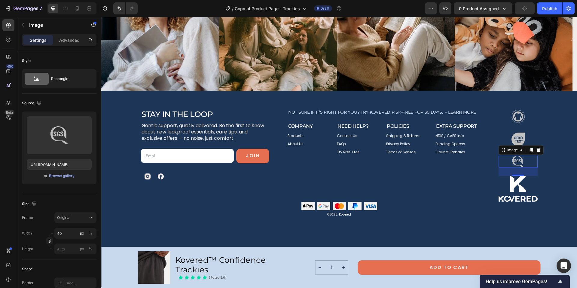
click at [568, 176] on div "Stay in the Loop Heading Gentle support, quietly delivered. Be the first to kno…" at bounding box center [339, 158] width 476 height 135
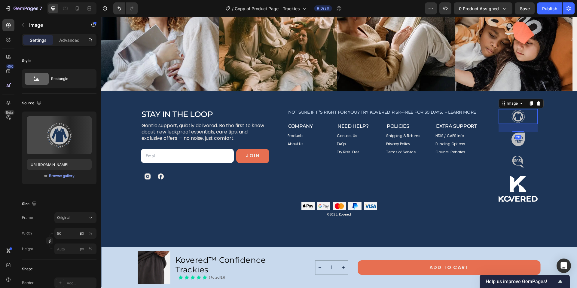
click at [519, 119] on img at bounding box center [517, 116] width 15 height 15
click at [58, 233] on input "50" at bounding box center [75, 233] width 42 height 11
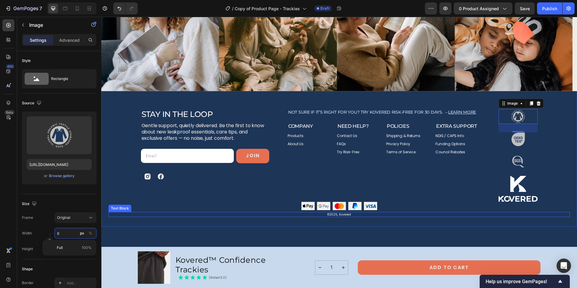
type input "60"
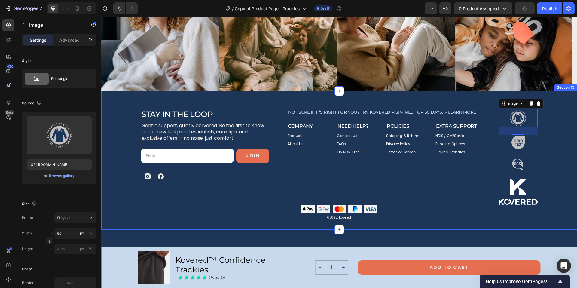
click at [546, 155] on div "Stay in the Loop Heading Gentle support, quietly delivered. Be the first to kno…" at bounding box center [338, 164] width 461 height 111
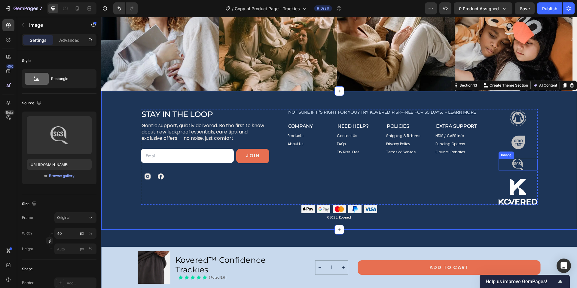
click at [520, 165] on img at bounding box center [518, 165] width 12 height 12
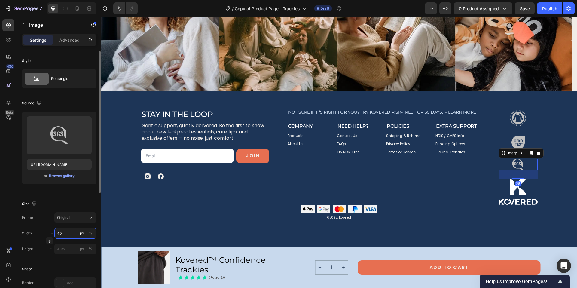
click at [58, 233] on input "40" at bounding box center [75, 233] width 42 height 11
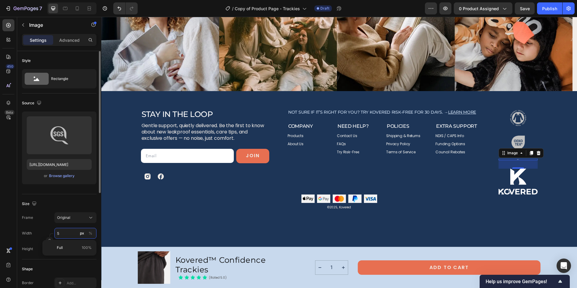
type input "50"
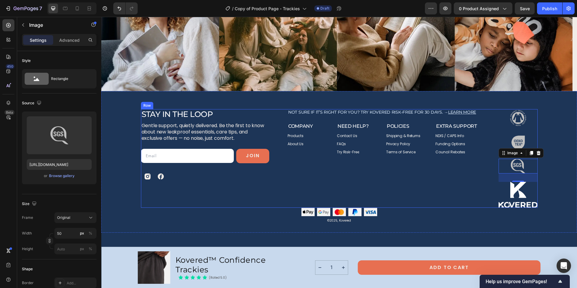
click at [458, 206] on div "Not sure if it’s right for you? Try Kovered risk-free for 30 days. → Learn more…" at bounding box center [383, 158] width 192 height 99
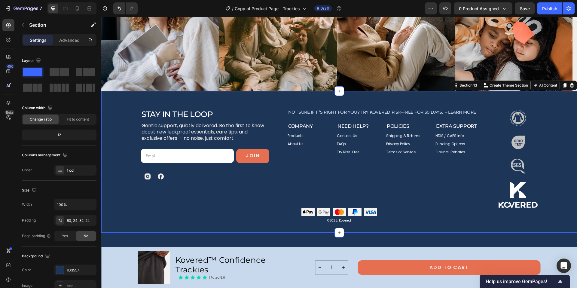
click at [503, 229] on div "Stay in the Loop Heading Gentle support, quietly delivered. Be the first to kno…" at bounding box center [339, 161] width 476 height 141
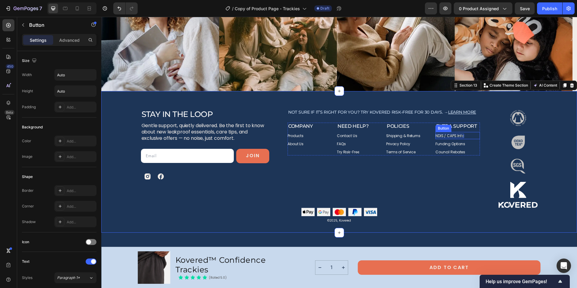
click at [449, 135] on p "NDIS / CAPS Info" at bounding box center [449, 136] width 29 height 4
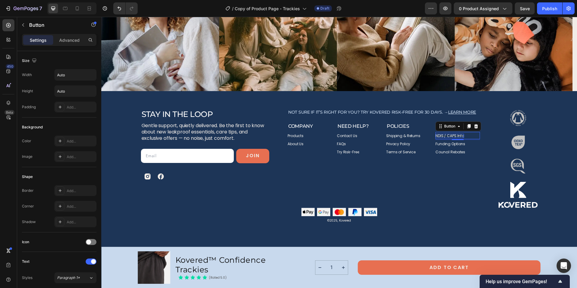
click at [449, 135] on p "NDIS / CAPS Info" at bounding box center [449, 136] width 29 height 4
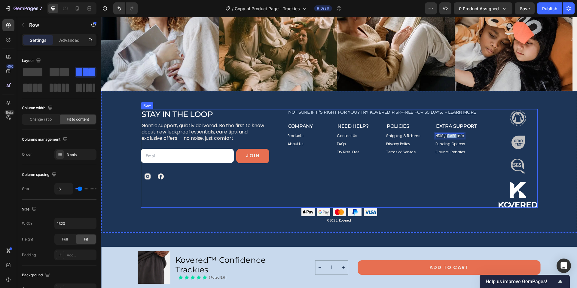
click at [452, 192] on div "Not sure if it’s right for you? Try Kovered risk-free for 30 days. → Learn more…" at bounding box center [383, 158] width 192 height 99
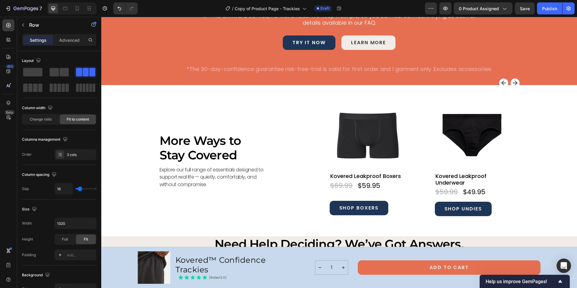
scroll to position [2422, 0]
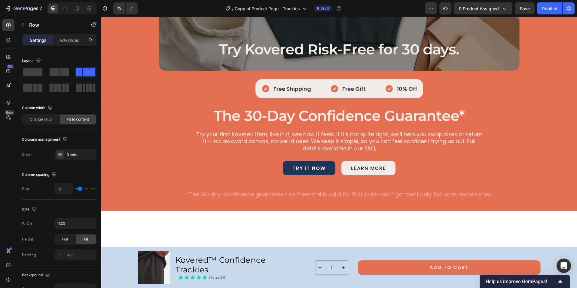
scroll to position [2218, 0]
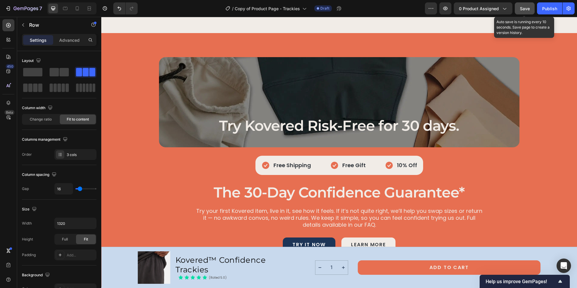
click at [521, 8] on span "Save" at bounding box center [525, 8] width 10 height 5
